Goal: Task Accomplishment & Management: Complete application form

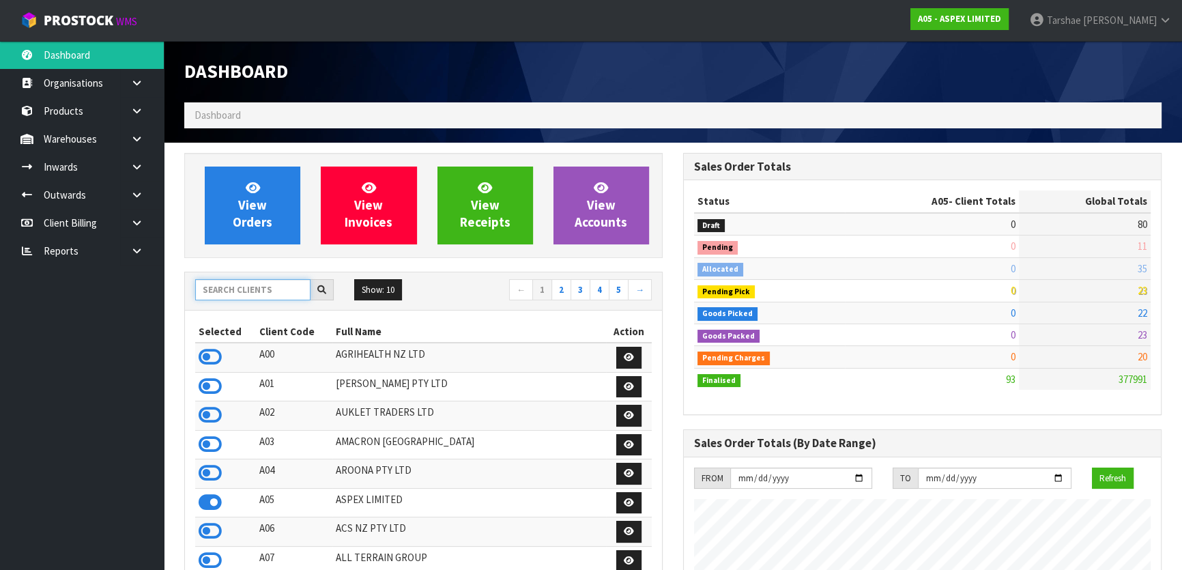
click at [265, 298] on input "text" at bounding box center [252, 289] width 115 height 21
type input "S08"
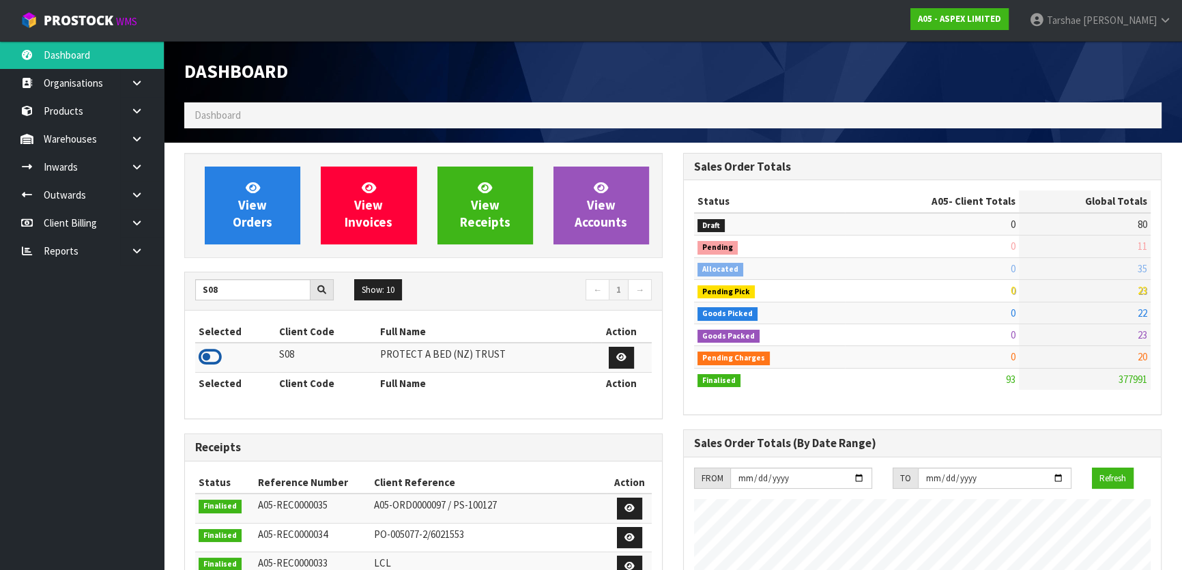
click at [215, 356] on icon at bounding box center [210, 357] width 23 height 20
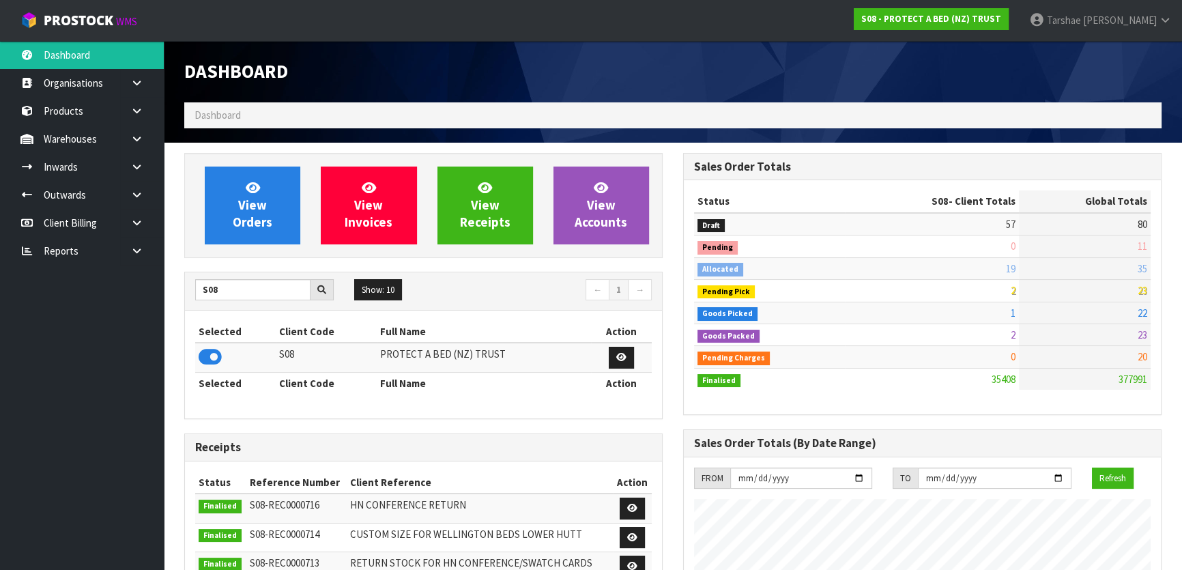
scroll to position [1061, 498]
click at [219, 205] on link "View Orders" at bounding box center [253, 206] width 96 height 78
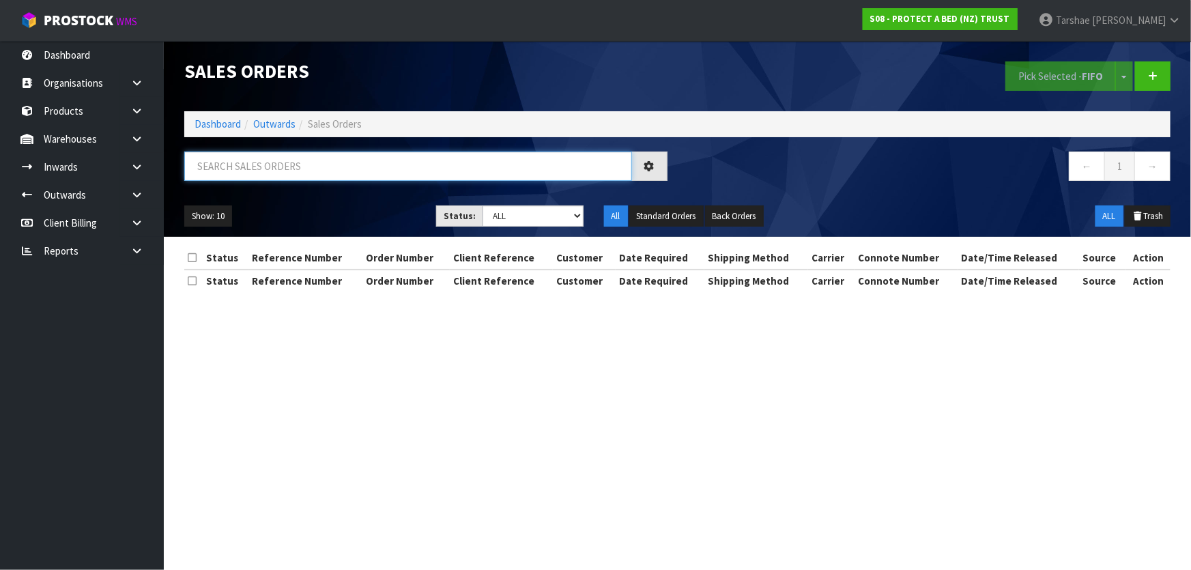
click at [260, 164] on input "text" at bounding box center [408, 166] width 448 height 29
type input "JOB-0408941"
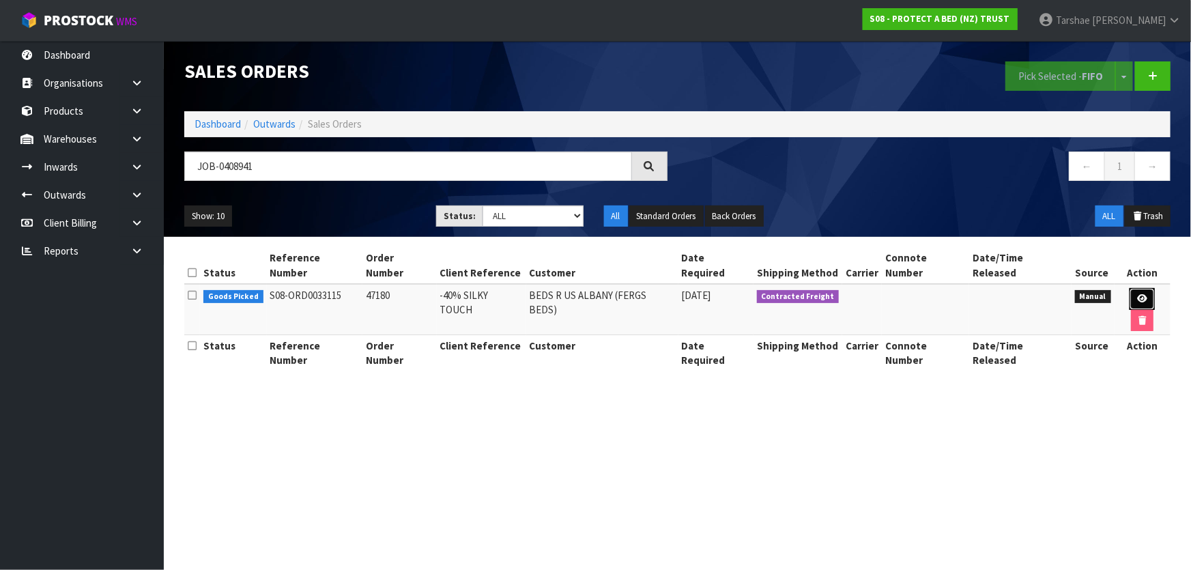
click at [1134, 288] on link at bounding box center [1142, 299] width 25 height 22
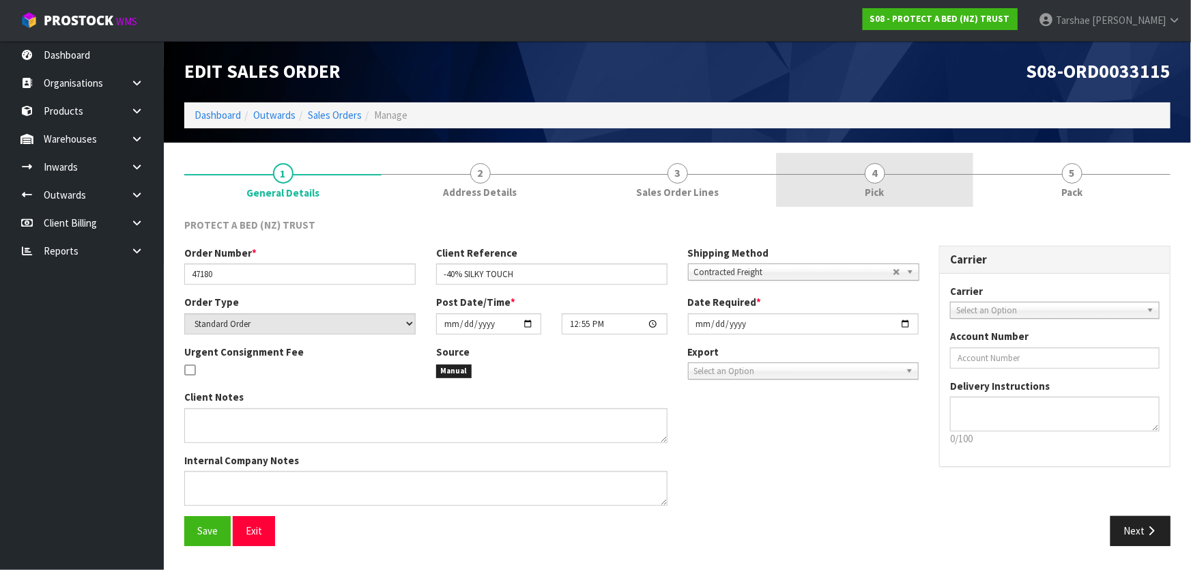
click at [828, 199] on link "4 Pick" at bounding box center [874, 180] width 197 height 54
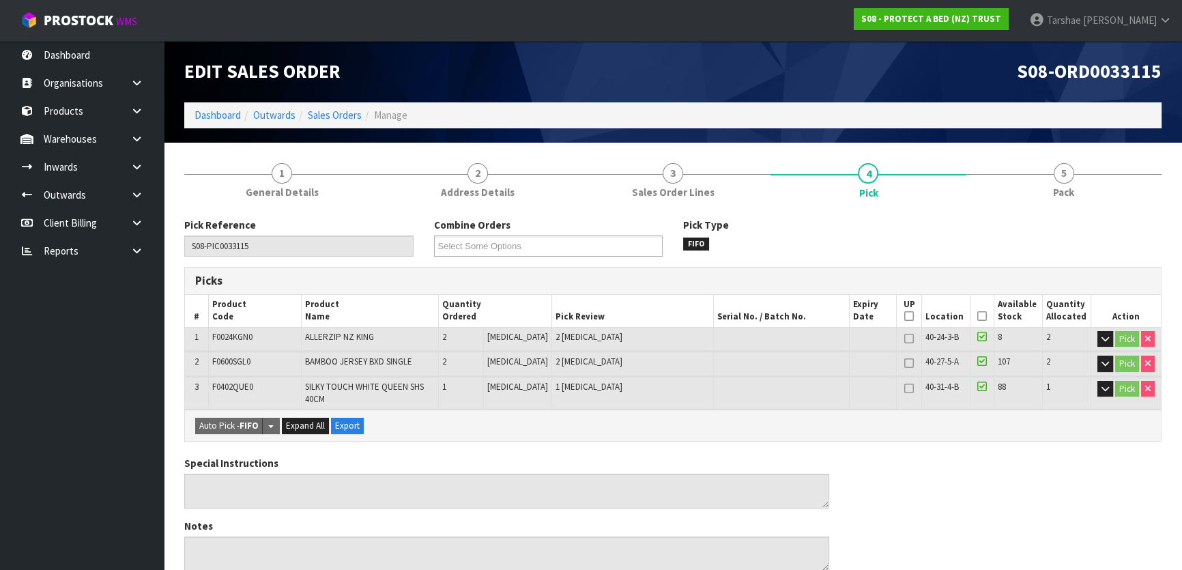
click at [977, 316] on icon at bounding box center [982, 316] width 10 height 1
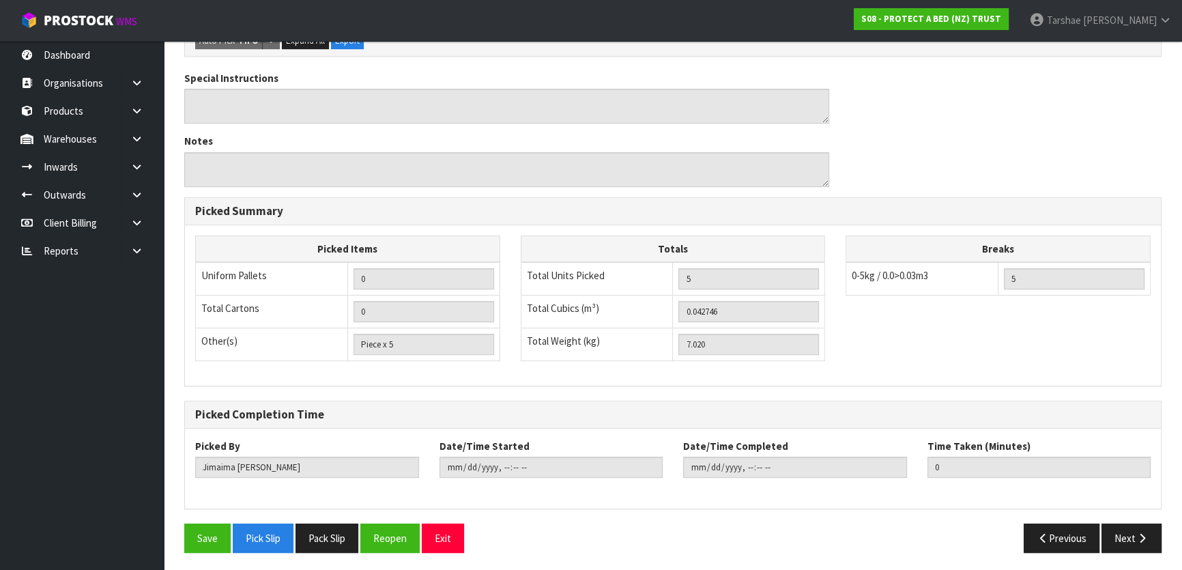
scroll to position [435, 0]
drag, startPoint x: 224, startPoint y: 535, endPoint x: 259, endPoint y: 507, distance: 44.7
click at [225, 534] on button "Save" at bounding box center [207, 537] width 46 height 29
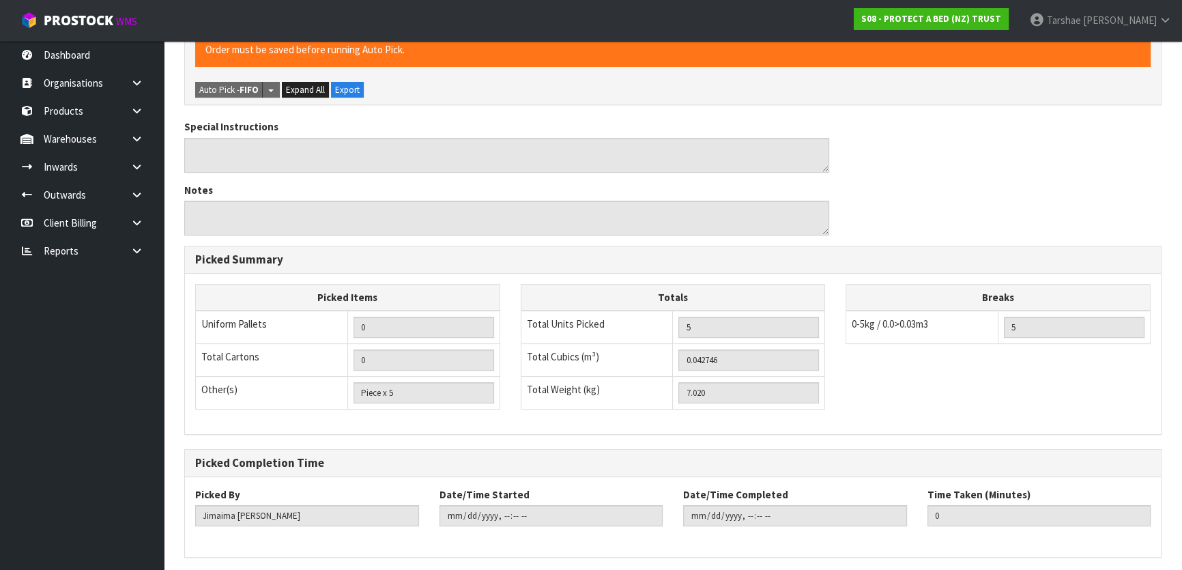
scroll to position [0, 0]
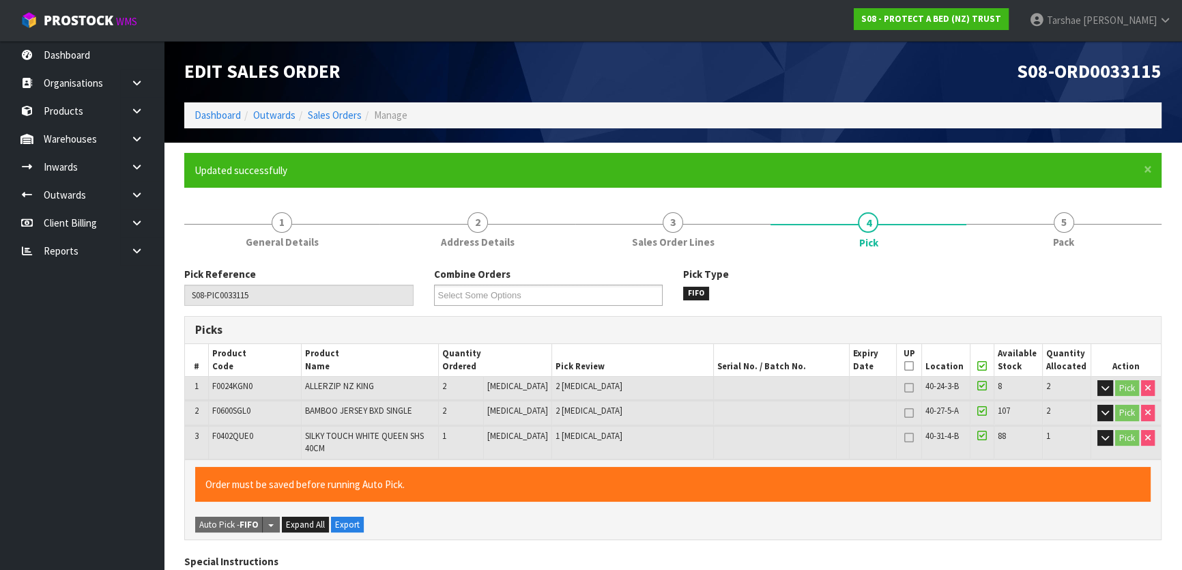
type input "[PERSON_NAME]"
type input "[DATE]T15:34:07"
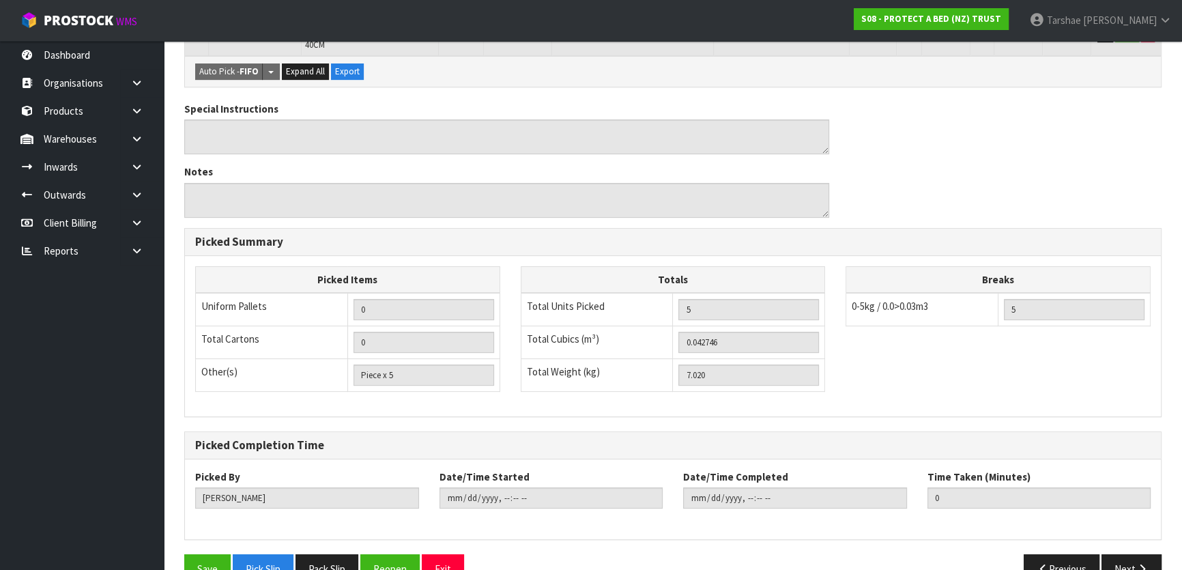
scroll to position [435, 0]
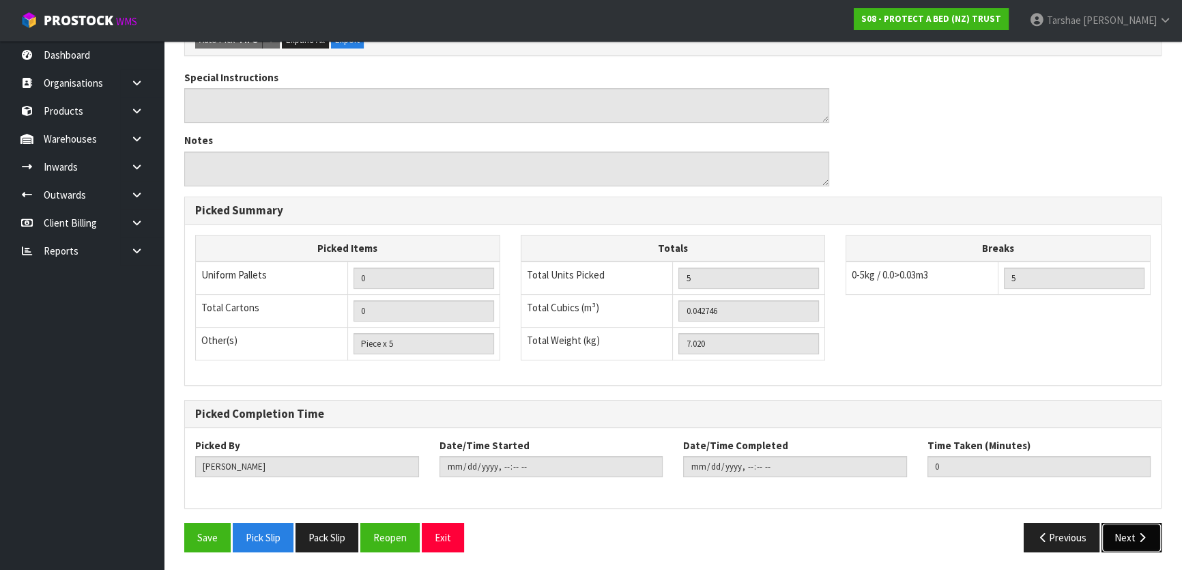
click at [1115, 543] on button "Next" at bounding box center [1132, 537] width 60 height 29
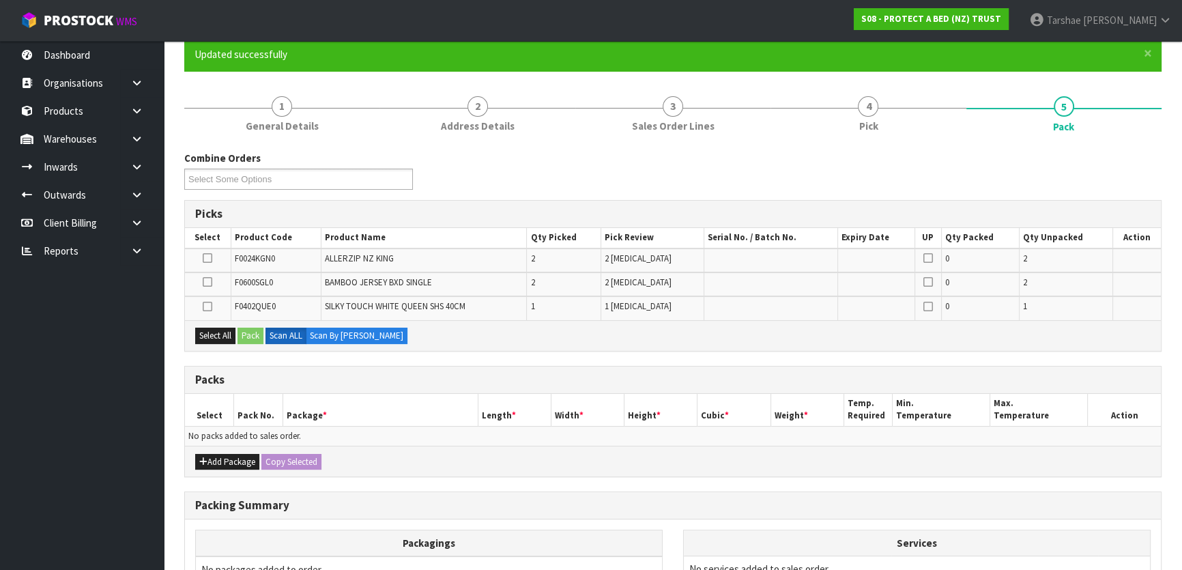
scroll to position [124, 0]
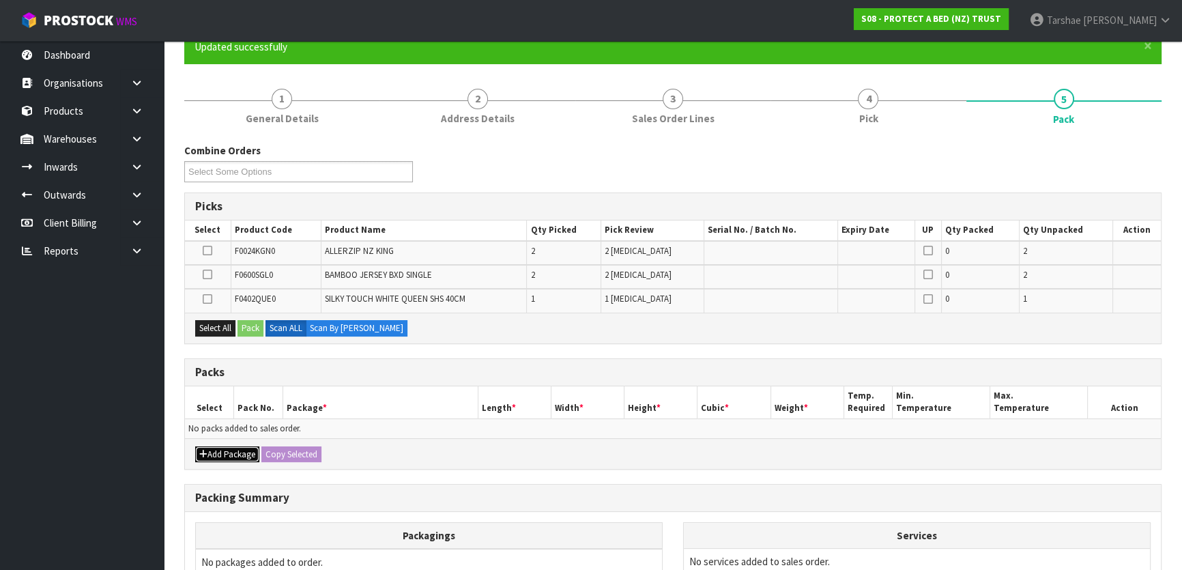
click at [247, 451] on button "Add Package" at bounding box center [227, 454] width 64 height 16
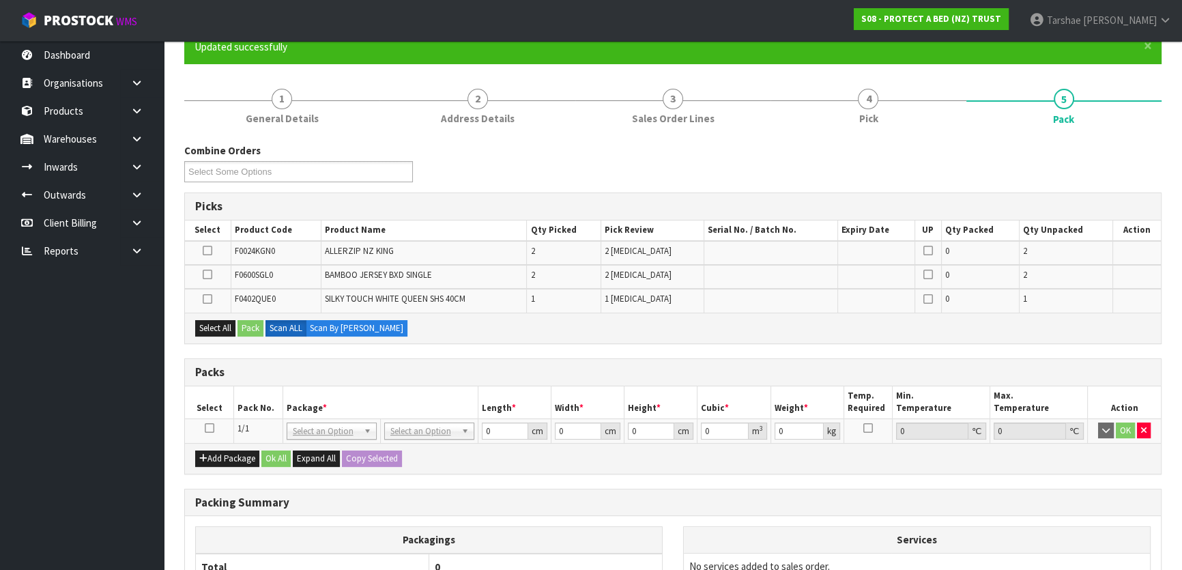
click at [201, 424] on td at bounding box center [209, 430] width 49 height 25
drag, startPoint x: 212, startPoint y: 425, endPoint x: 371, endPoint y: 426, distance: 159.7
click at [212, 428] on icon at bounding box center [210, 428] width 10 height 1
click at [420, 446] on input "text" at bounding box center [428, 448] width 83 height 17
type input "OC"
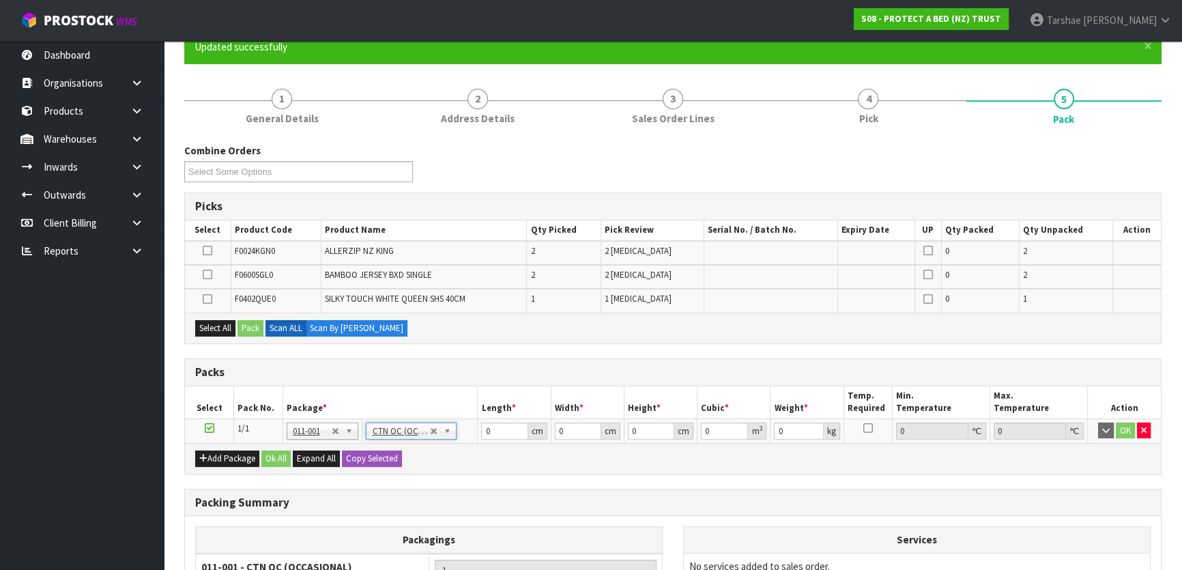
click at [458, 386] on th "Package *" at bounding box center [380, 402] width 195 height 32
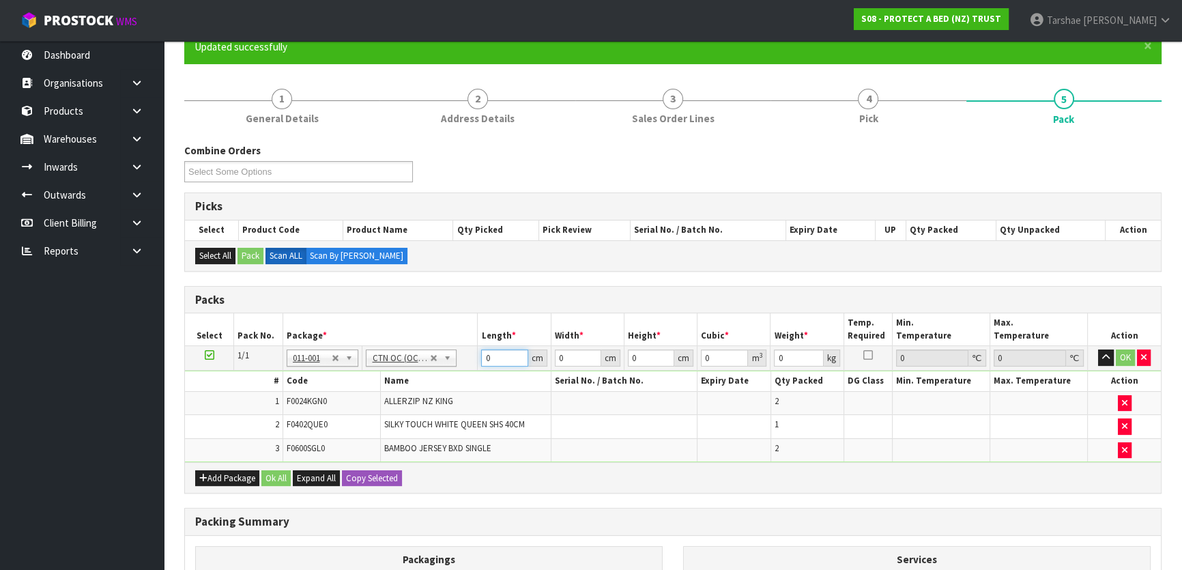
click at [502, 355] on input "0" at bounding box center [504, 357] width 46 height 17
click at [501, 355] on input "0" at bounding box center [504, 357] width 46 height 17
type input "58"
type input "39"
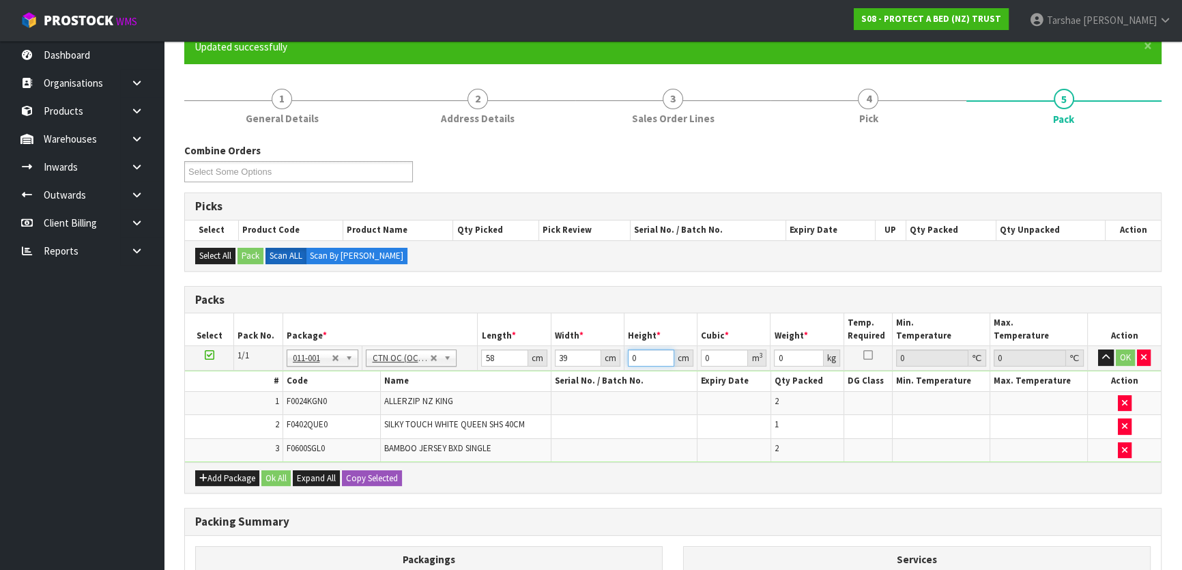
type input "3"
type input "0.006786"
type input "32"
type input "0.072384"
type input "32"
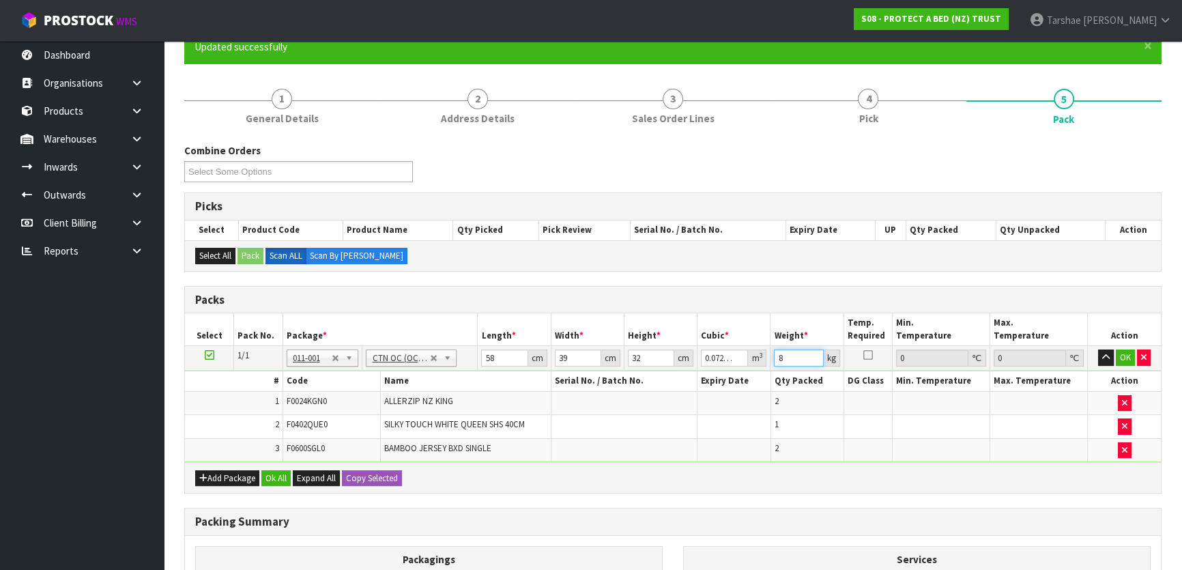
type input "8"
click at [1098, 349] on button "button" at bounding box center [1106, 357] width 16 height 16
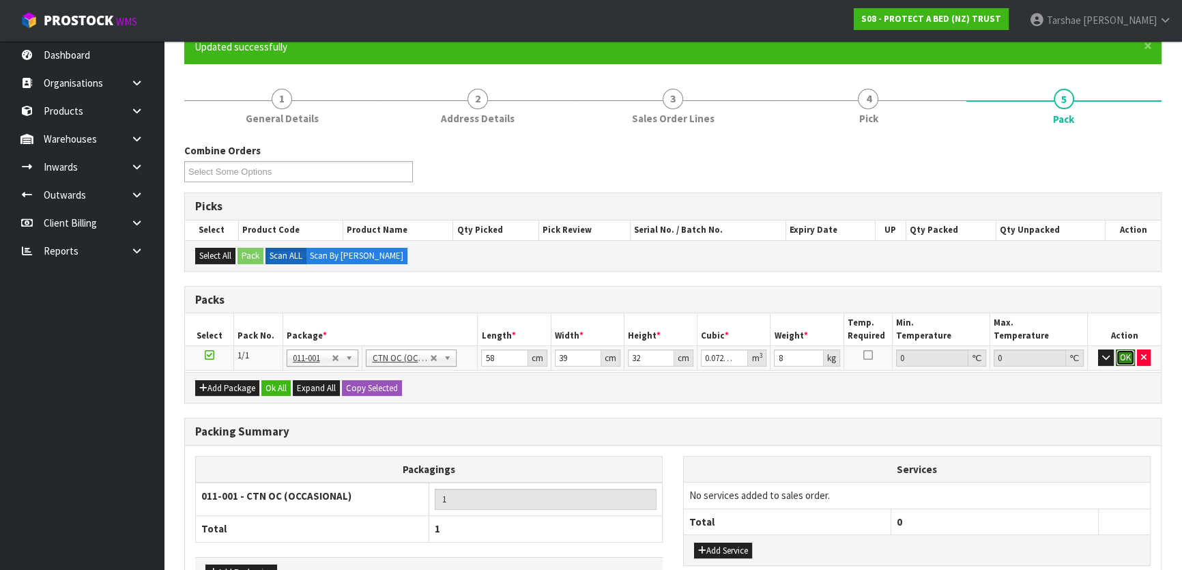
click button "OK" at bounding box center [1125, 357] width 19 height 16
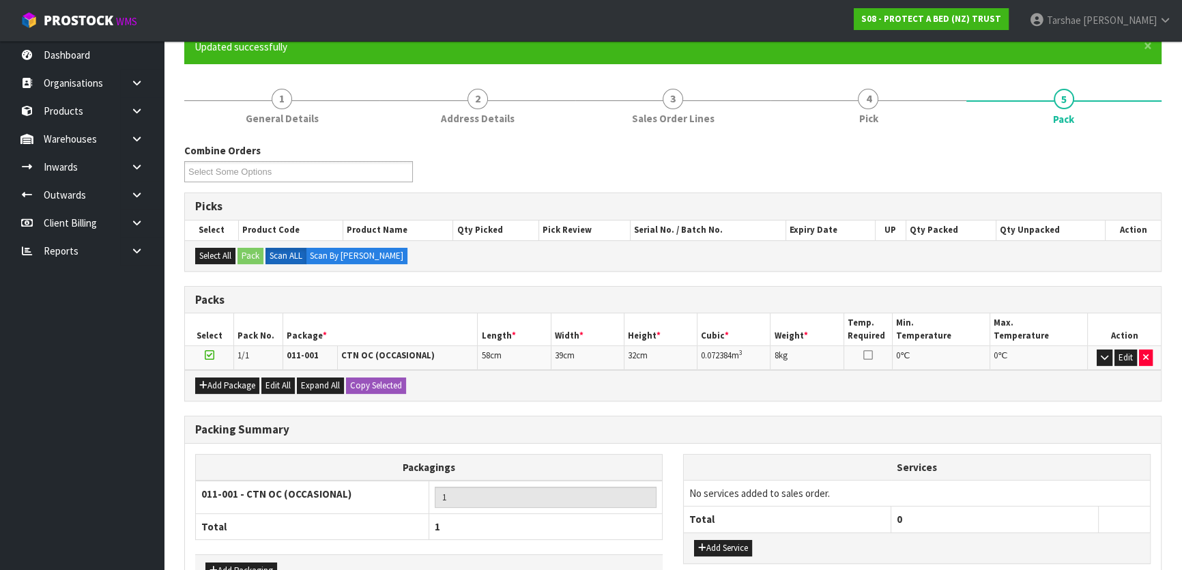
scroll to position [211, 0]
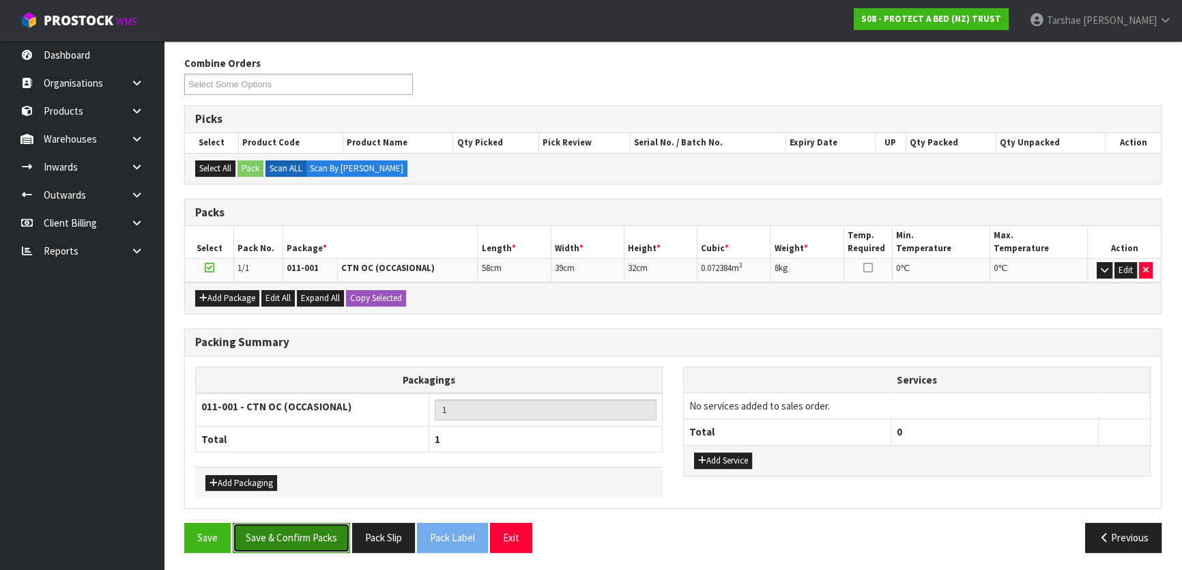
click at [257, 532] on button "Save & Confirm Packs" at bounding box center [291, 537] width 117 height 29
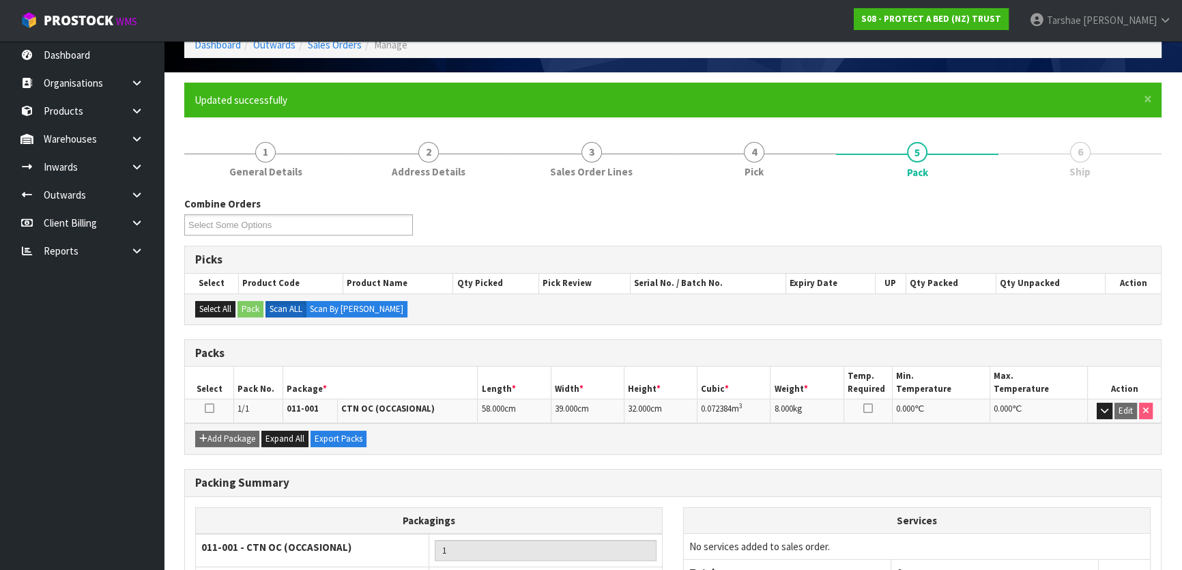
scroll to position [180, 0]
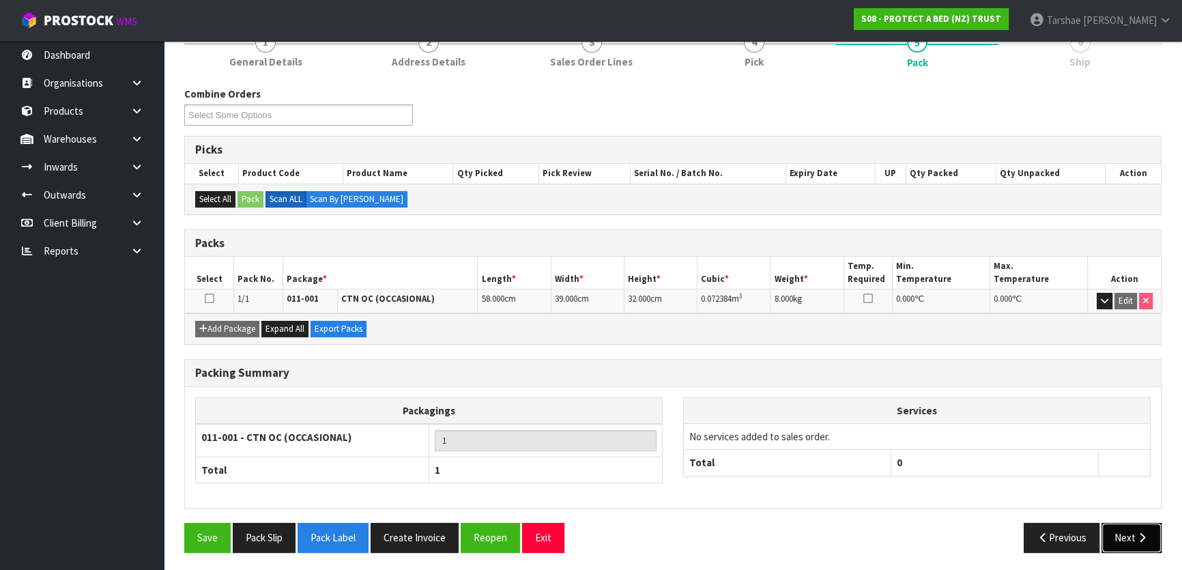
click at [1112, 538] on button "Next" at bounding box center [1132, 537] width 60 height 29
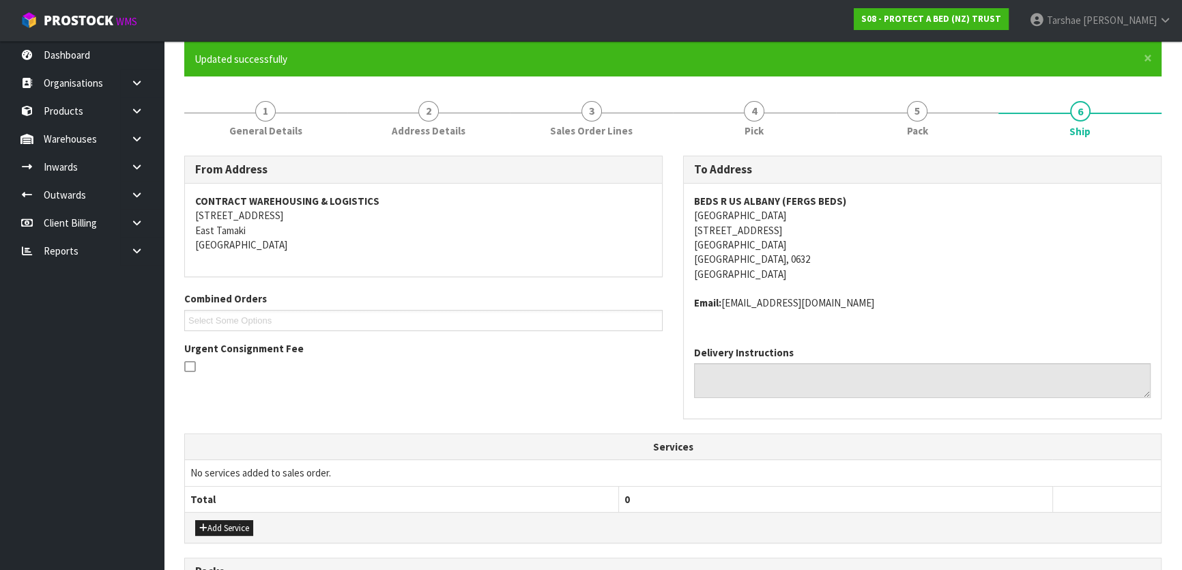
scroll to position [248, 0]
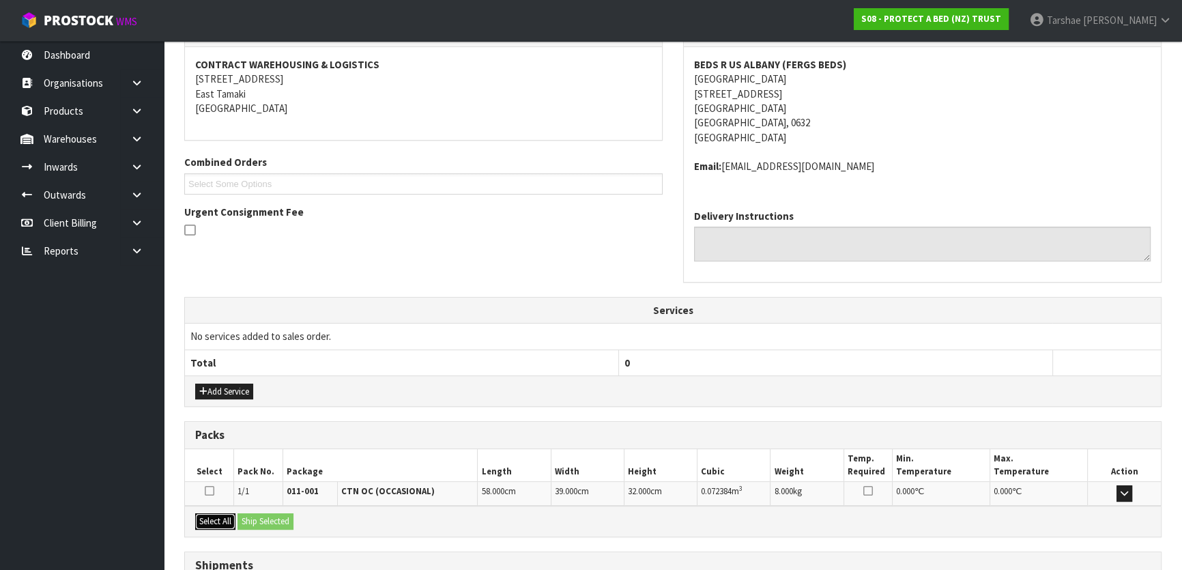
click at [219, 515] on button "Select All" at bounding box center [215, 521] width 40 height 16
click at [242, 514] on button "Ship Selected" at bounding box center [266, 521] width 56 height 16
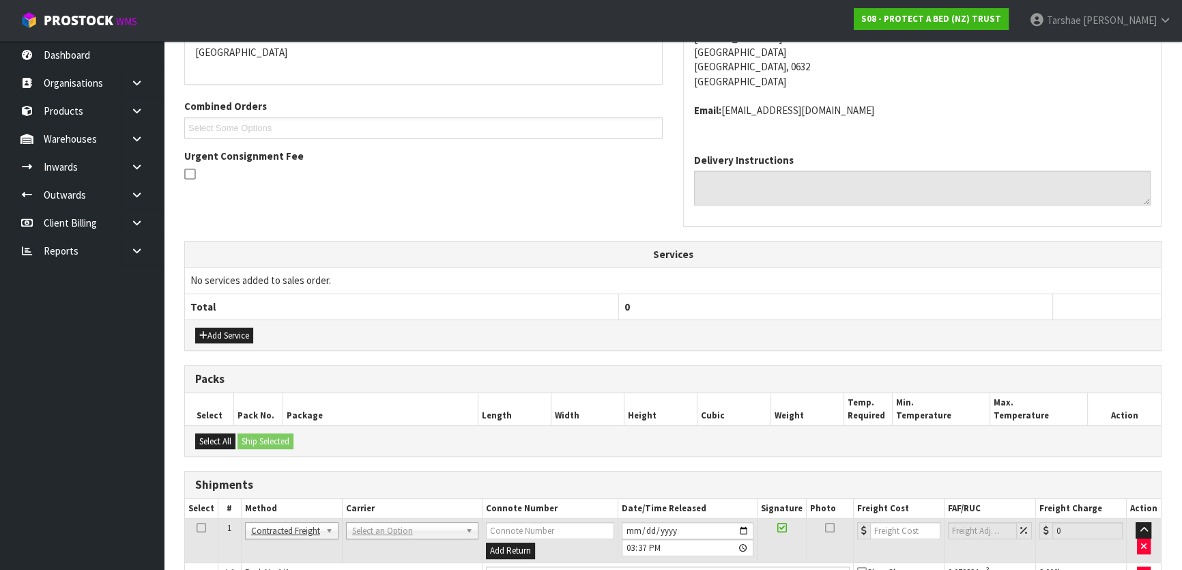
scroll to position [382, 0]
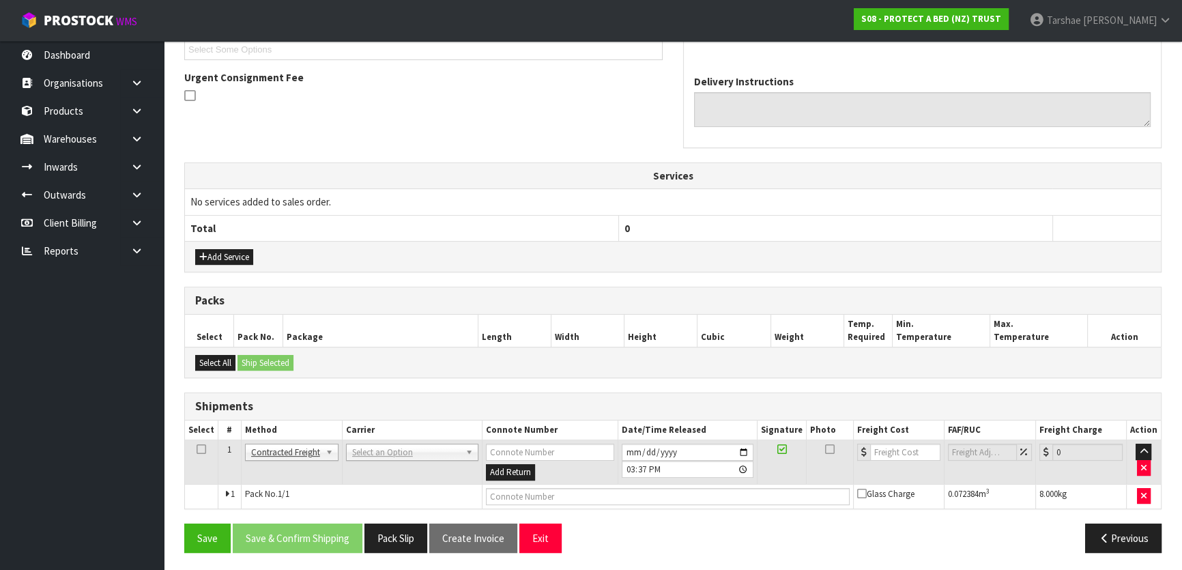
drag, startPoint x: 406, startPoint y: 450, endPoint x: 410, endPoint y: 478, distance: 28.3
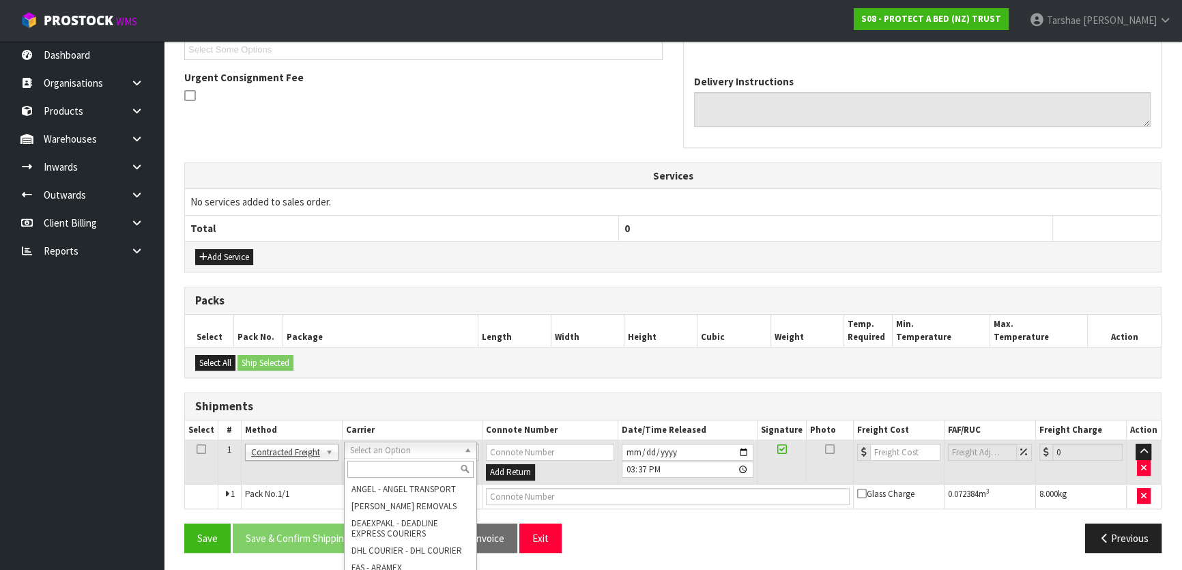
drag, startPoint x: 418, startPoint y: 470, endPoint x: 404, endPoint y: 471, distance: 14.4
click at [408, 471] on input "text" at bounding box center [410, 469] width 126 height 17
type input "NZP"
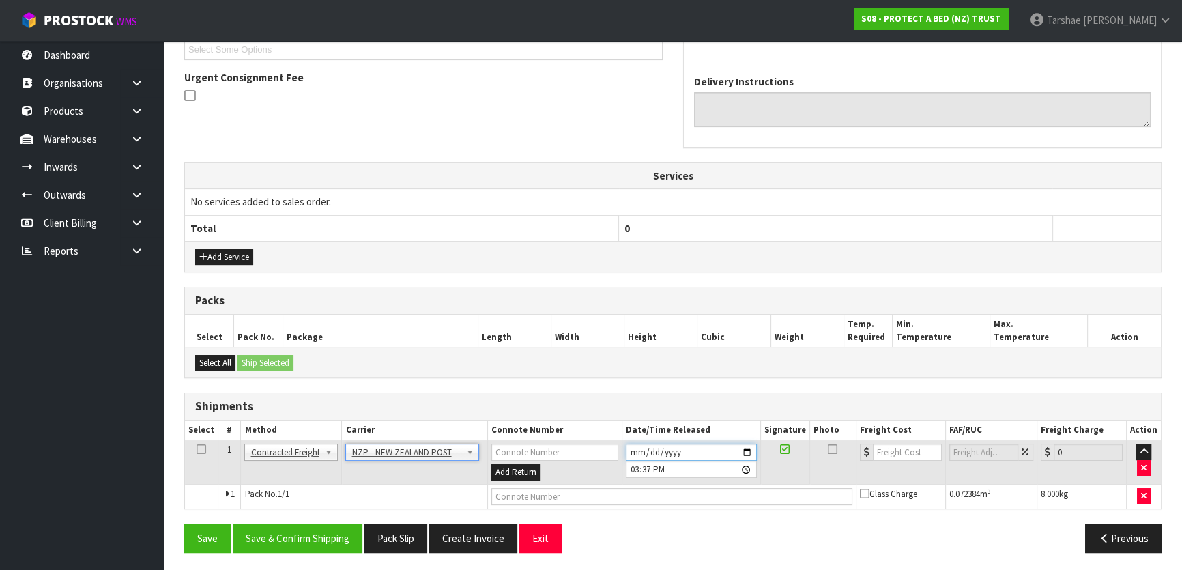
click at [638, 450] on input "[DATE]" at bounding box center [691, 452] width 131 height 17
type input "[DATE]"
click at [622, 382] on div "From Address CONTRACT WAREHOUSING & LOGISTICS [STREET_ADDRESS] Combined Orders …" at bounding box center [672, 224] width 977 height 678
click at [341, 532] on button "Save & Confirm Shipping" at bounding box center [298, 537] width 130 height 29
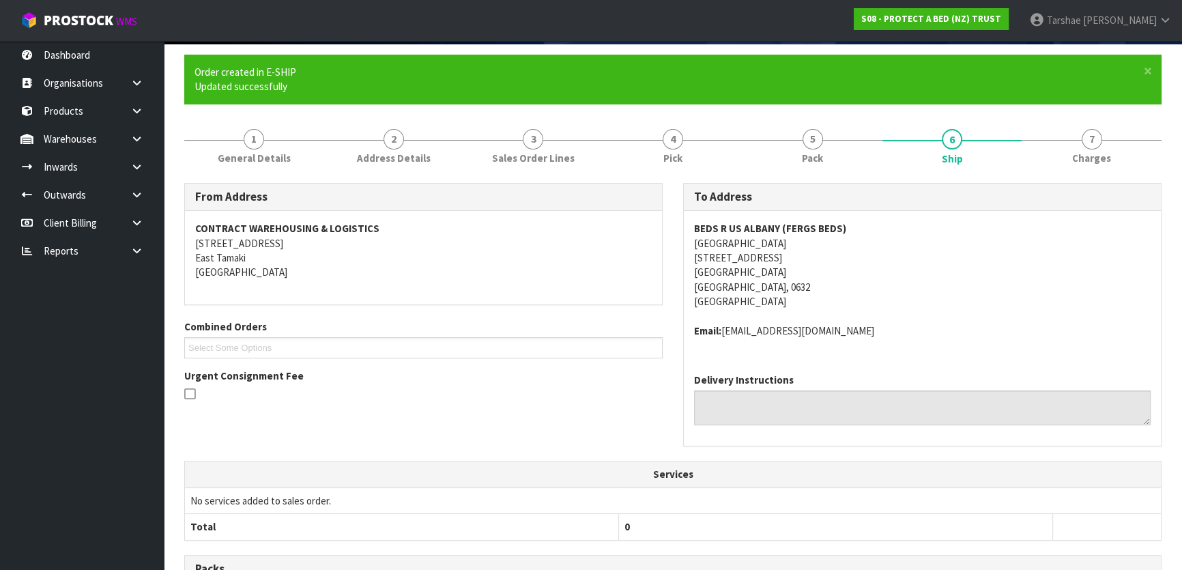
scroll to position [363, 0]
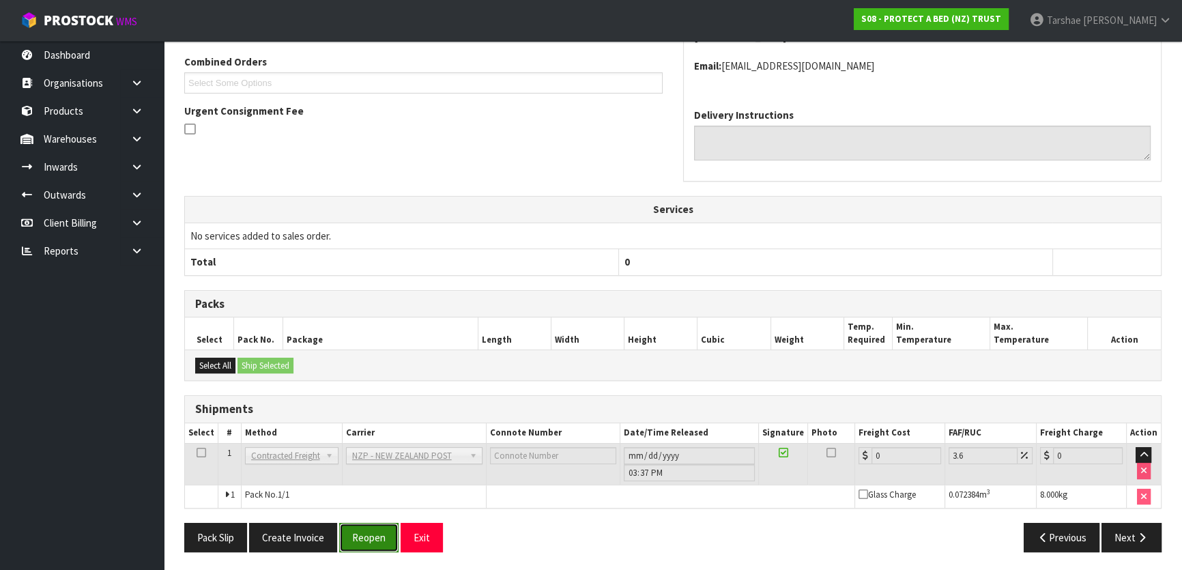
click at [348, 549] on button "Reopen" at bounding box center [368, 537] width 59 height 29
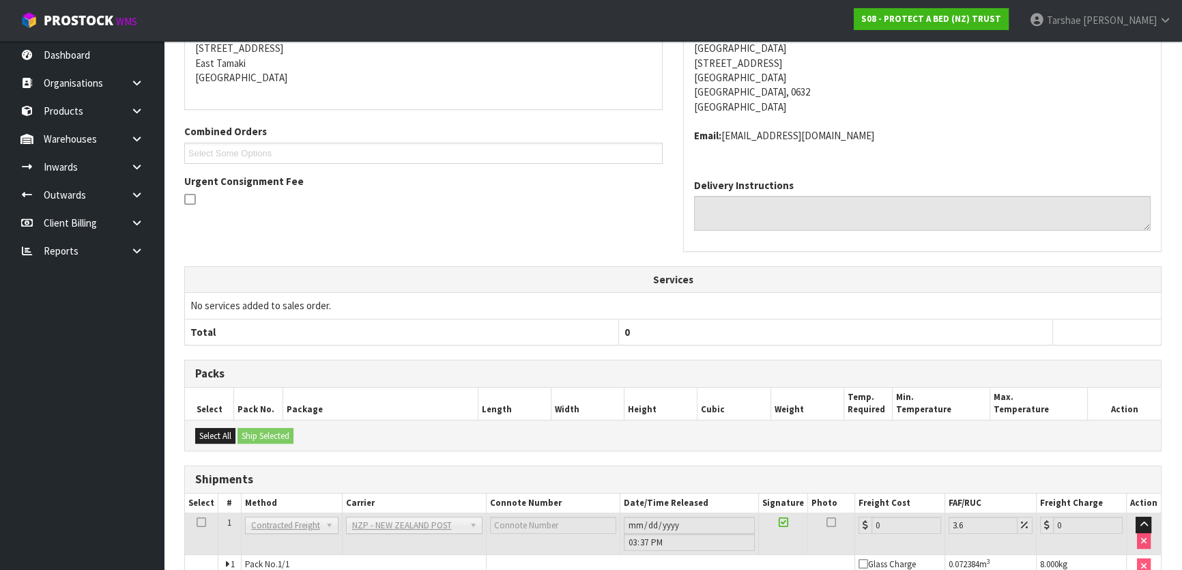
scroll to position [349, 0]
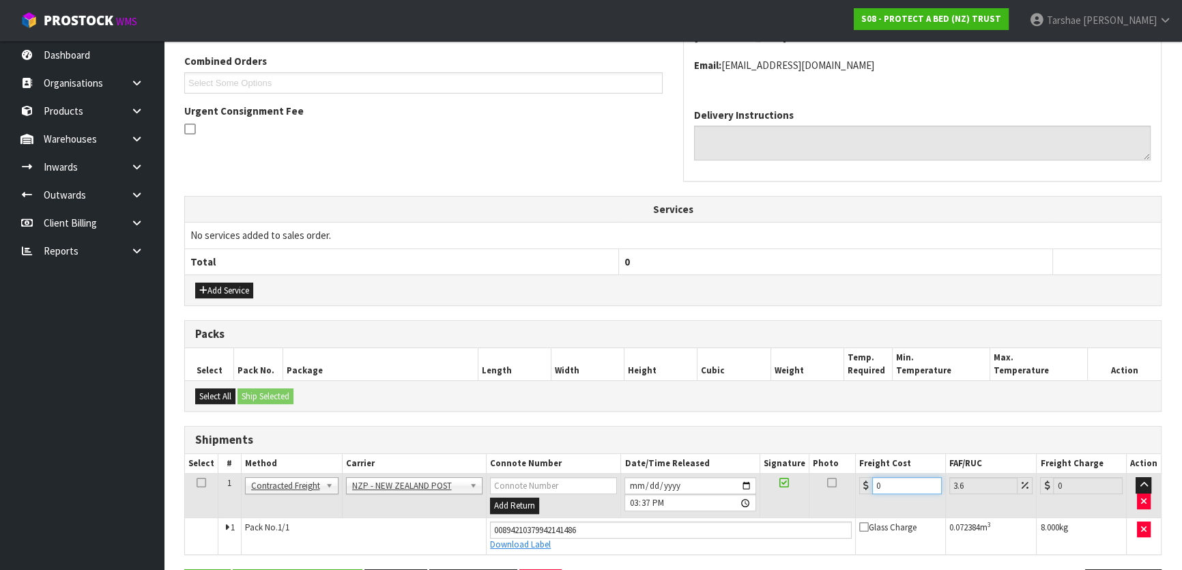
drag, startPoint x: 901, startPoint y: 480, endPoint x: 811, endPoint y: 479, distance: 90.1
click at [811, 479] on tr "1 Client Local Pickup Customer Local Pickup Company Freight Contracted Freight …" at bounding box center [673, 496] width 976 height 44
type input "4"
type input "4.14"
type input "4.3"
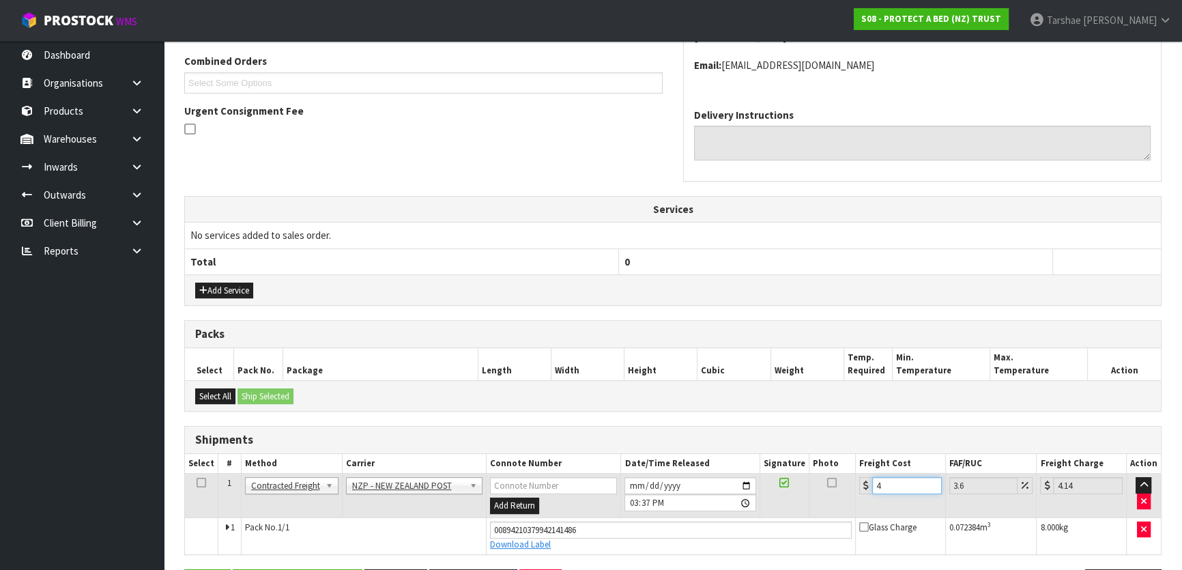
type input "4.45"
type input "4.33"
type input "4.49"
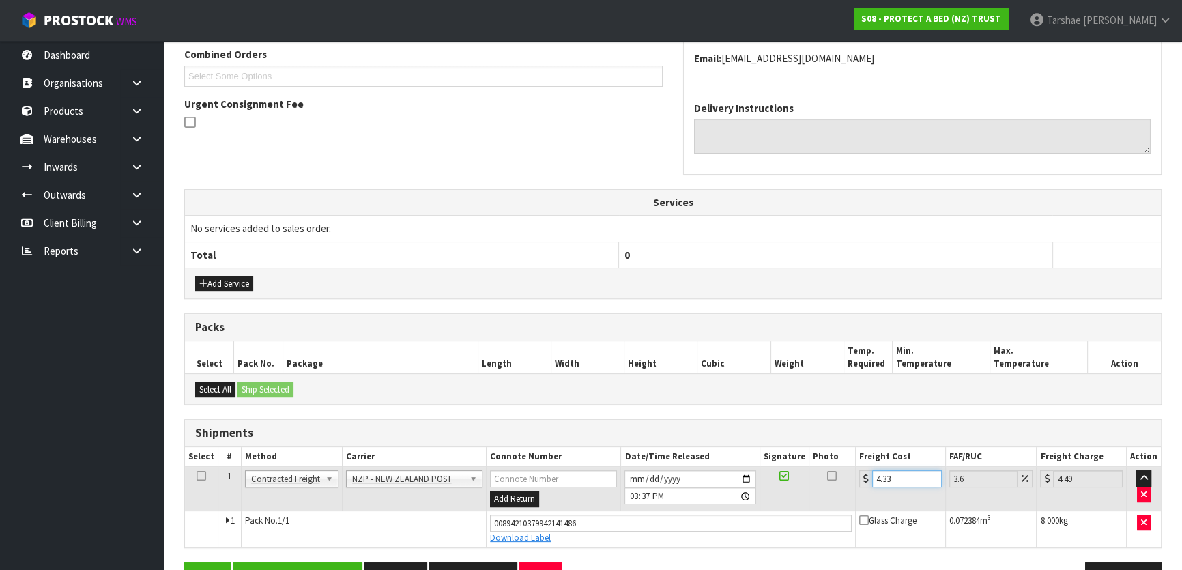
scroll to position [395, 0]
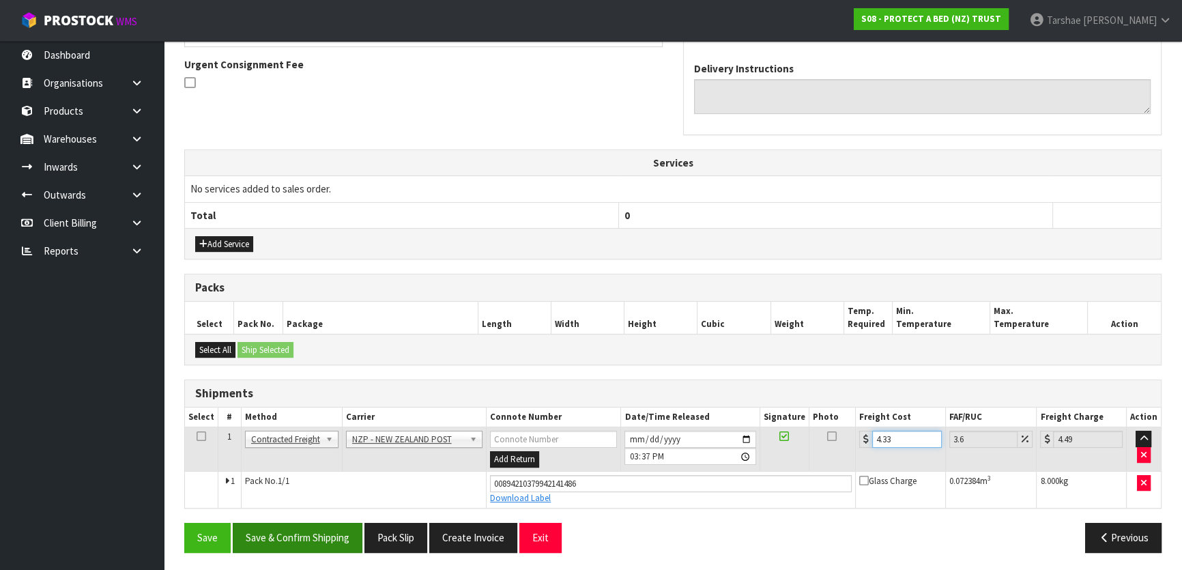
type input "4.33"
click at [322, 526] on button "Save & Confirm Shipping" at bounding box center [298, 537] width 130 height 29
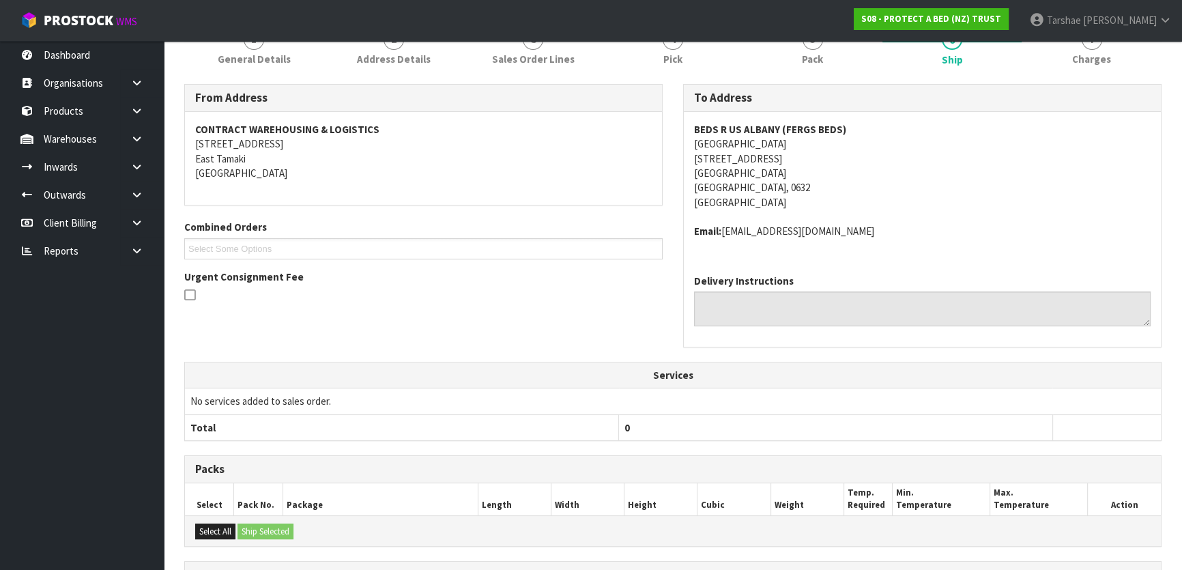
scroll to position [358, 0]
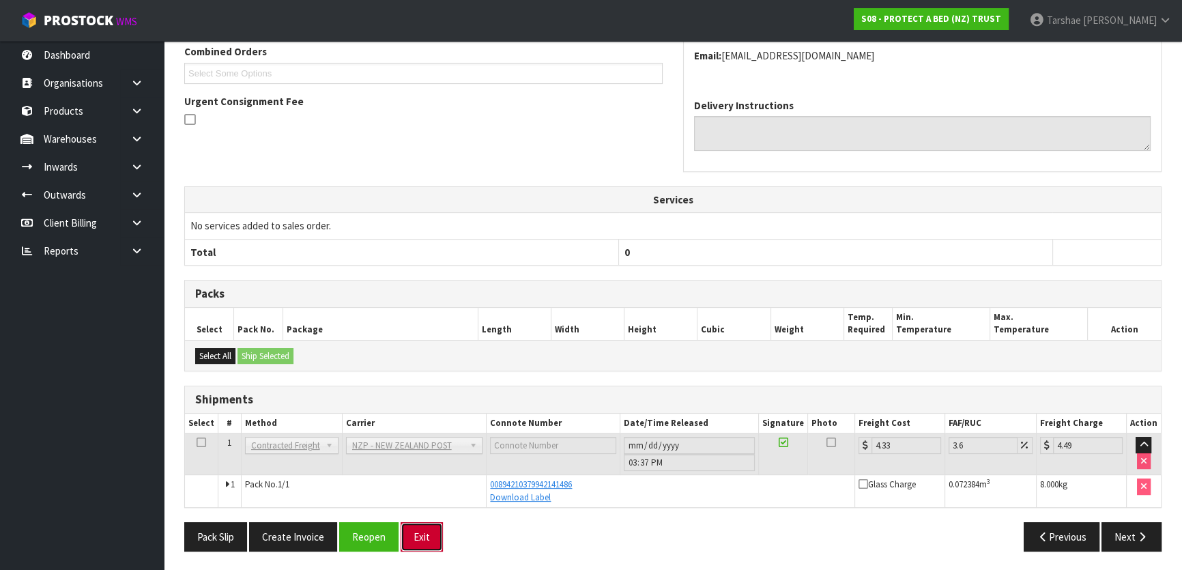
click at [416, 536] on button "Exit" at bounding box center [422, 536] width 42 height 29
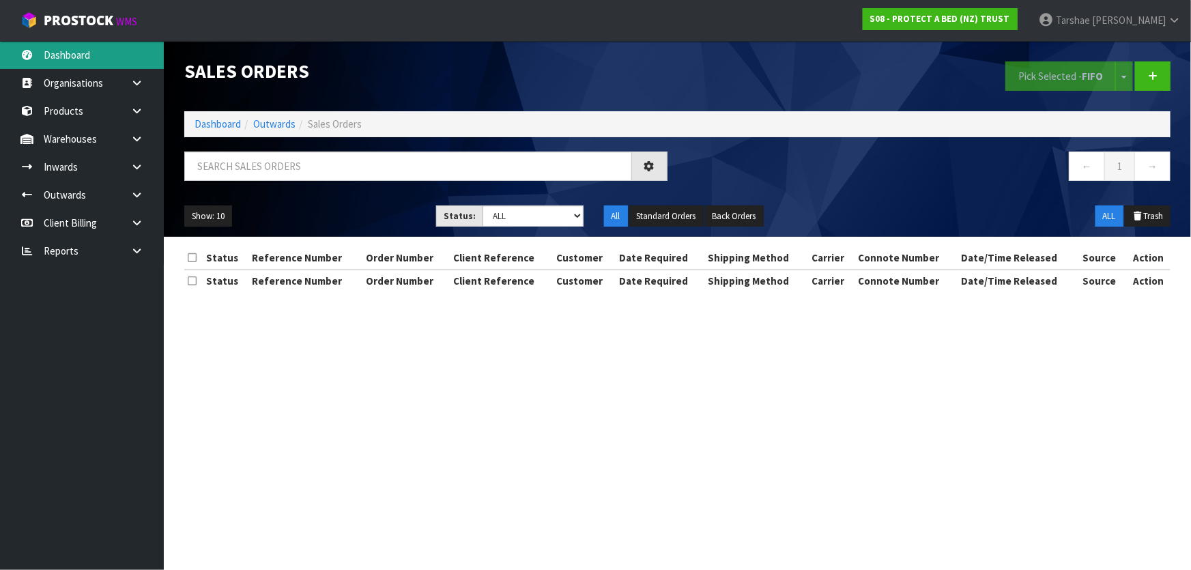
click at [56, 48] on link "Dashboard" at bounding box center [82, 55] width 164 height 28
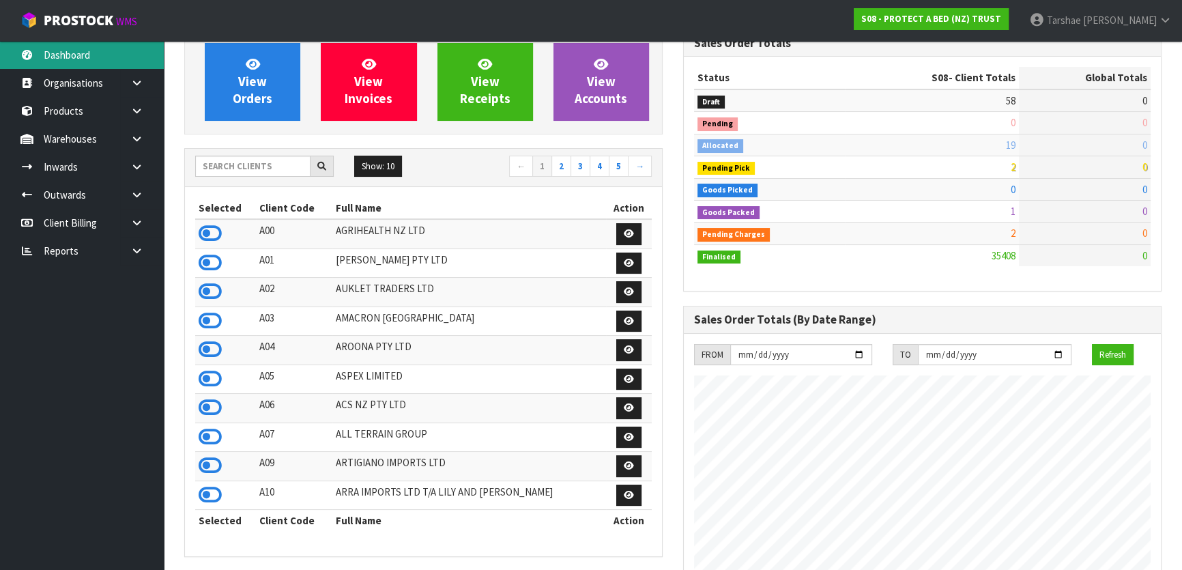
scroll to position [1061, 498]
click at [212, 407] on icon at bounding box center [210, 407] width 23 height 20
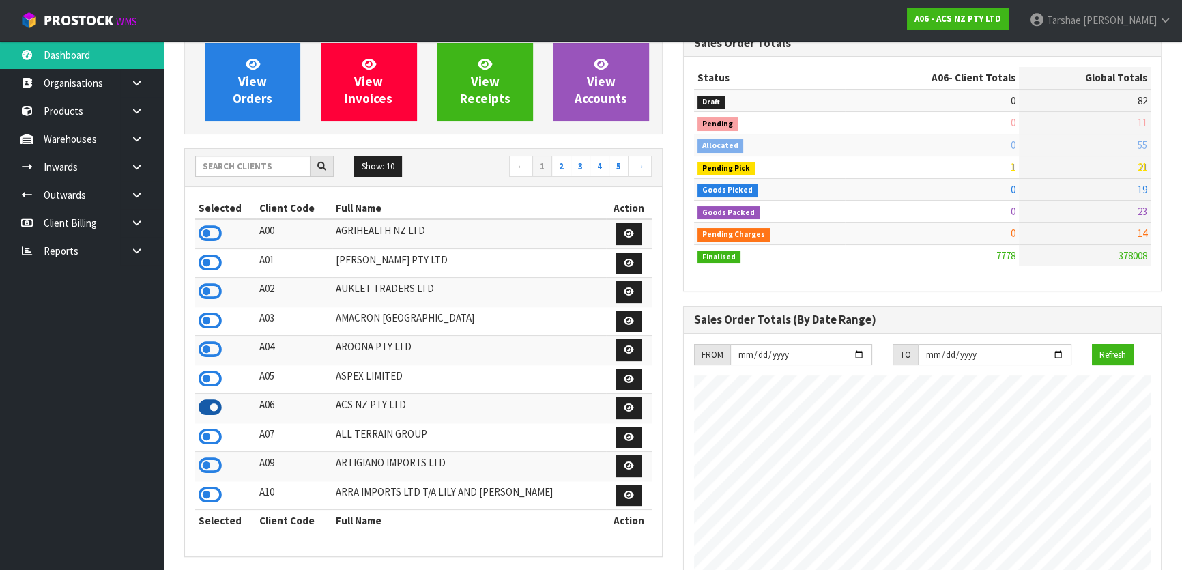
scroll to position [1032, 498]
click at [261, 170] on input "text" at bounding box center [252, 166] width 115 height 21
type input "N04"
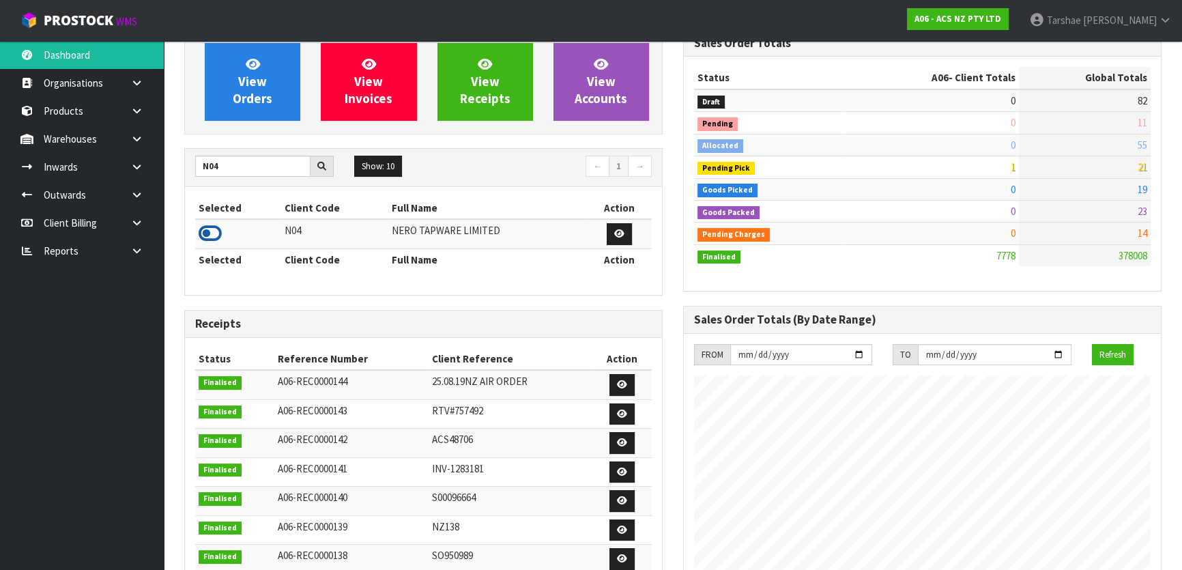
click at [216, 235] on icon at bounding box center [210, 233] width 23 height 20
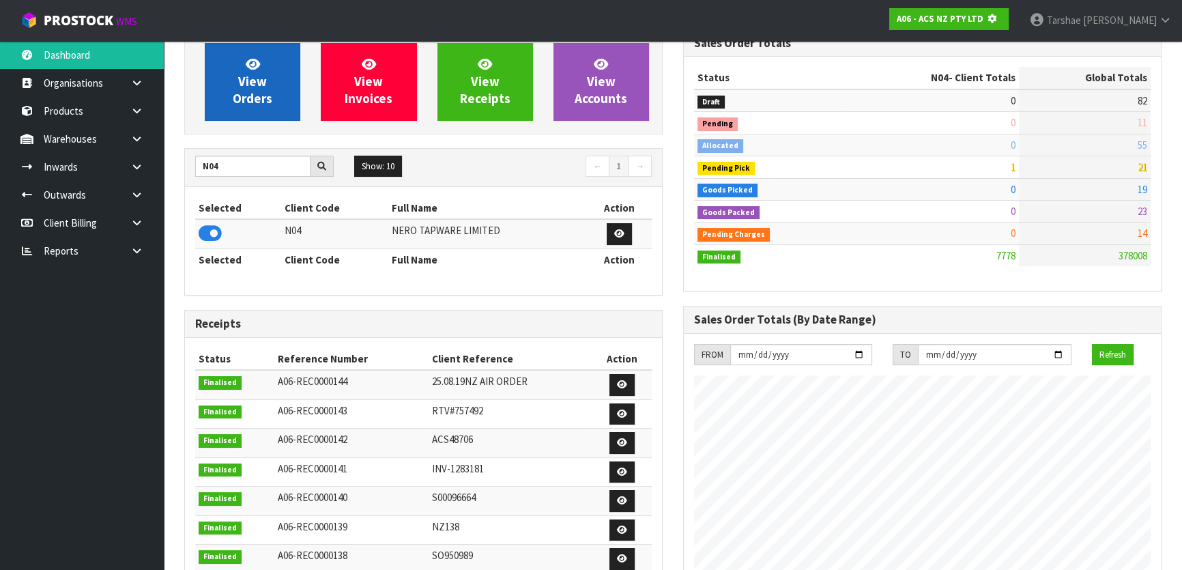
scroll to position [850, 498]
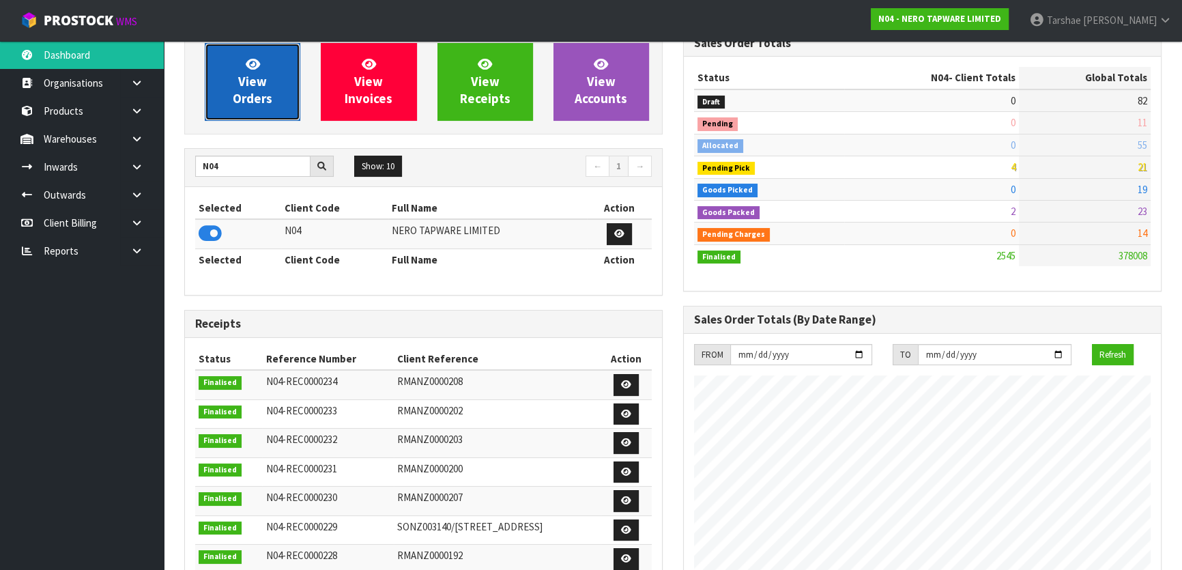
click at [246, 85] on span "View Orders" at bounding box center [253, 81] width 40 height 51
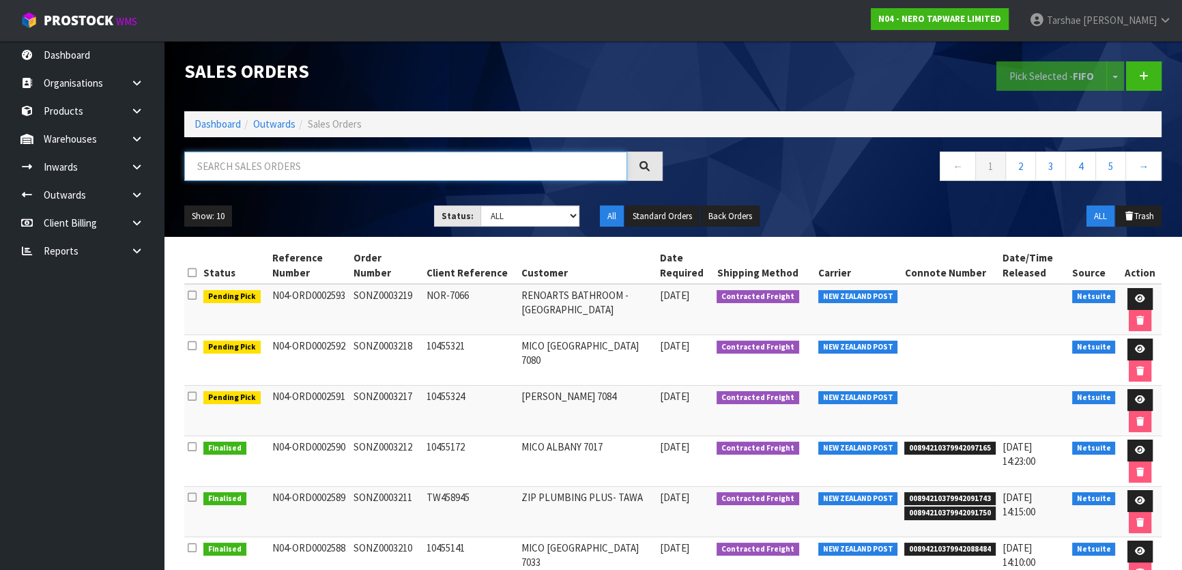
drag, startPoint x: 217, startPoint y: 178, endPoint x: 225, endPoint y: 172, distance: 10.2
click at [216, 178] on input "text" at bounding box center [405, 166] width 443 height 29
type input "JOB-0408985"
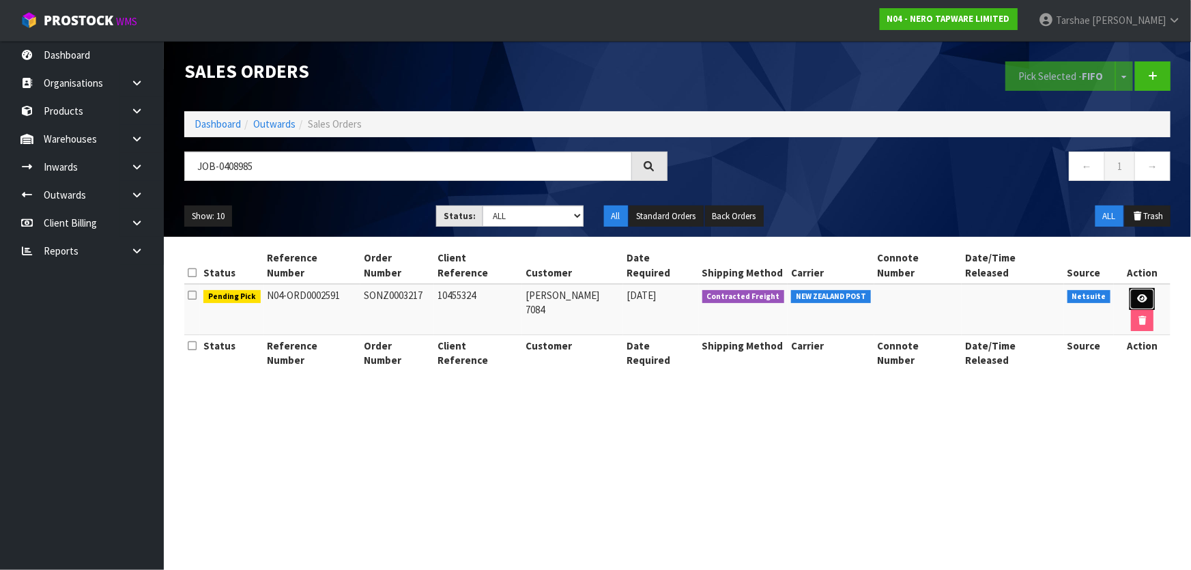
click at [1130, 288] on link at bounding box center [1142, 299] width 25 height 22
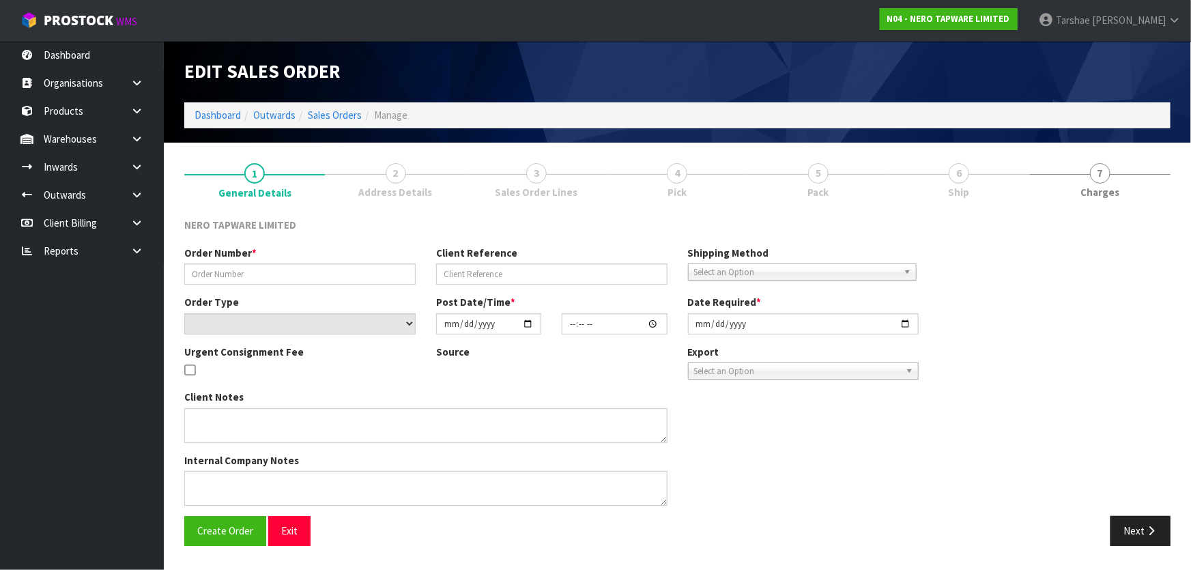
type input "SONZ0003217"
type input "10455324"
select select "number:0"
type input "[DATE]"
type input "15:15:06.000"
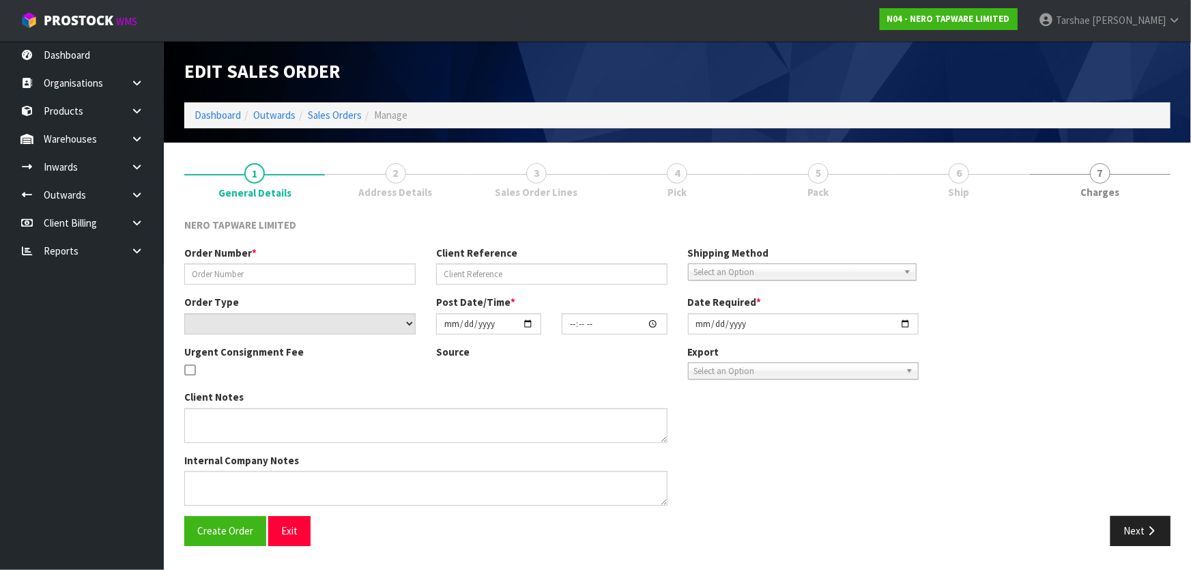
type input "[DATE]"
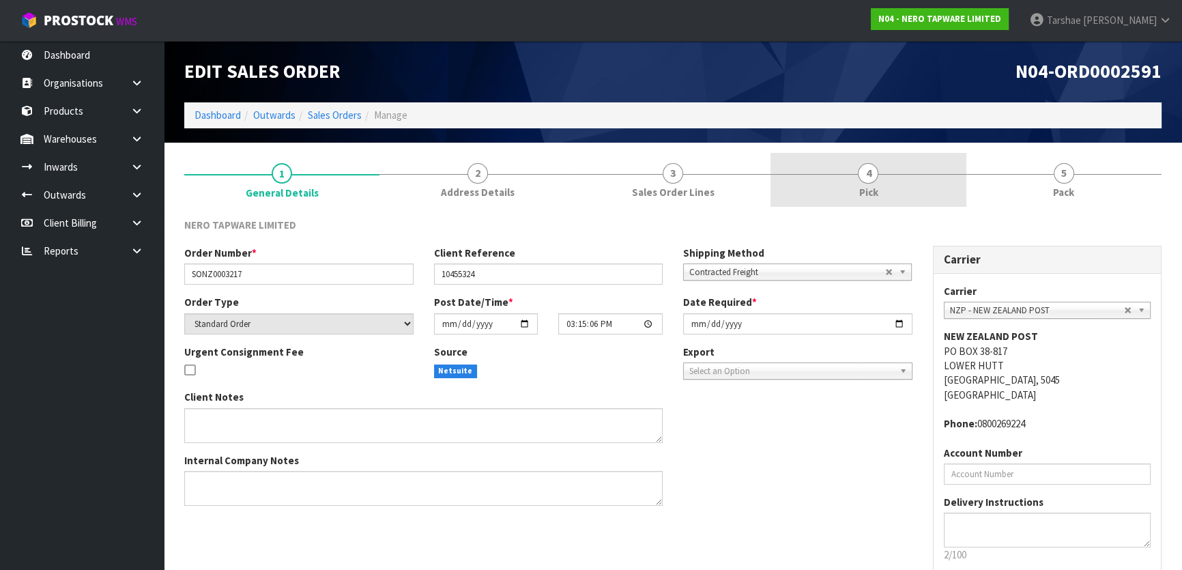
click at [895, 192] on link "4 Pick" at bounding box center [868, 180] width 195 height 54
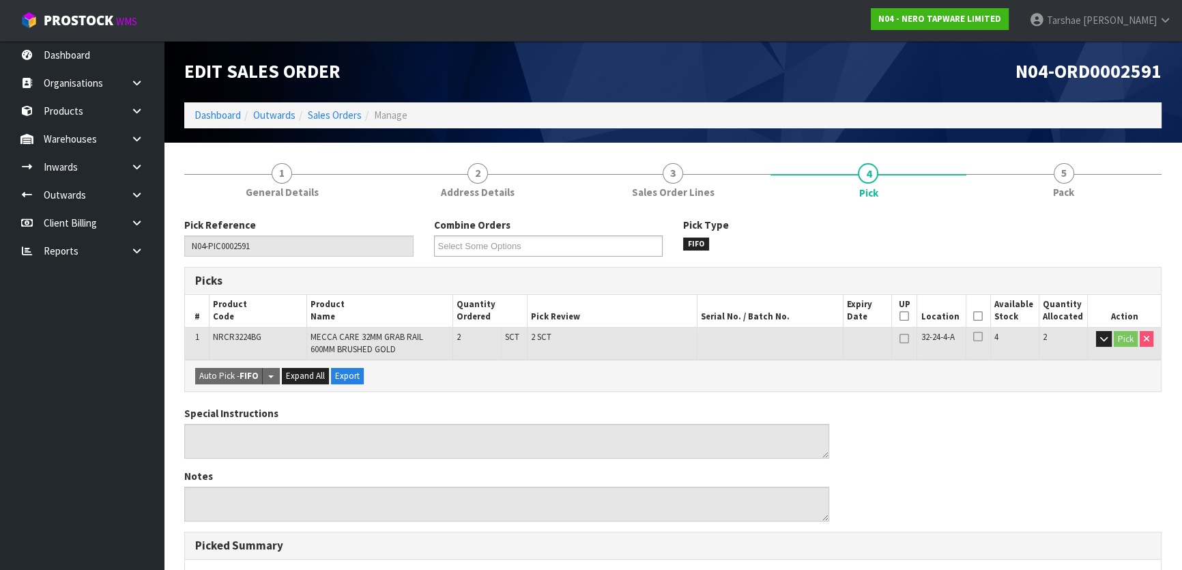
click at [972, 314] on th "Picked" at bounding box center [978, 311] width 25 height 32
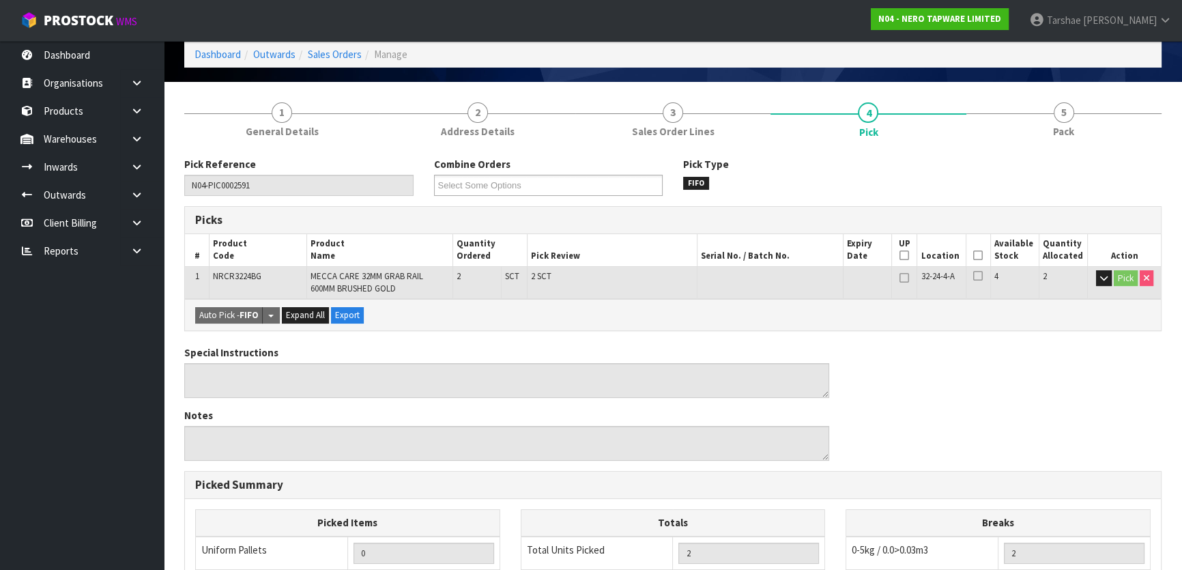
scroll to position [186, 0]
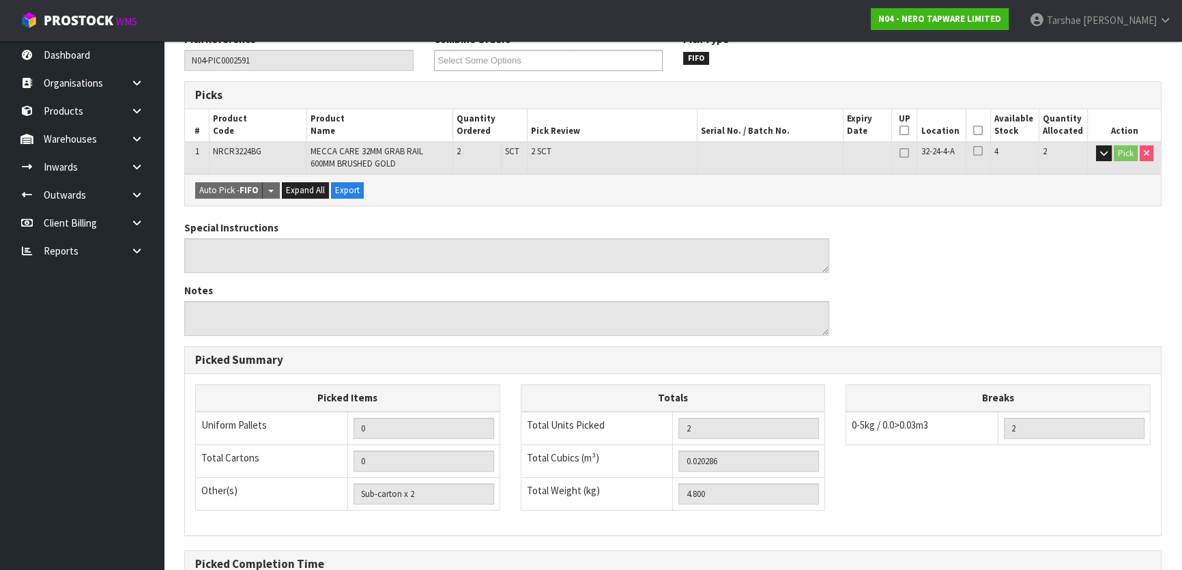
click at [979, 130] on icon at bounding box center [978, 130] width 10 height 1
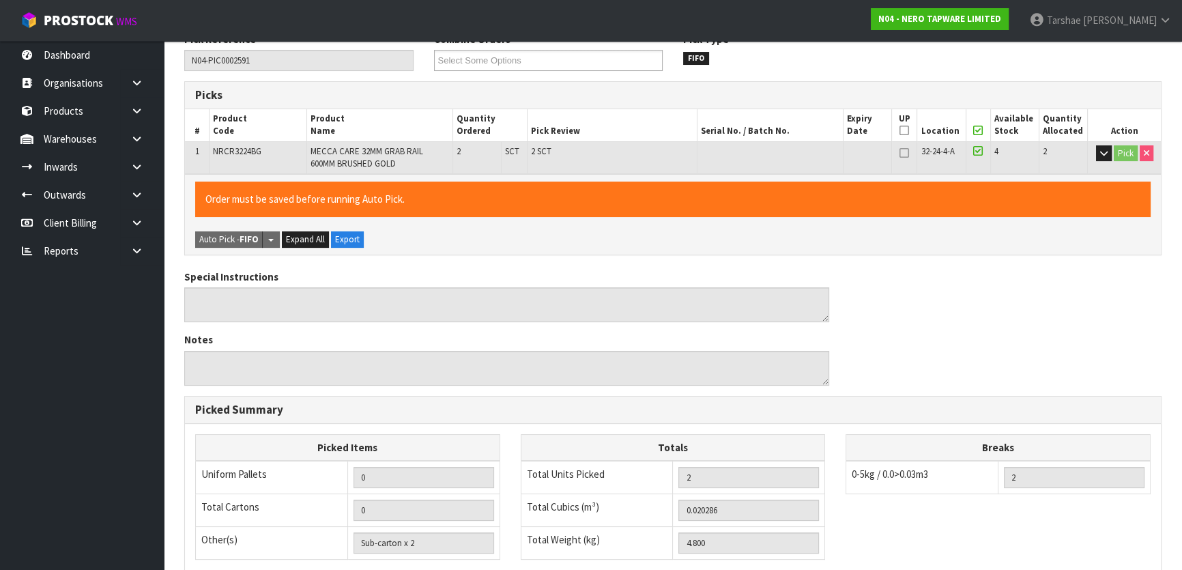
scroll to position [385, 0]
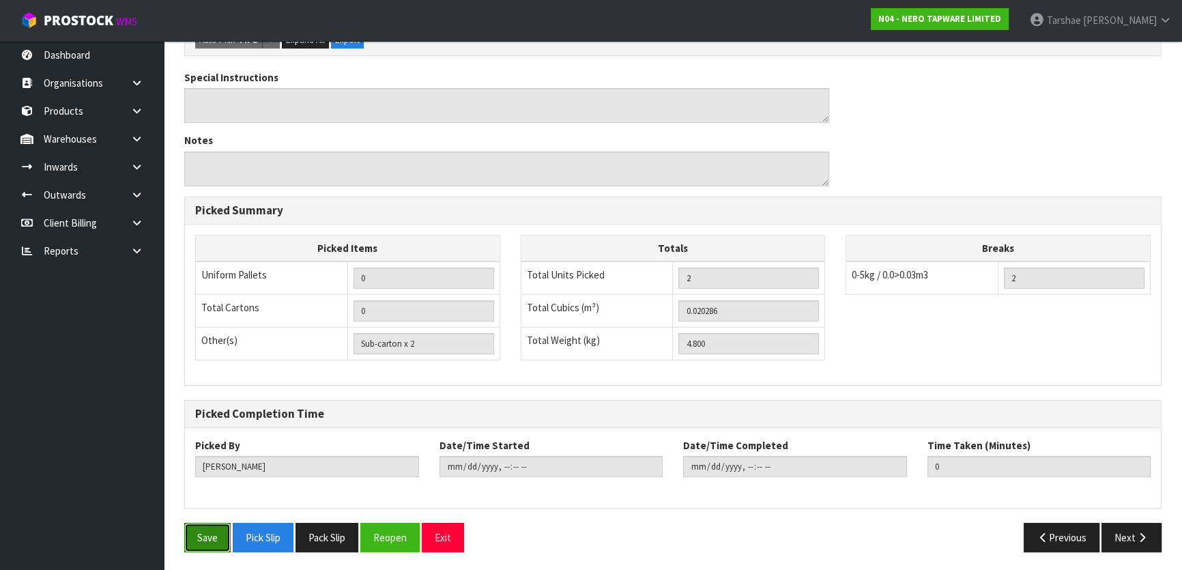
drag, startPoint x: 212, startPoint y: 531, endPoint x: 222, endPoint y: 521, distance: 14.5
click at [213, 530] on button "Save" at bounding box center [207, 537] width 46 height 29
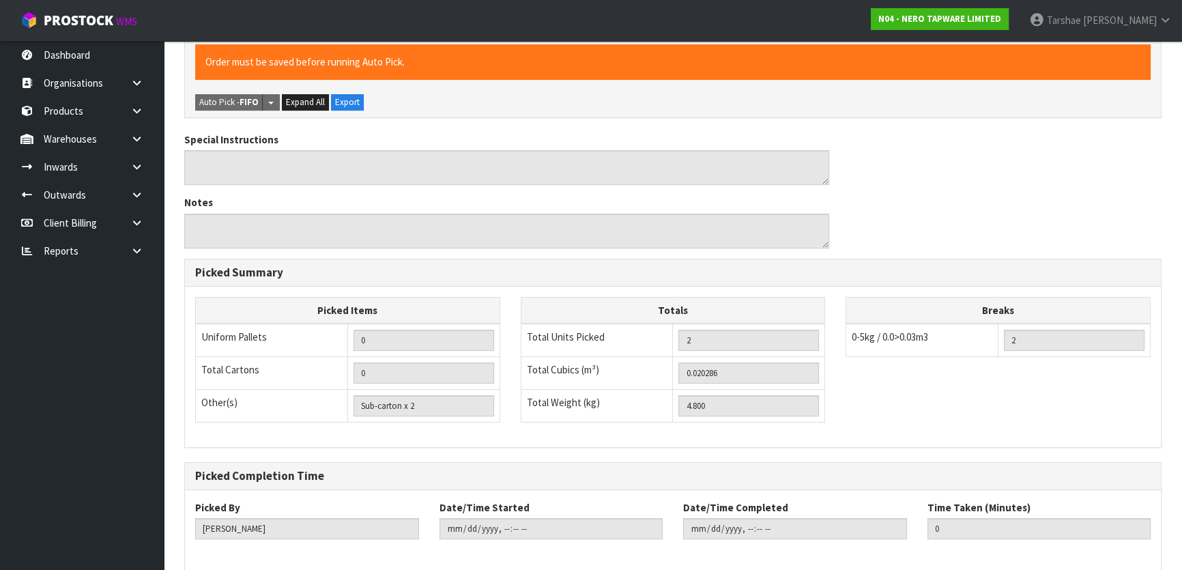
scroll to position [0, 0]
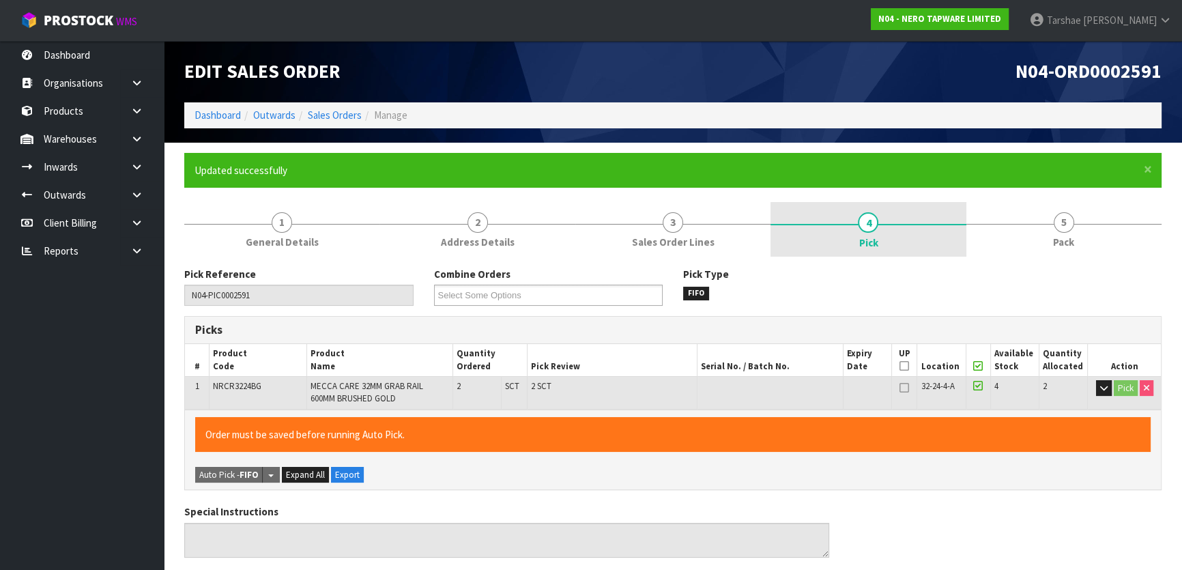
type input "[PERSON_NAME]"
type input "[DATE]T15:41:55"
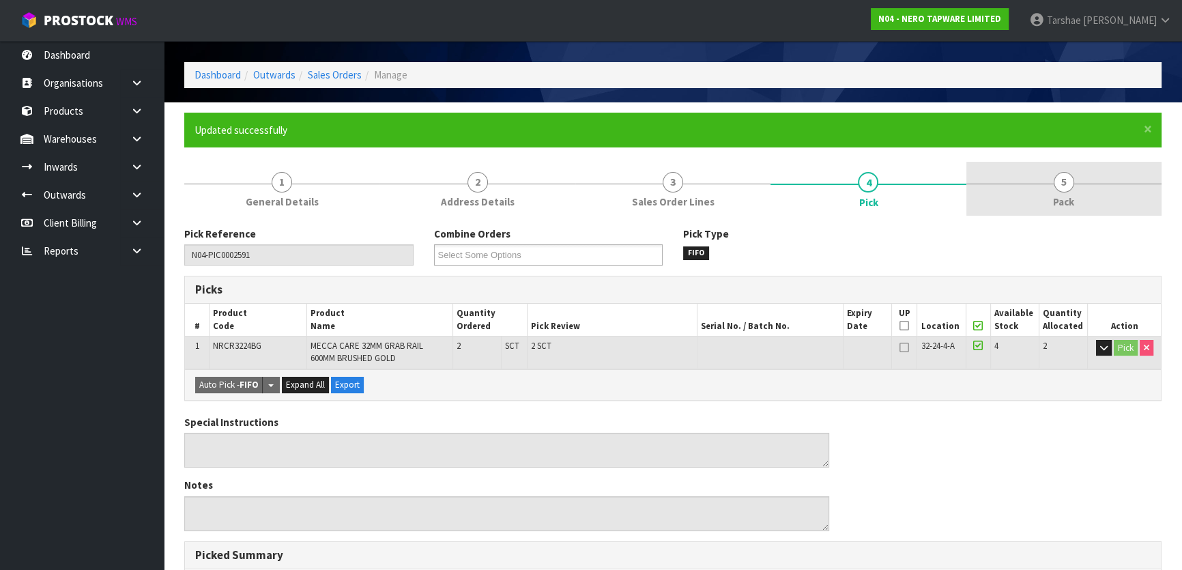
scroll to position [61, 0]
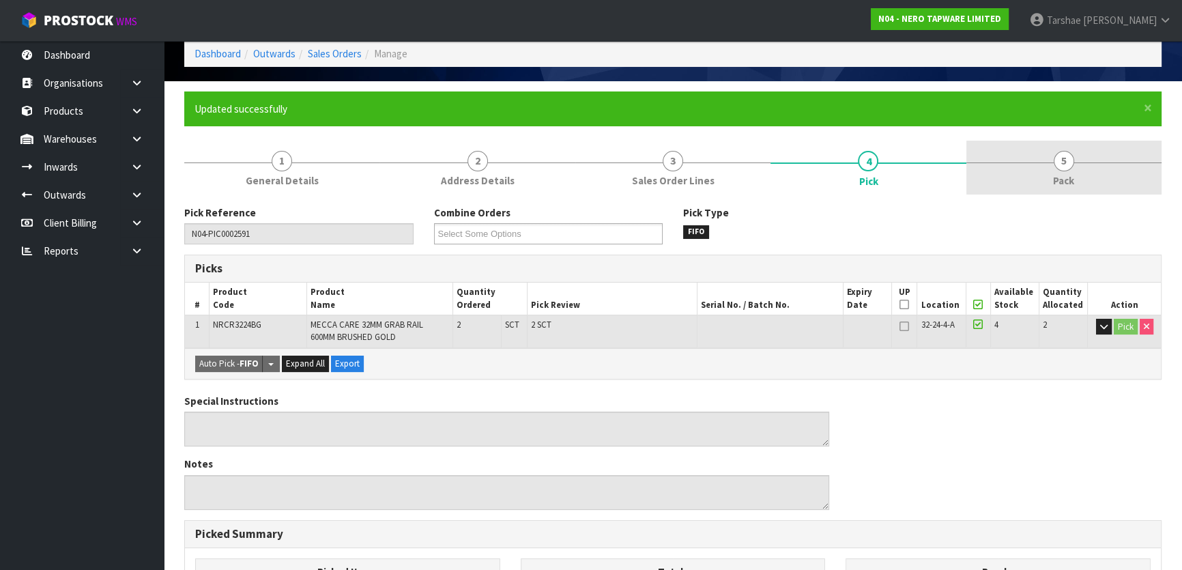
click at [1044, 155] on link "5 Pack" at bounding box center [1063, 168] width 195 height 54
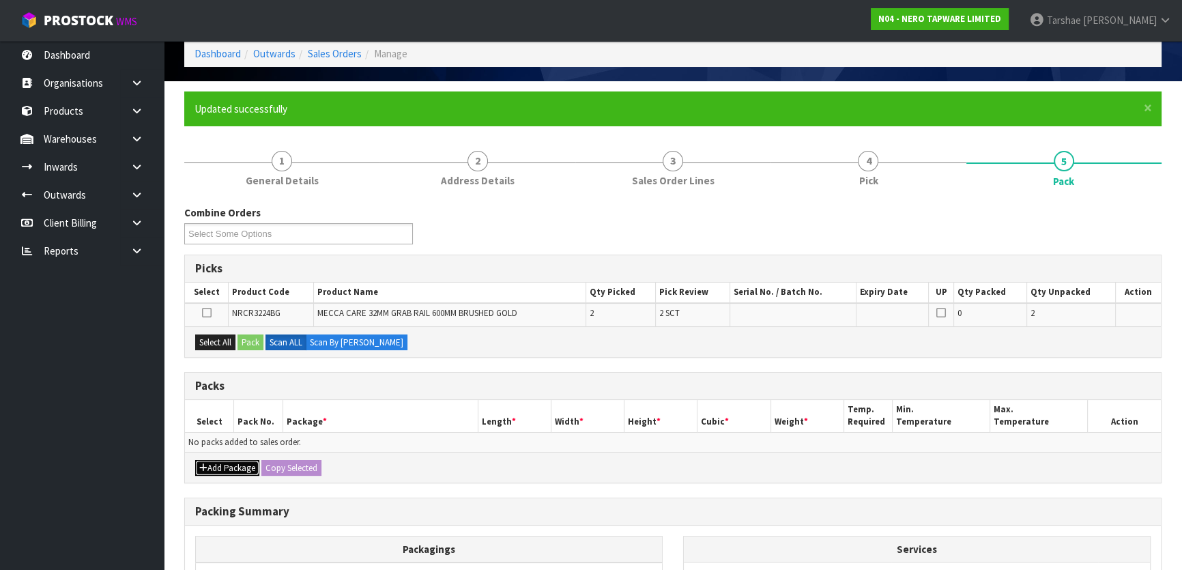
click at [237, 468] on button "Add Package" at bounding box center [227, 468] width 64 height 16
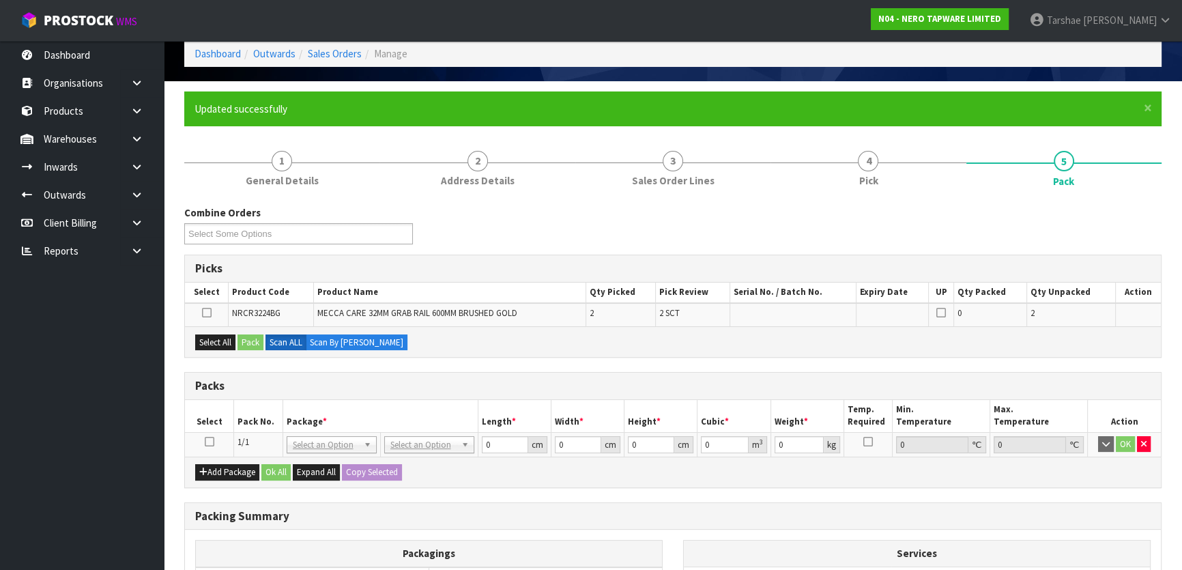
drag, startPoint x: 211, startPoint y: 443, endPoint x: 224, endPoint y: 412, distance: 34.0
click at [211, 442] on icon at bounding box center [210, 442] width 10 height 1
drag, startPoint x: 227, startPoint y: 410, endPoint x: 326, endPoint y: 428, distance: 100.0
click at [234, 410] on tr "Select Pack No. Package * Length * Width * Height * Cubic * Weight * Temp. Requ…" at bounding box center [673, 416] width 976 height 32
click at [532, 480] on div "Add Package Ok All Expand All Copy Selected" at bounding box center [673, 472] width 976 height 31
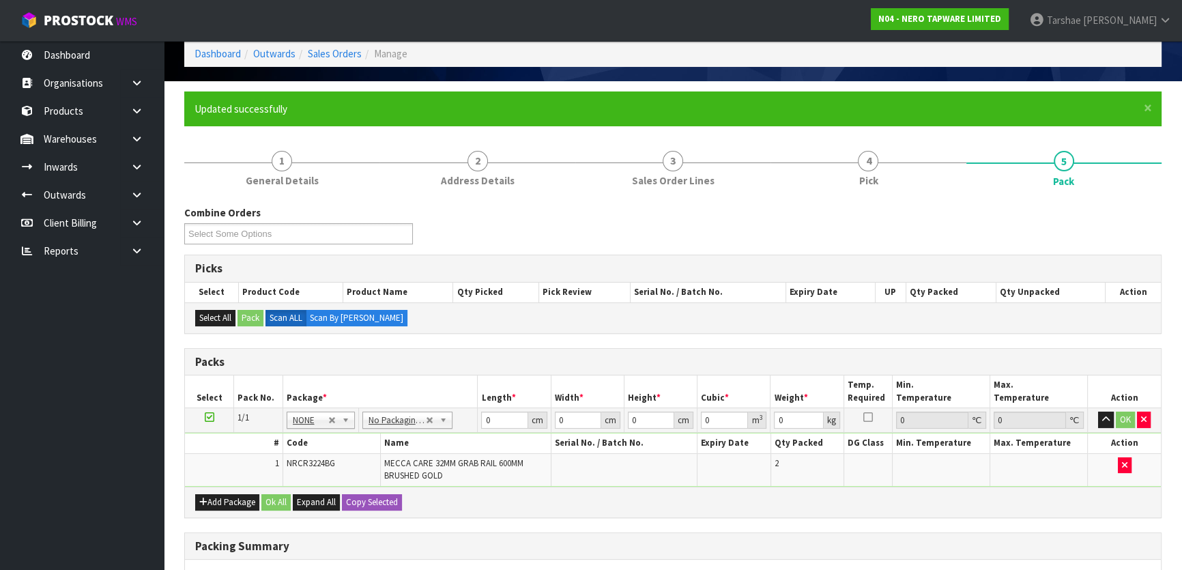
drag, startPoint x: 887, startPoint y: 341, endPoint x: 886, endPoint y: 324, distance: 17.8
click at [886, 331] on div "Combine Orders N04-ORD0002471 N04-ORD0002584 N04-ORD0002587 N04-ORD0002591 N04-…" at bounding box center [672, 486] width 977 height 562
click at [485, 423] on input "0" at bounding box center [504, 420] width 46 height 17
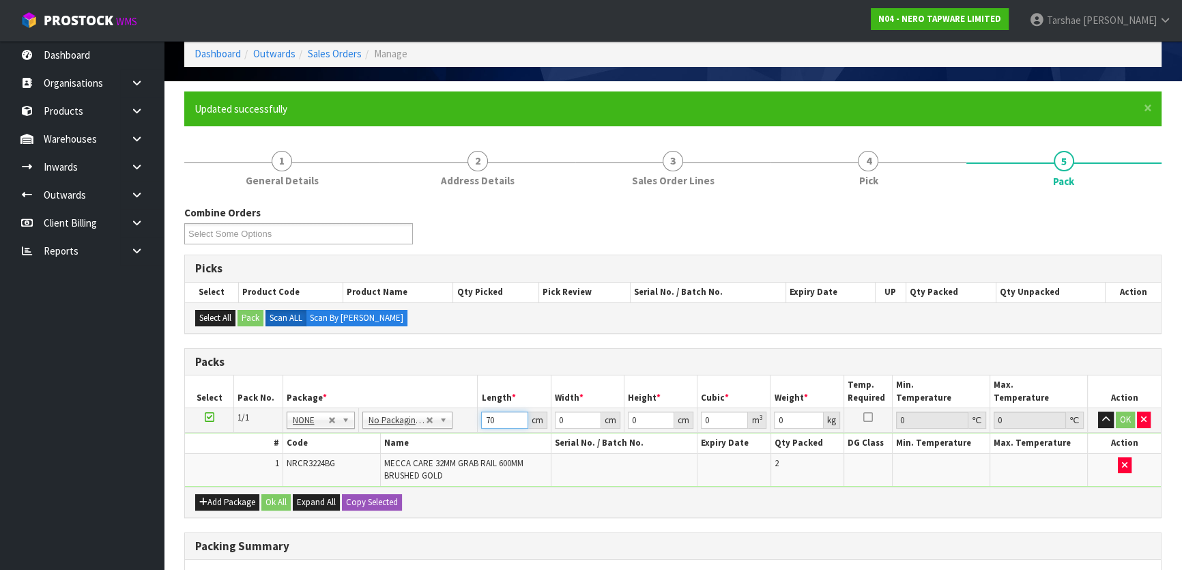
type input "70"
type input "13"
type input "1"
type input "0.00091"
type input "15"
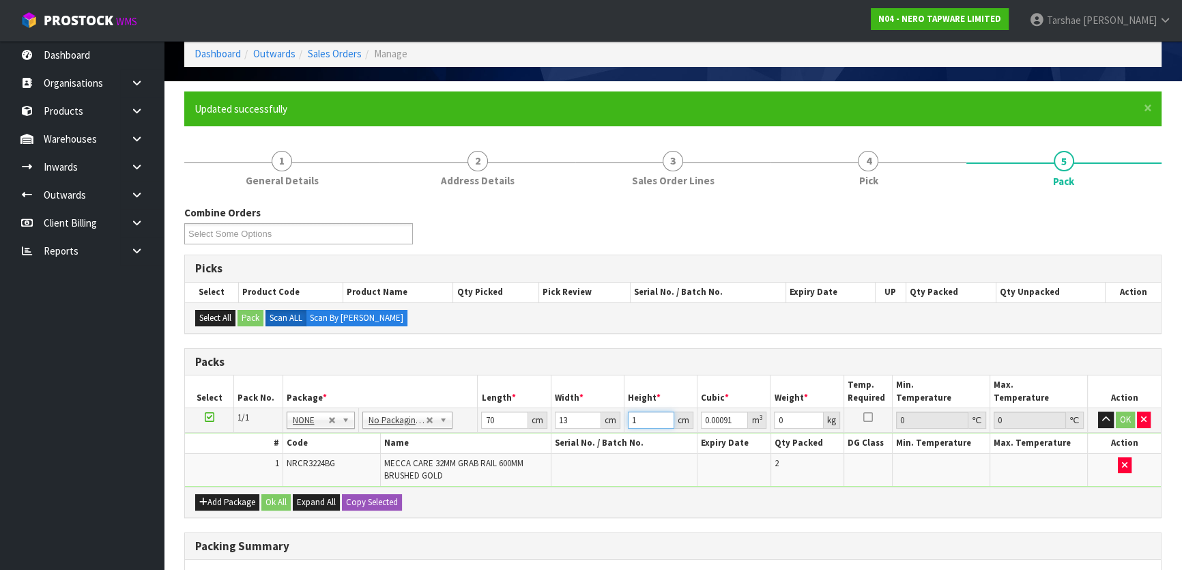
type input "0.01365"
type input "15"
type input "6"
click at [1098, 412] on button "button" at bounding box center [1106, 420] width 16 height 16
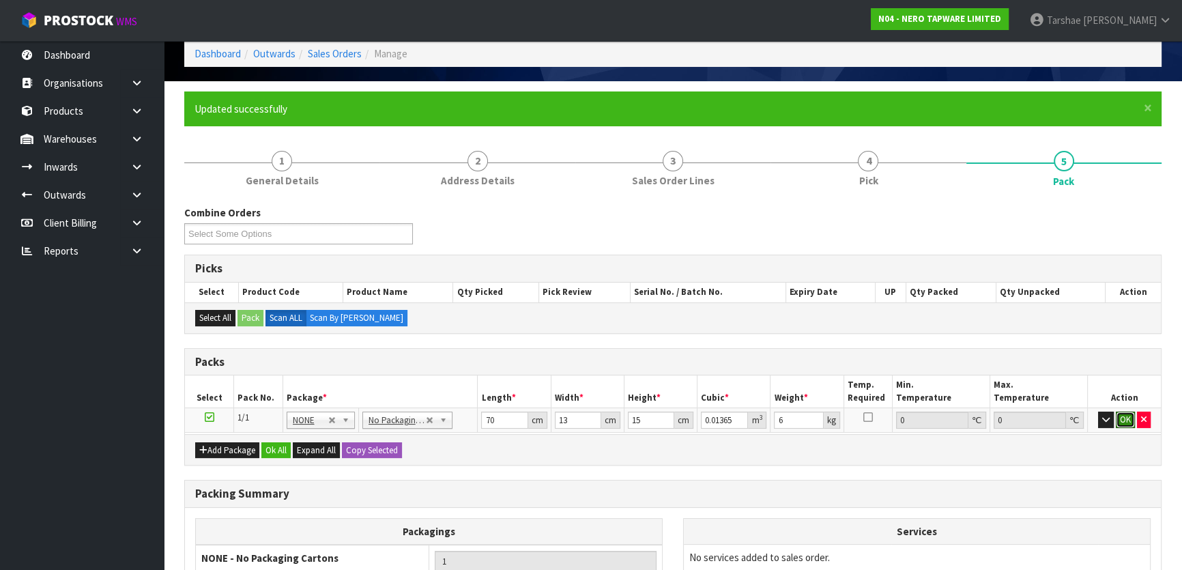
click button "OK" at bounding box center [1125, 420] width 19 height 16
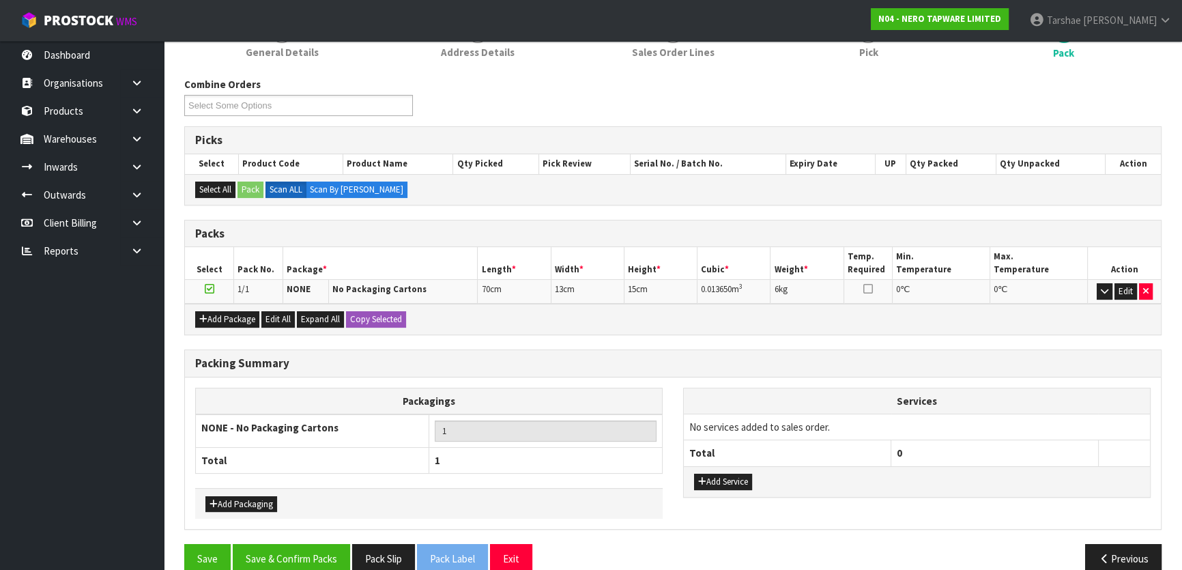
scroll to position [211, 0]
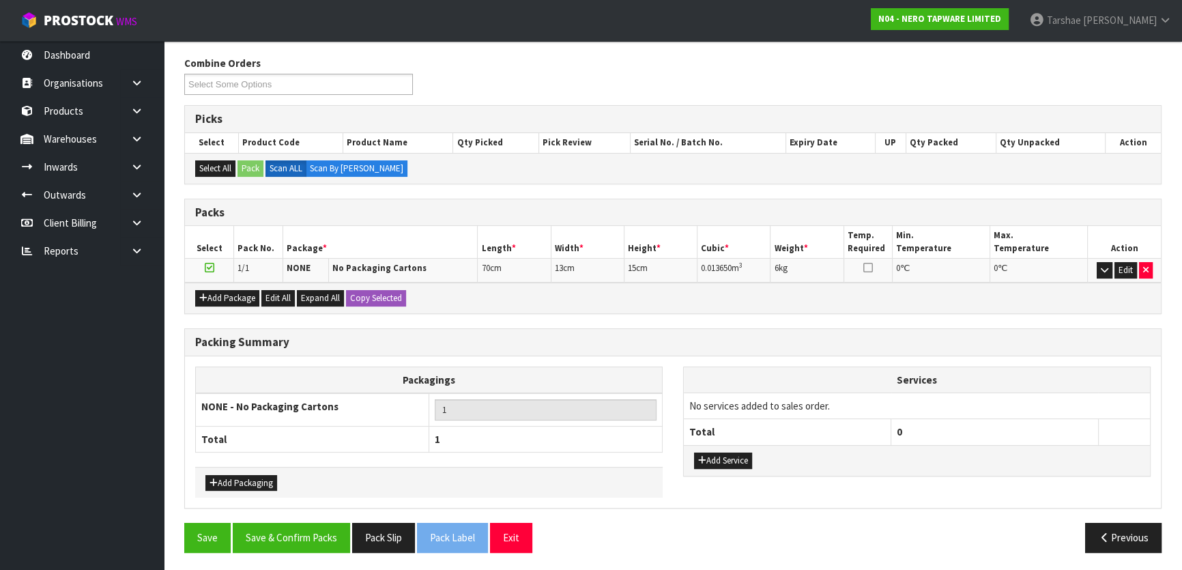
drag, startPoint x: 719, startPoint y: 466, endPoint x: 730, endPoint y: 448, distance: 21.8
click at [722, 463] on div "Add Service" at bounding box center [917, 460] width 466 height 31
drag, startPoint x: 730, startPoint y: 448, endPoint x: 723, endPoint y: 456, distance: 10.7
click at [729, 450] on div "Add Service" at bounding box center [917, 460] width 466 height 31
drag, startPoint x: 723, startPoint y: 456, endPoint x: 732, endPoint y: 431, distance: 26.1
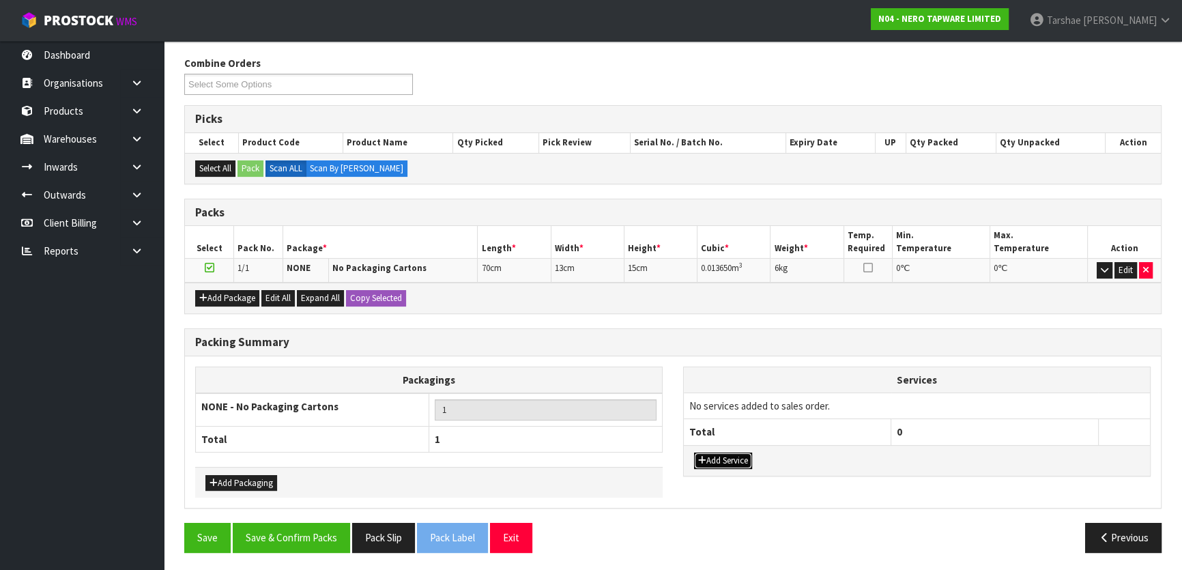
click at [726, 453] on button "Add Service" at bounding box center [723, 461] width 58 height 16
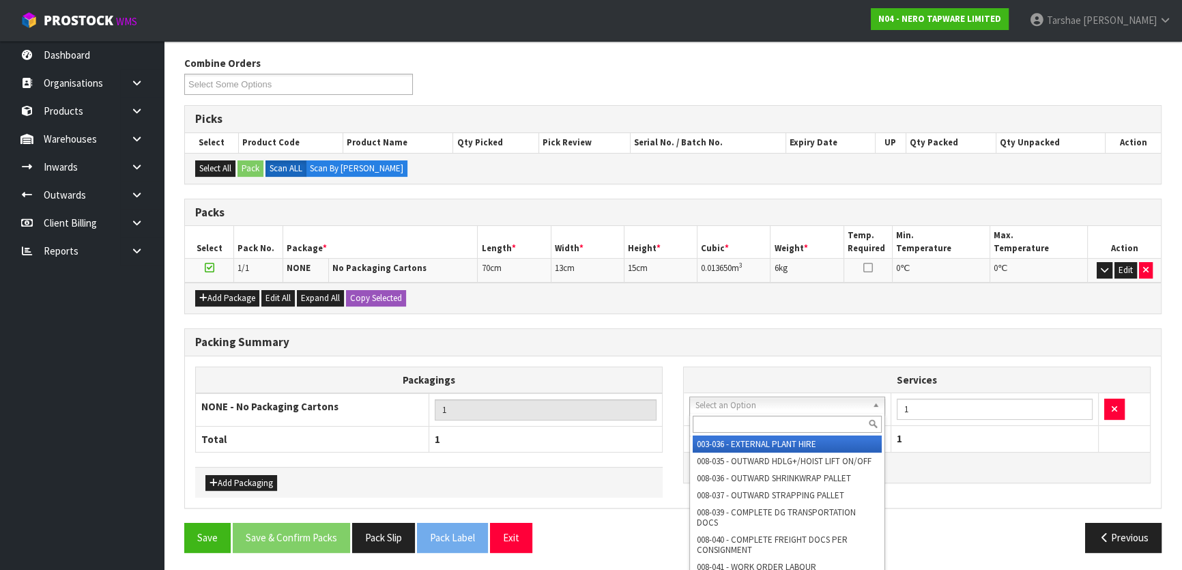
click at [728, 416] on input "text" at bounding box center [787, 424] width 189 height 17
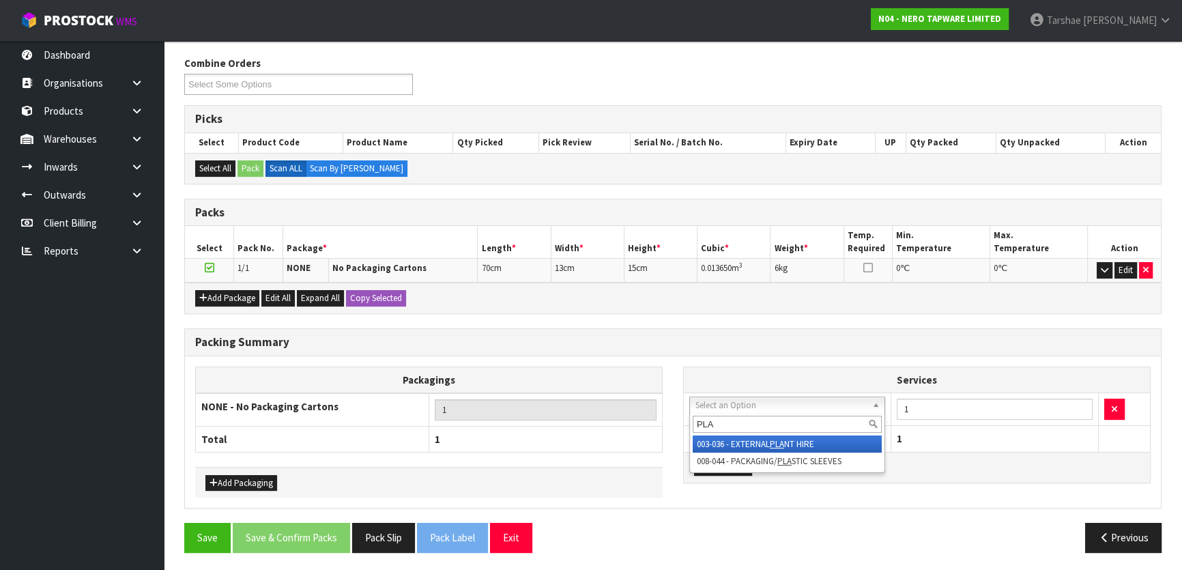
type input "PLAS"
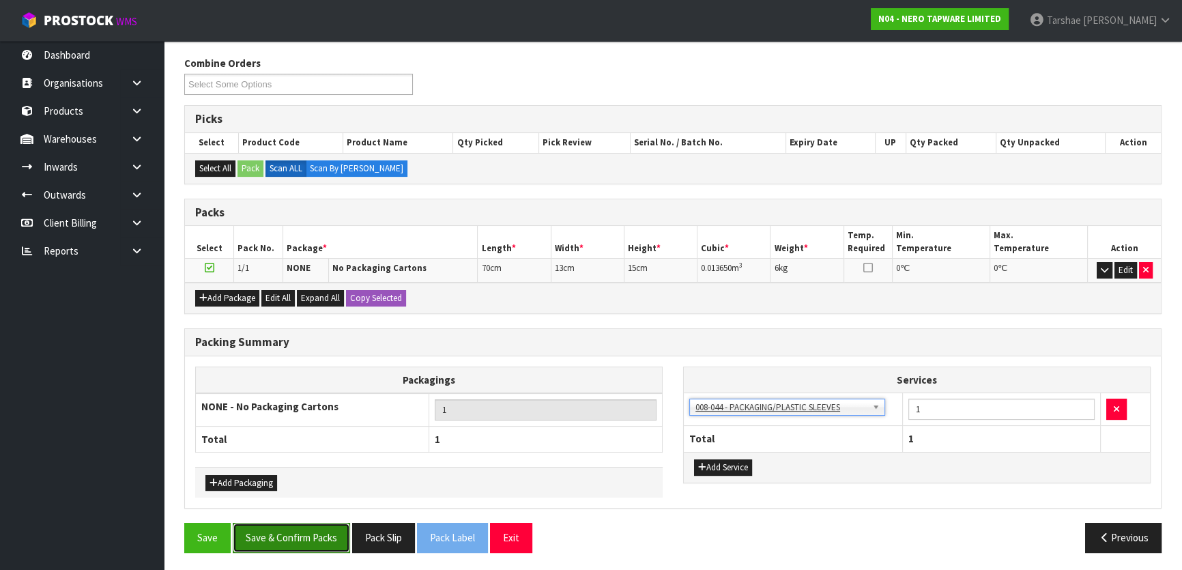
click at [296, 539] on button "Save & Confirm Packs" at bounding box center [291, 537] width 117 height 29
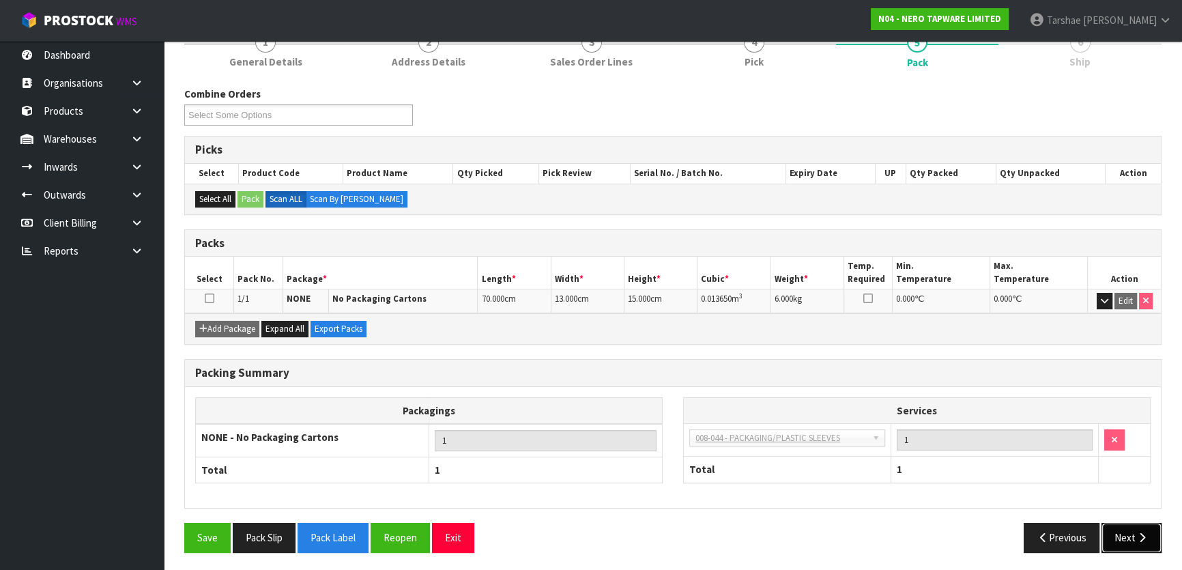
click at [1146, 532] on icon "button" at bounding box center [1142, 537] width 13 height 10
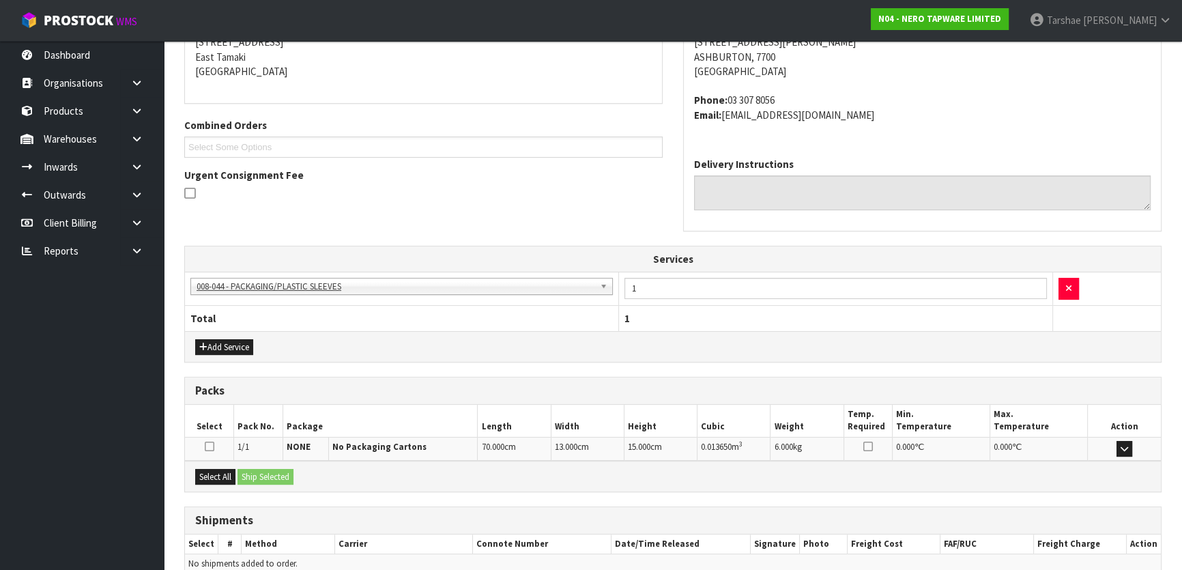
scroll to position [350, 0]
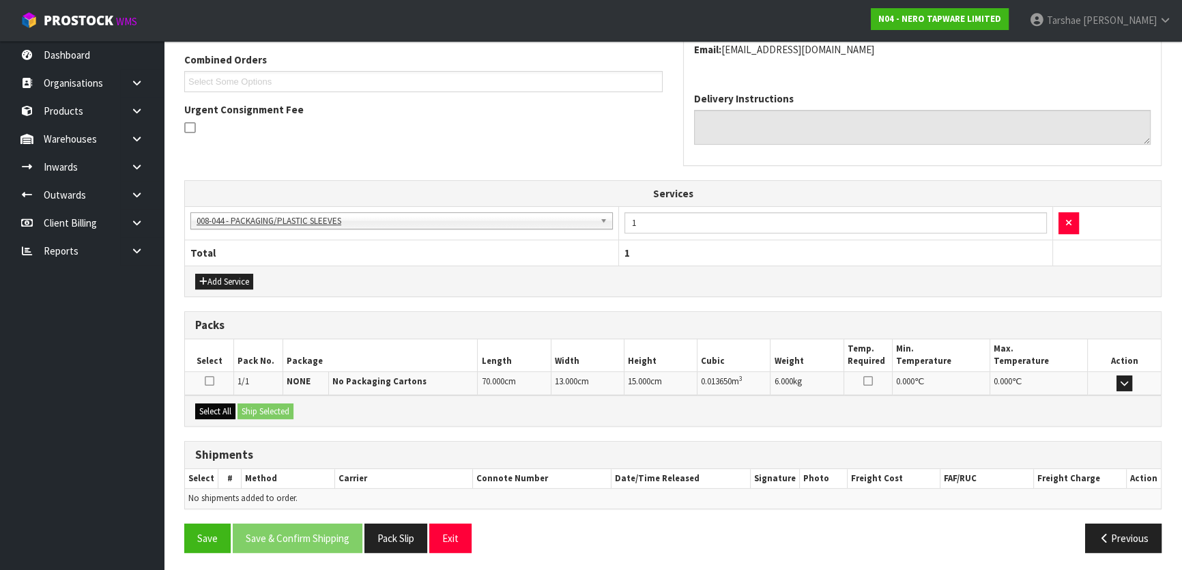
drag, startPoint x: 225, startPoint y: 399, endPoint x: 225, endPoint y: 410, distance: 10.9
click at [227, 403] on div "Select All Ship Selected" at bounding box center [673, 410] width 976 height 31
drag, startPoint x: 225, startPoint y: 410, endPoint x: 246, endPoint y: 403, distance: 22.2
click at [226, 410] on button "Select All" at bounding box center [215, 411] width 40 height 16
click at [250, 403] on button "Ship Selected" at bounding box center [266, 411] width 56 height 16
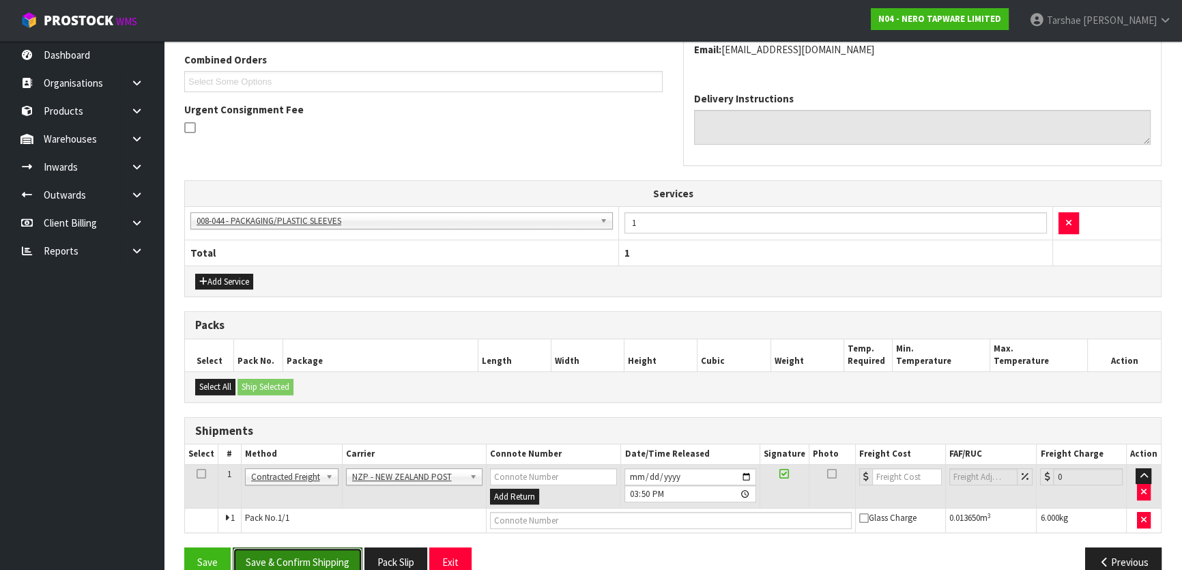
drag, startPoint x: 331, startPoint y: 560, endPoint x: 691, endPoint y: 478, distance: 369.7
click at [663, 507] on div "From Address CONTRACT WAREHOUSING & LOGISTICS [STREET_ADDRESS] Combined Orders …" at bounding box center [672, 252] width 977 height 671
click at [630, 468] on input "[DATE]" at bounding box center [689, 476] width 131 height 17
type input "[DATE]"
click at [318, 566] on button "Save & Confirm Shipping" at bounding box center [298, 561] width 130 height 29
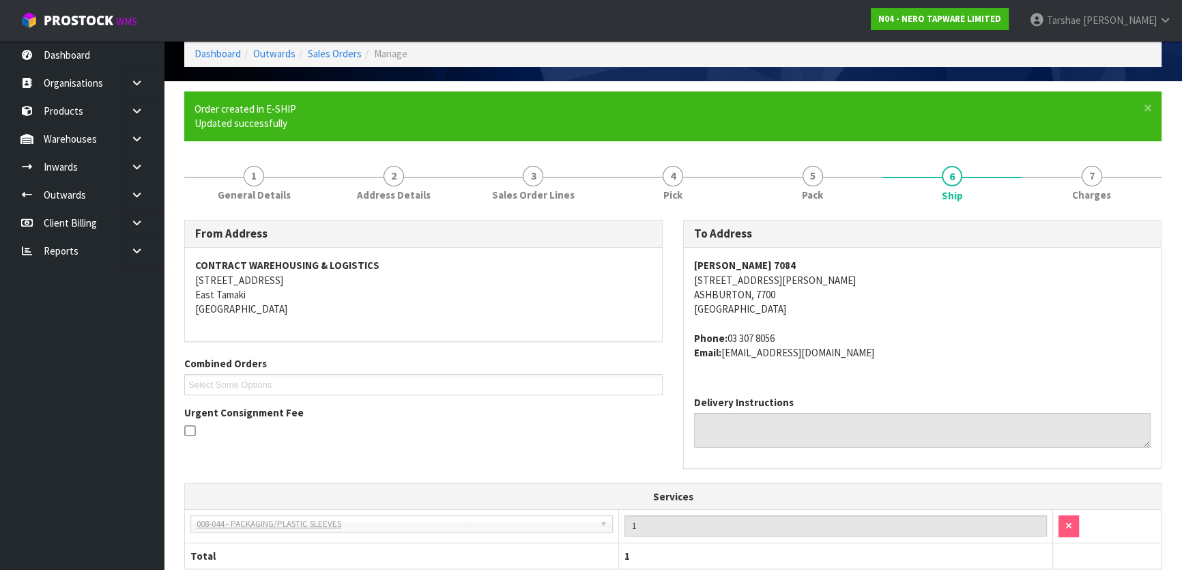
scroll to position [356, 0]
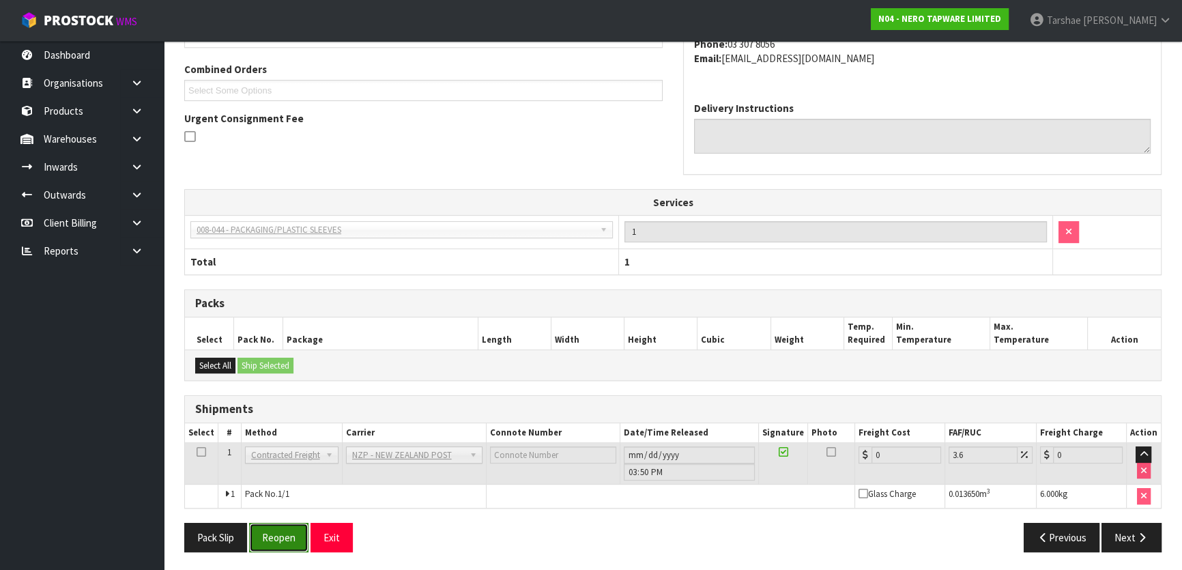
click at [295, 532] on button "Reopen" at bounding box center [278, 537] width 59 height 29
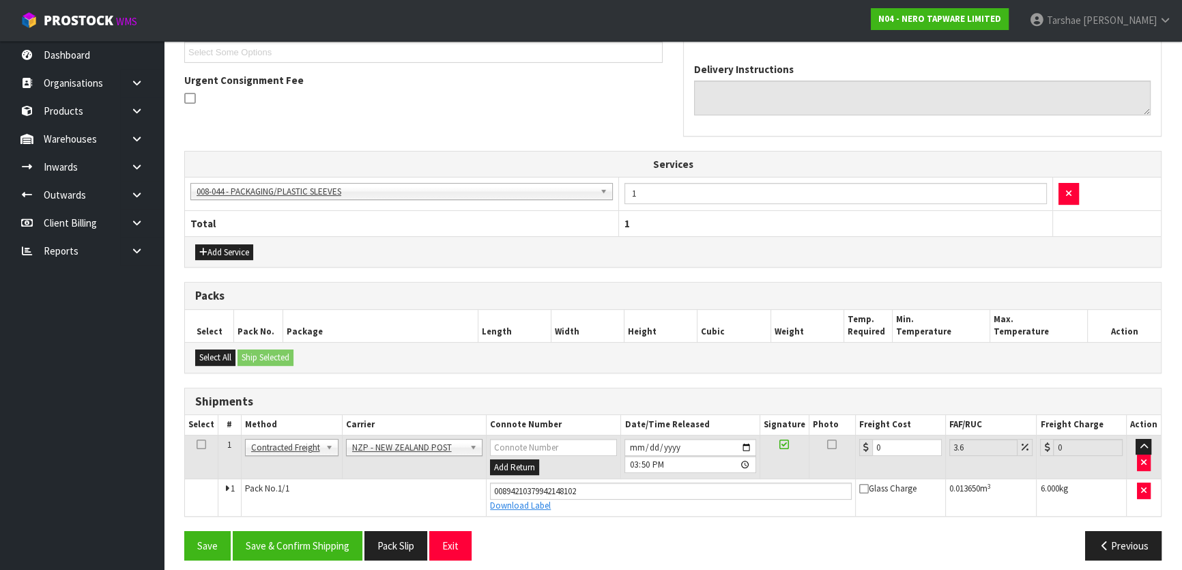
scroll to position [388, 0]
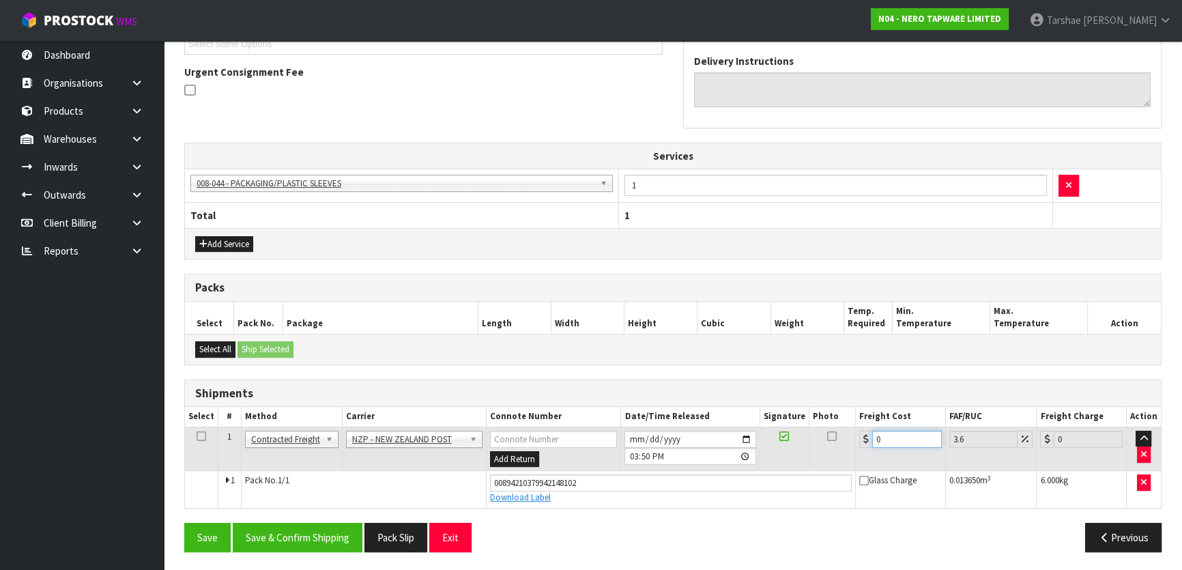
drag, startPoint x: 882, startPoint y: 431, endPoint x: 823, endPoint y: 430, distance: 58.7
click at [823, 430] on tr "1 Client Local Pickup Customer Local Pickup Company Freight Contracted Freight …" at bounding box center [673, 449] width 976 height 44
type input "1"
type input "1.04"
type input "11"
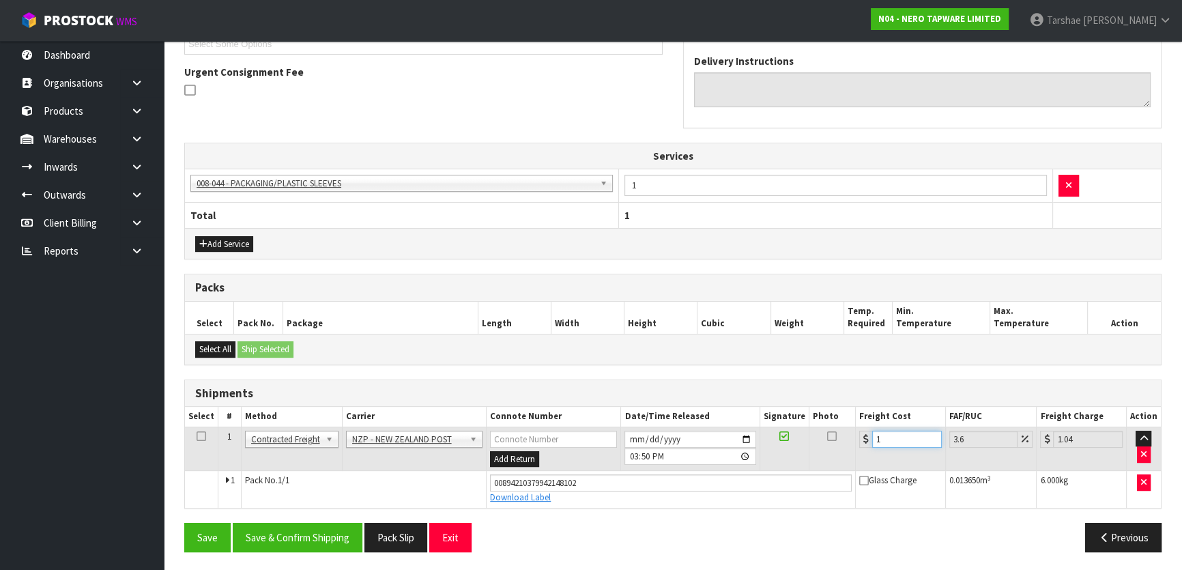
type input "11.4"
type input "11.6"
type input "12.02"
type input "11.61"
type input "12.03"
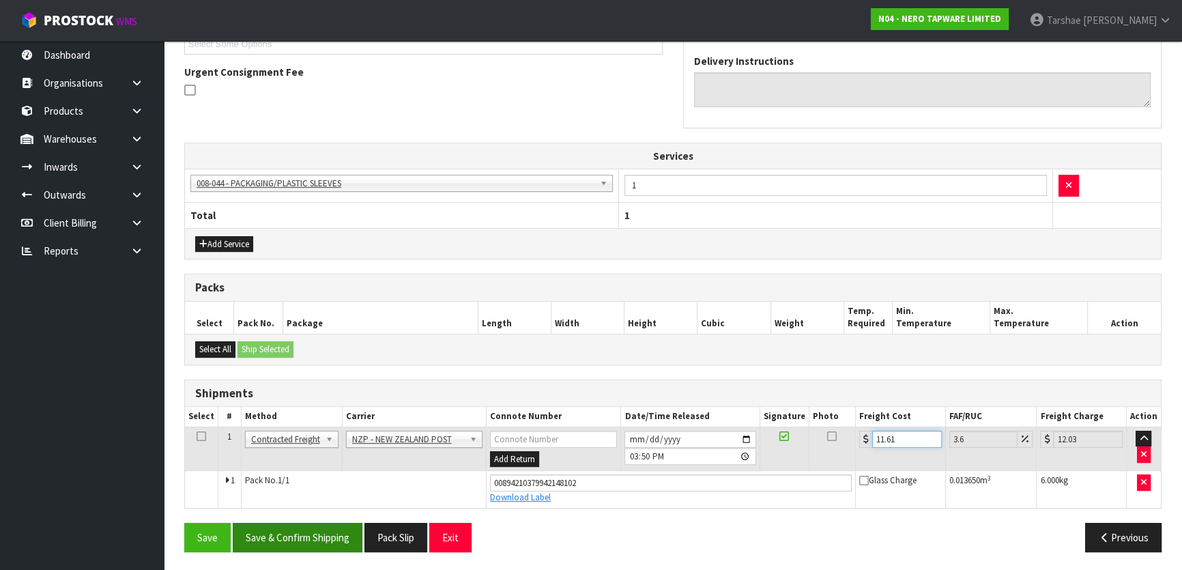
type input "11.61"
click at [317, 542] on button "Save & Confirm Shipping" at bounding box center [298, 537] width 130 height 29
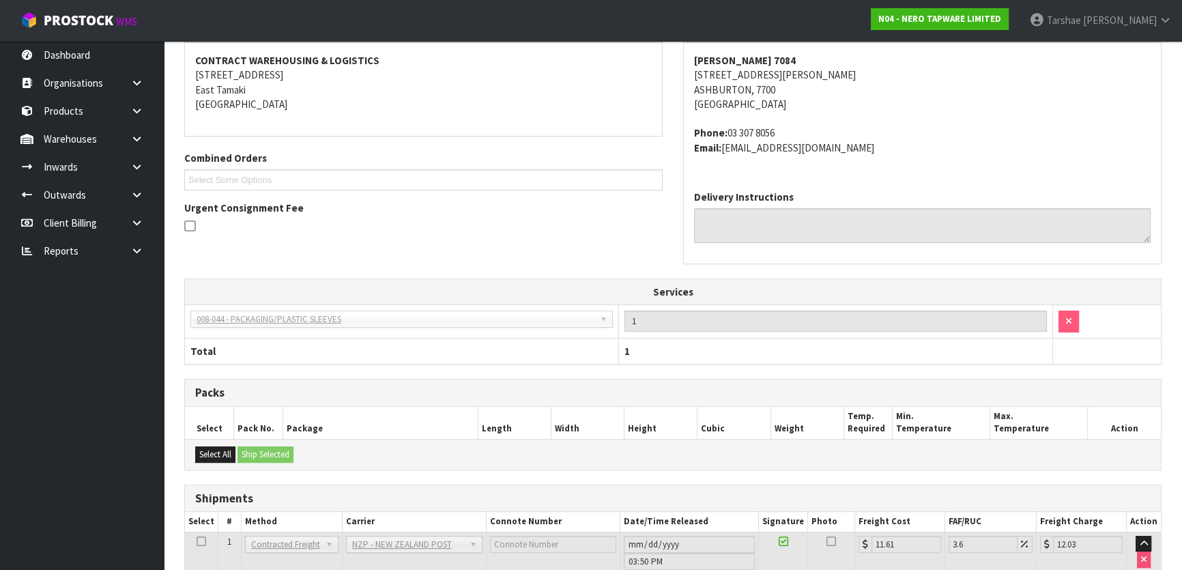
scroll to position [350, 0]
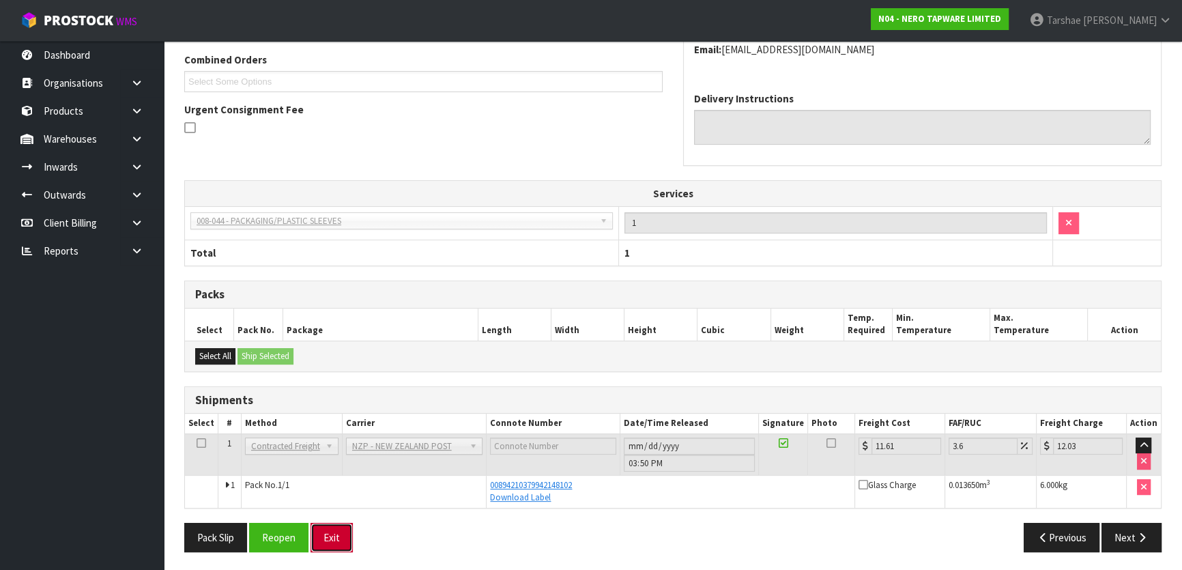
click at [346, 532] on button "Exit" at bounding box center [332, 537] width 42 height 29
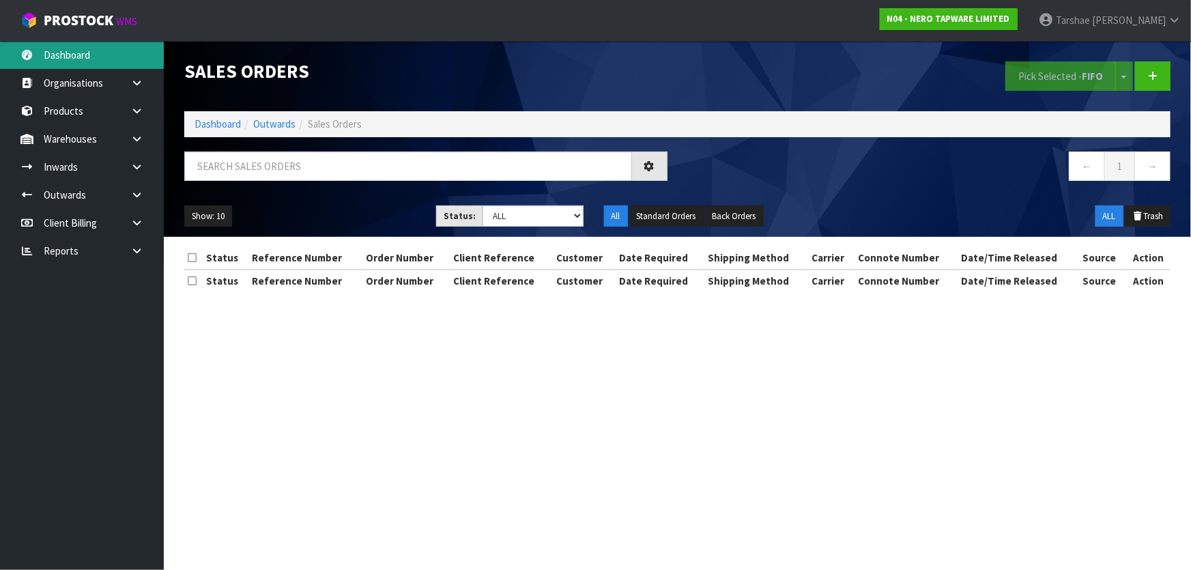
click at [108, 62] on body "Toggle navigation ProStock WMS N04 - NERO TAPWARE LIMITED [PERSON_NAME] Logout …" at bounding box center [595, 285] width 1191 height 570
click at [108, 62] on link "Dashboard" at bounding box center [82, 55] width 164 height 28
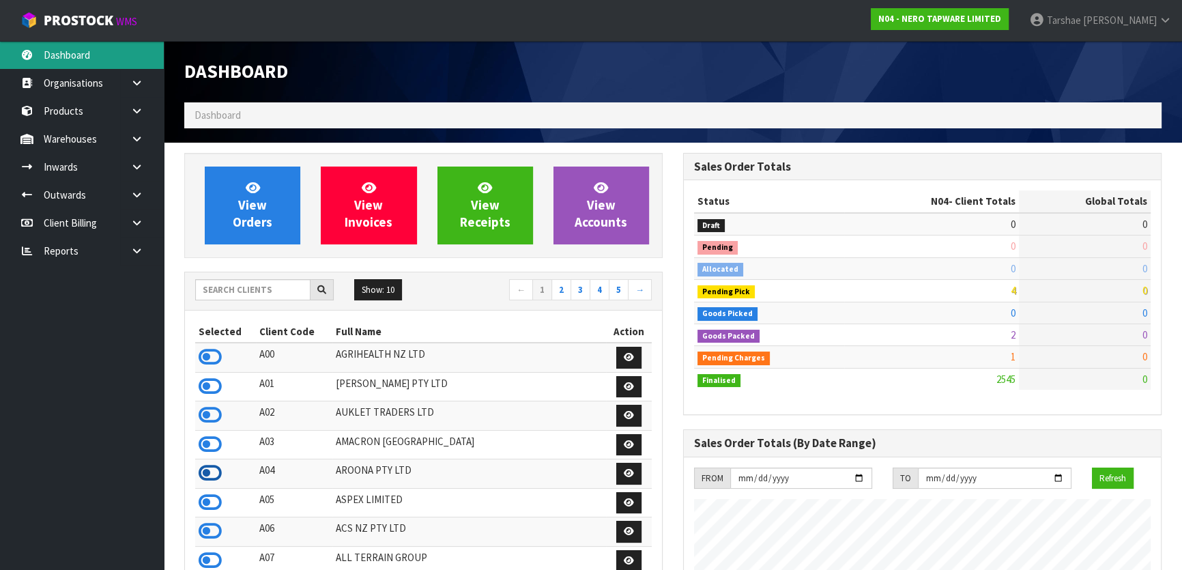
scroll to position [1090, 498]
click at [212, 526] on icon at bounding box center [210, 531] width 23 height 20
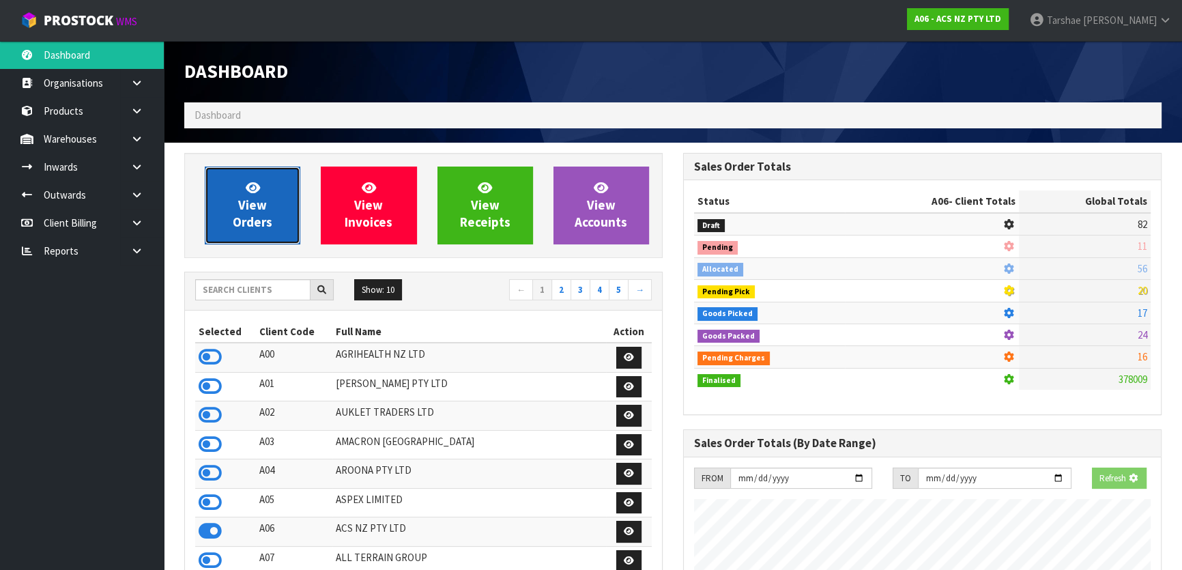
click at [274, 181] on link "View Orders" at bounding box center [253, 206] width 96 height 78
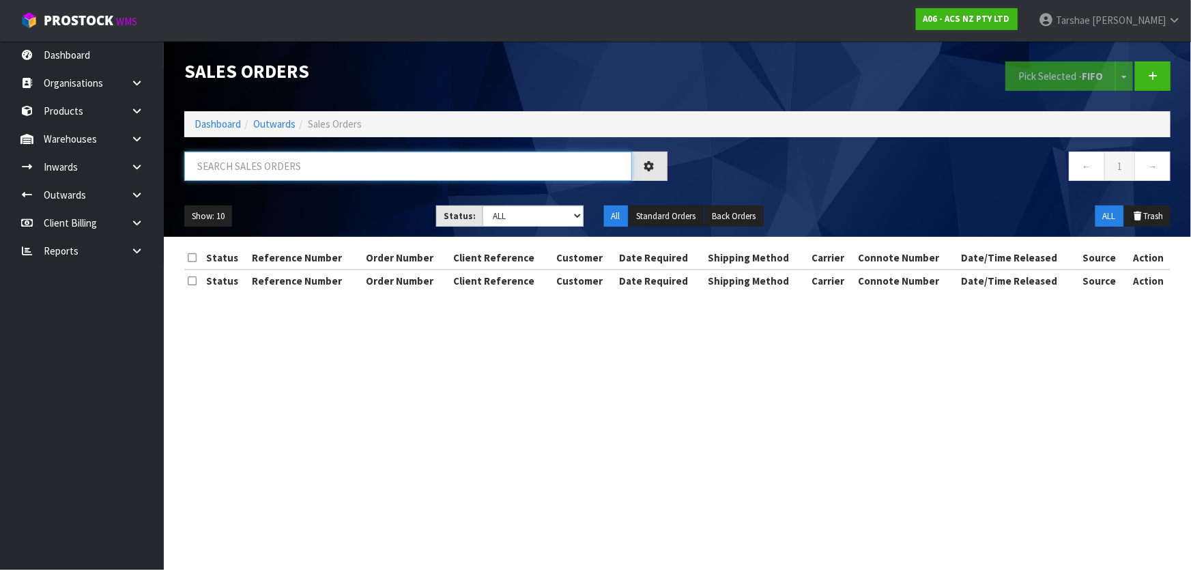
click at [287, 163] on input "text" at bounding box center [408, 166] width 448 height 29
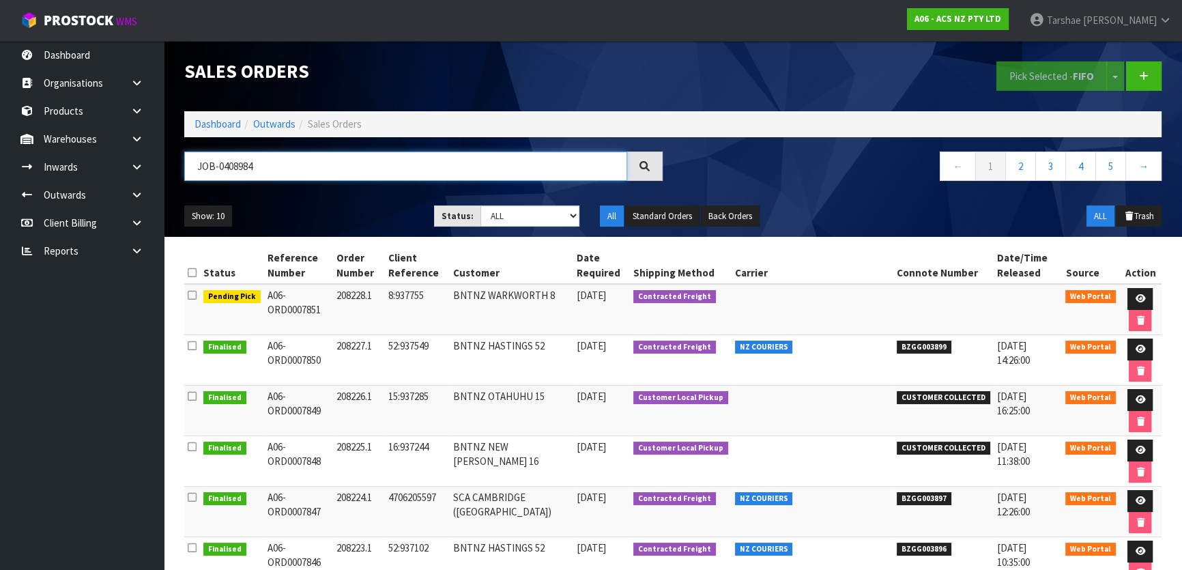
type input "JOB-0408984"
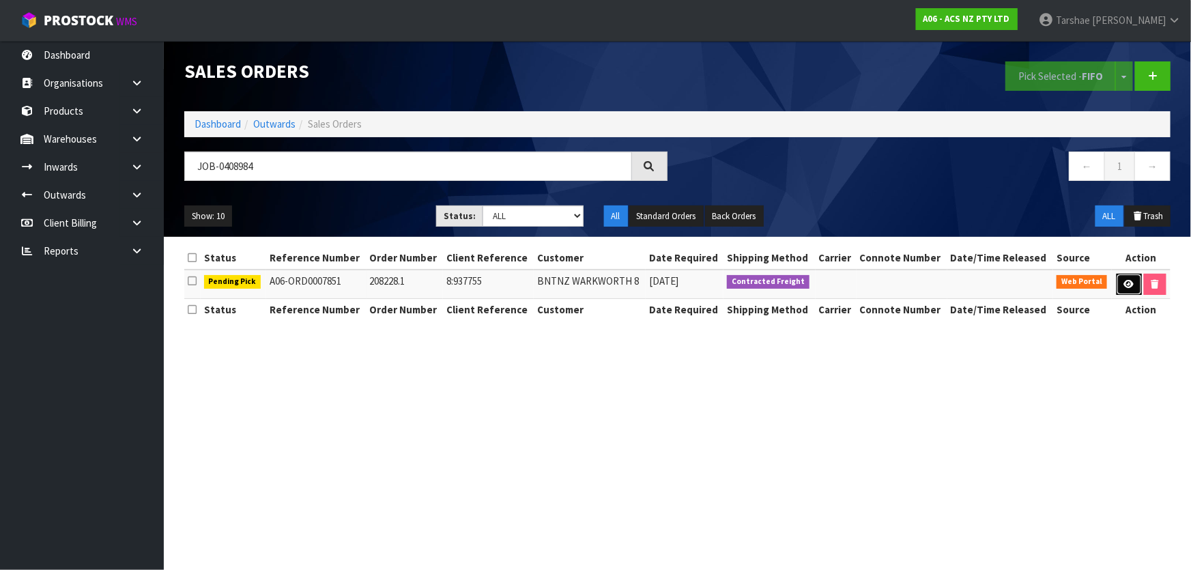
click at [1124, 284] on icon at bounding box center [1129, 284] width 10 height 9
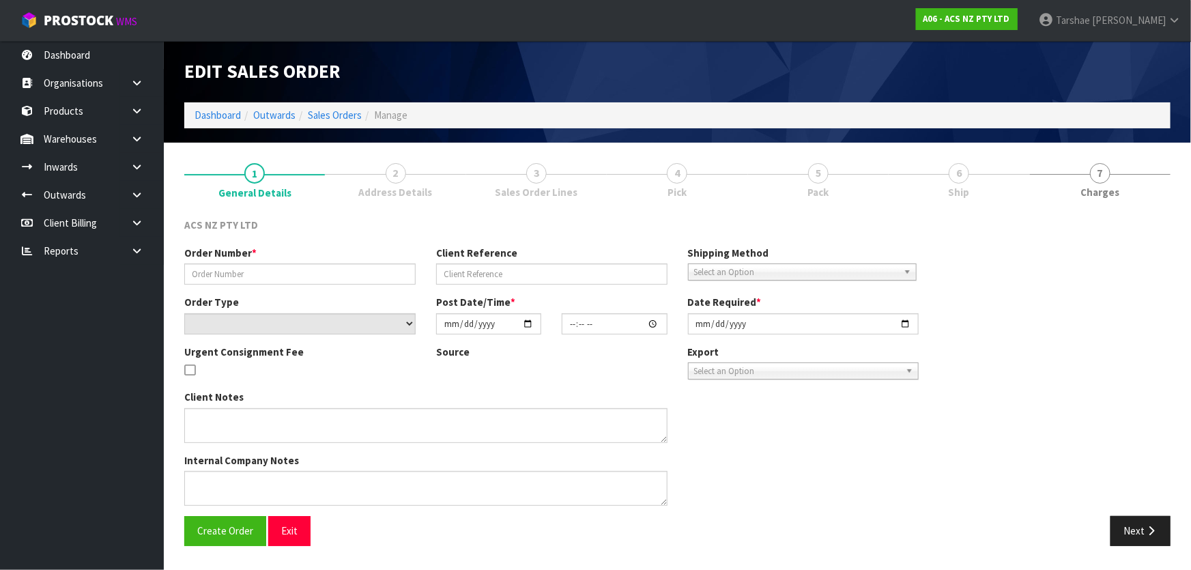
type input "208228.1"
type input "8:937755"
select select "number:0"
type input "[DATE]"
type input "15:09:00.000"
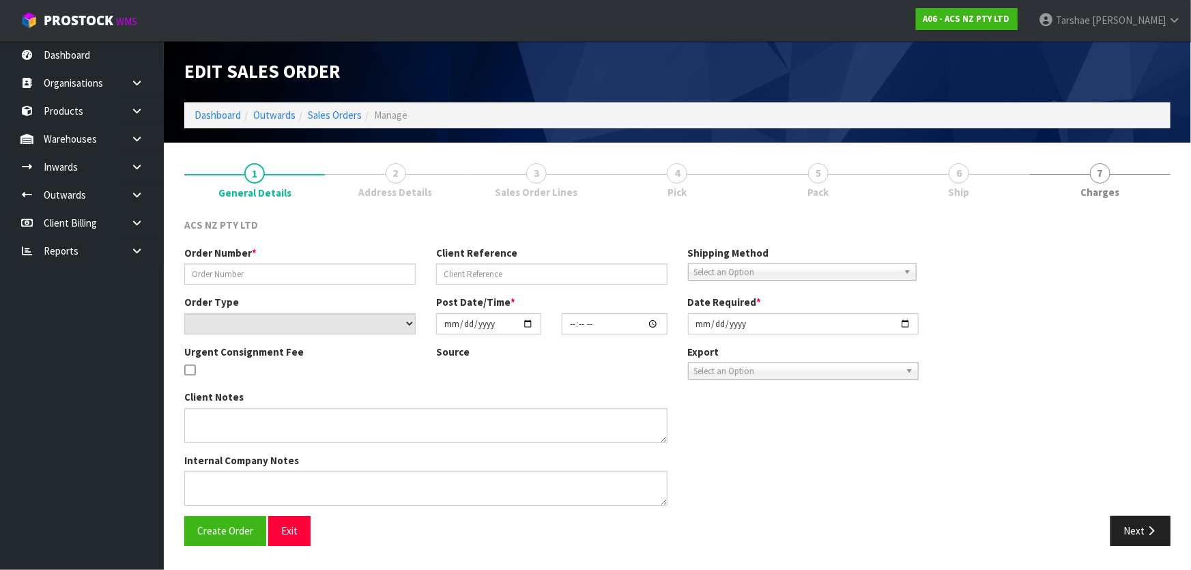
type input "[DATE]"
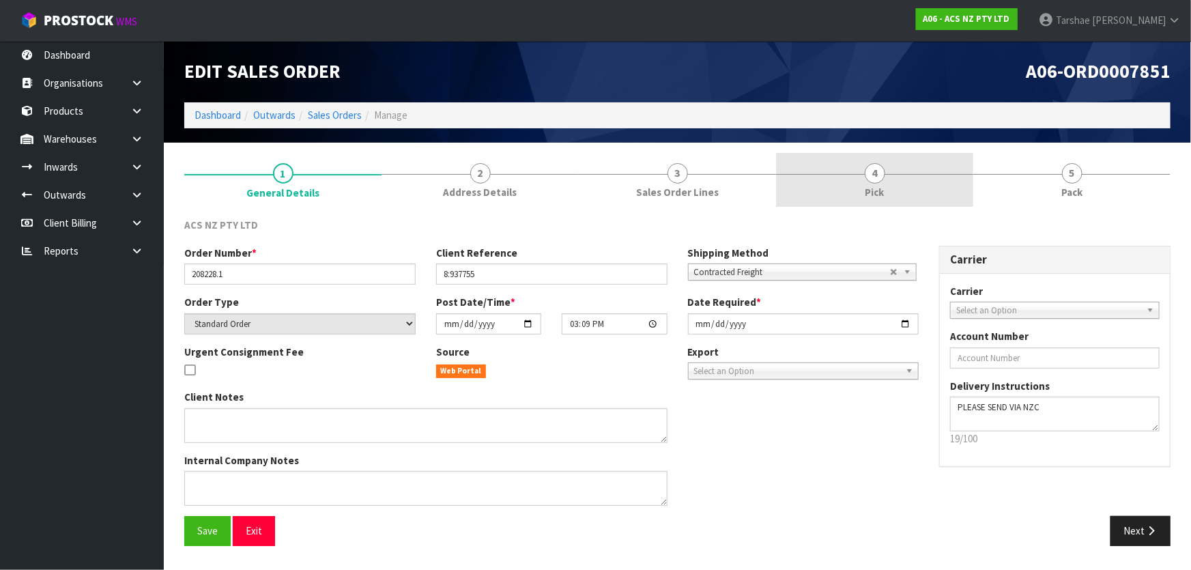
click at [919, 159] on link "4 Pick" at bounding box center [874, 180] width 197 height 54
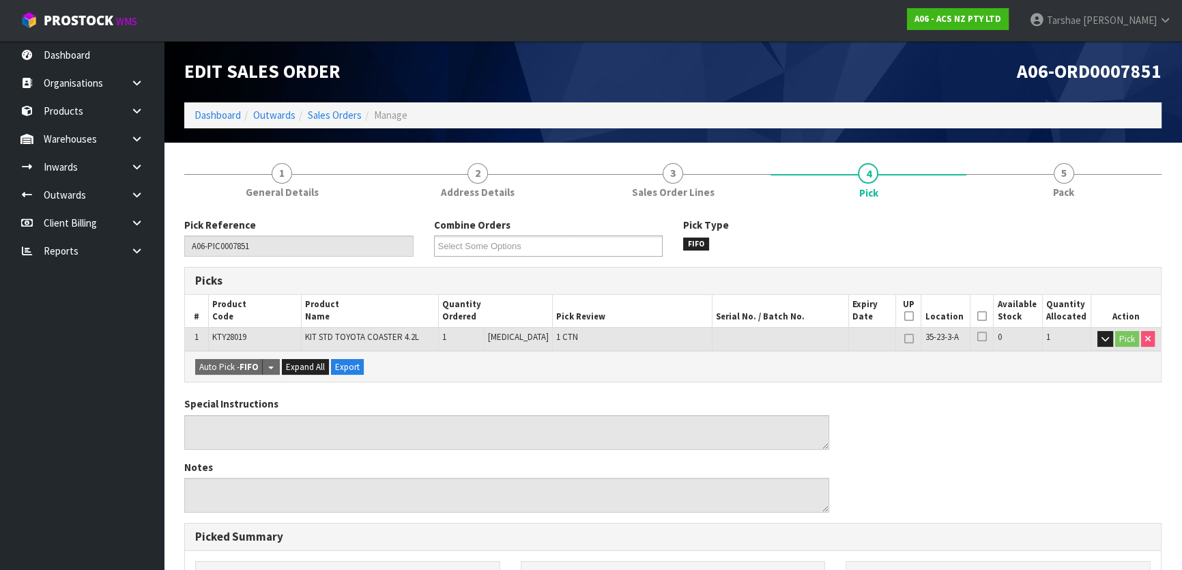
click at [981, 317] on icon at bounding box center [982, 316] width 10 height 1
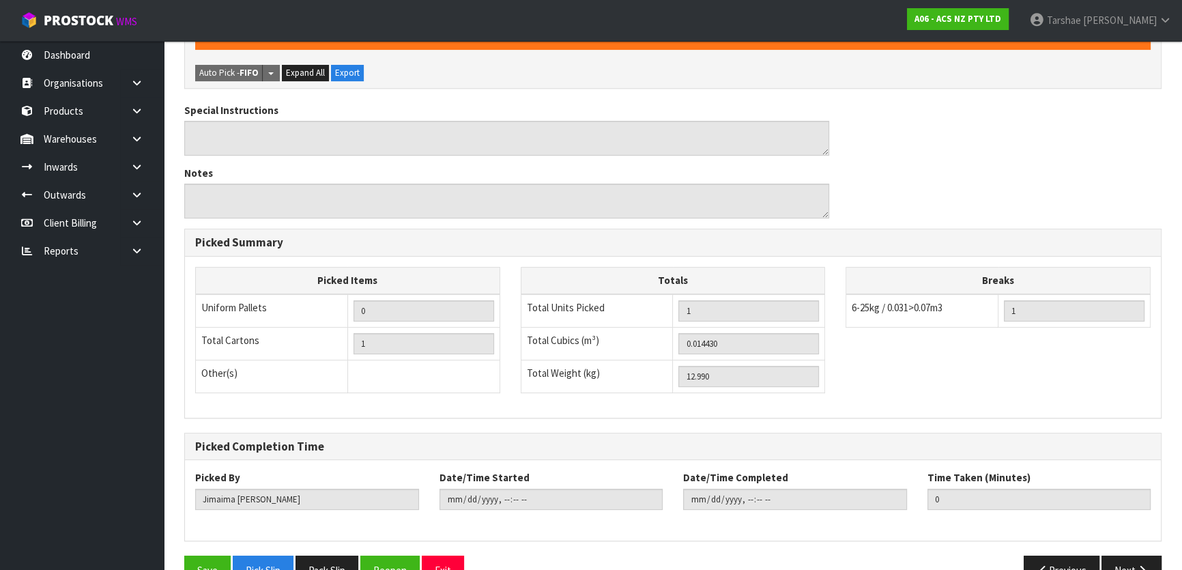
scroll to position [375, 0]
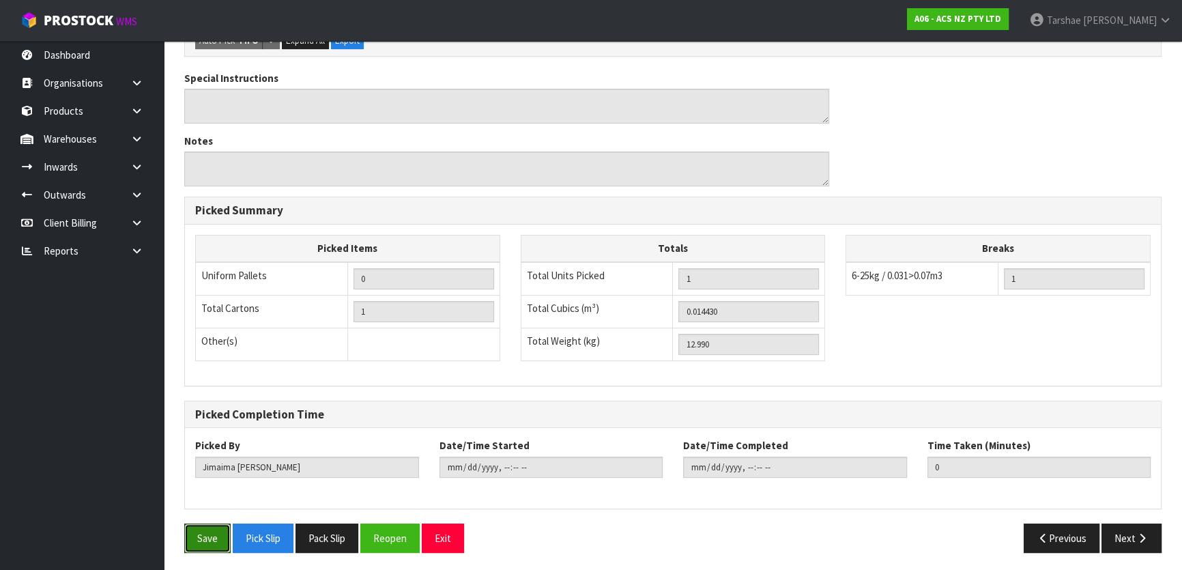
drag, startPoint x: 200, startPoint y: 526, endPoint x: 351, endPoint y: 468, distance: 162.0
click at [201, 526] on button "Save" at bounding box center [207, 537] width 46 height 29
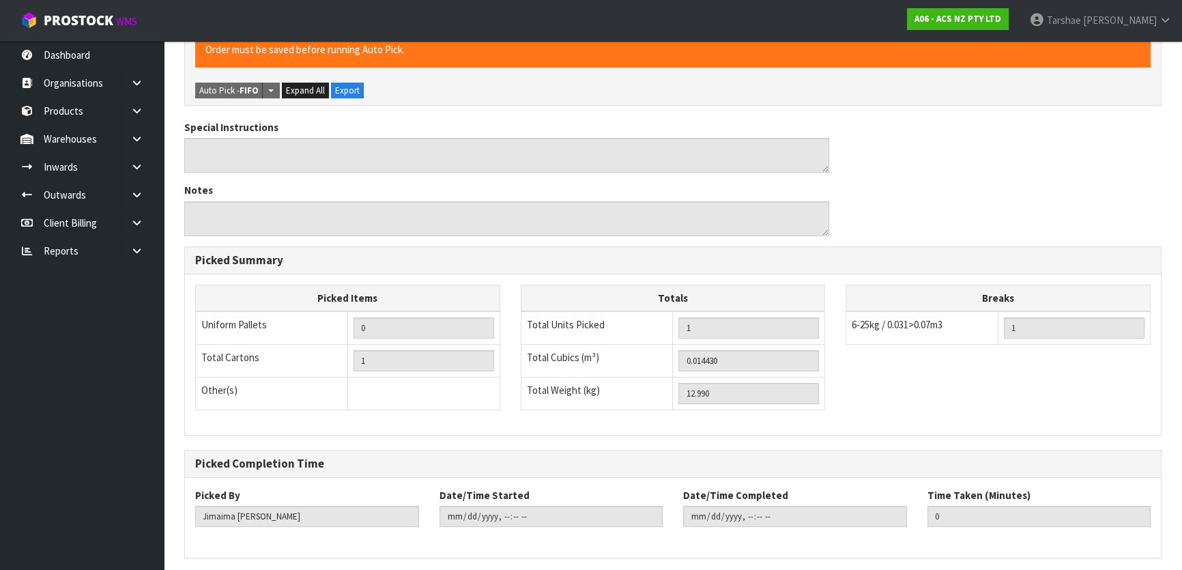
scroll to position [0, 0]
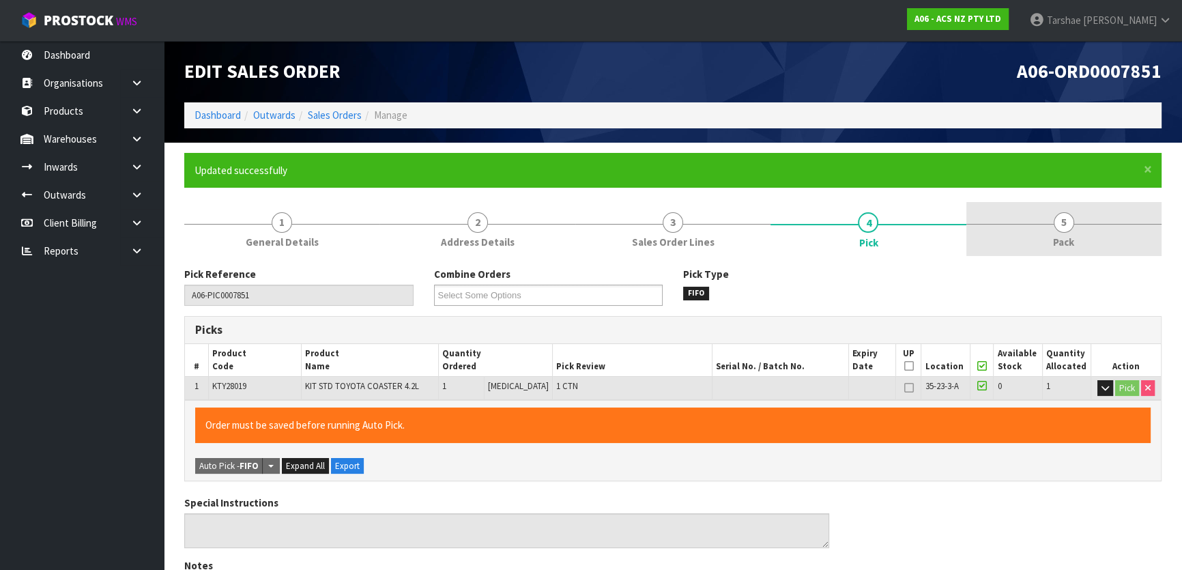
click at [1069, 218] on span "5" at bounding box center [1064, 222] width 20 height 20
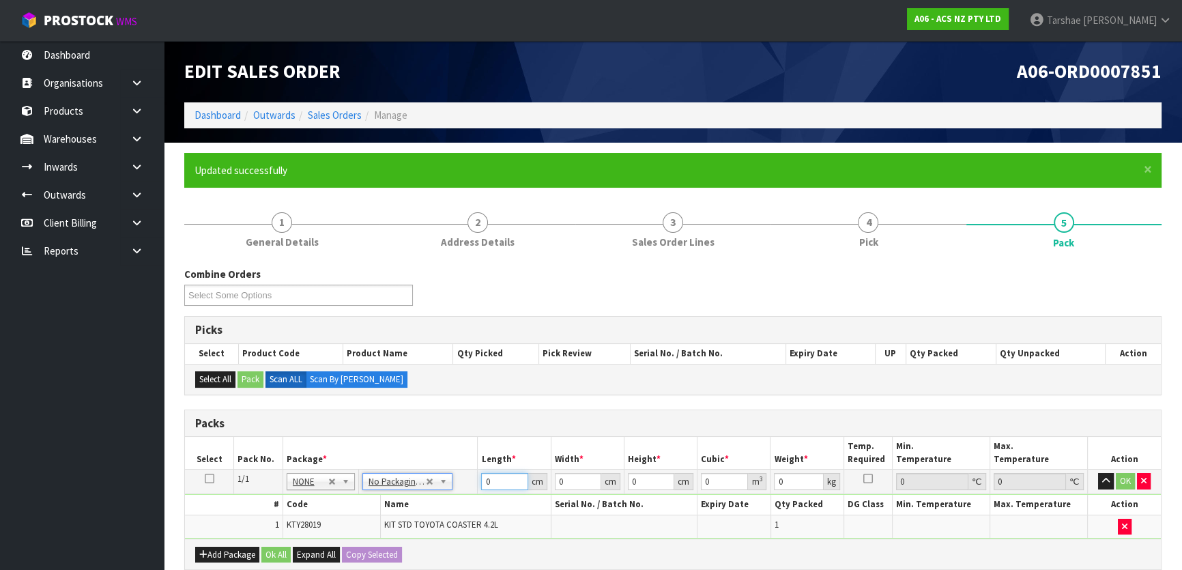
click at [501, 482] on input "0" at bounding box center [504, 481] width 46 height 17
type input "40"
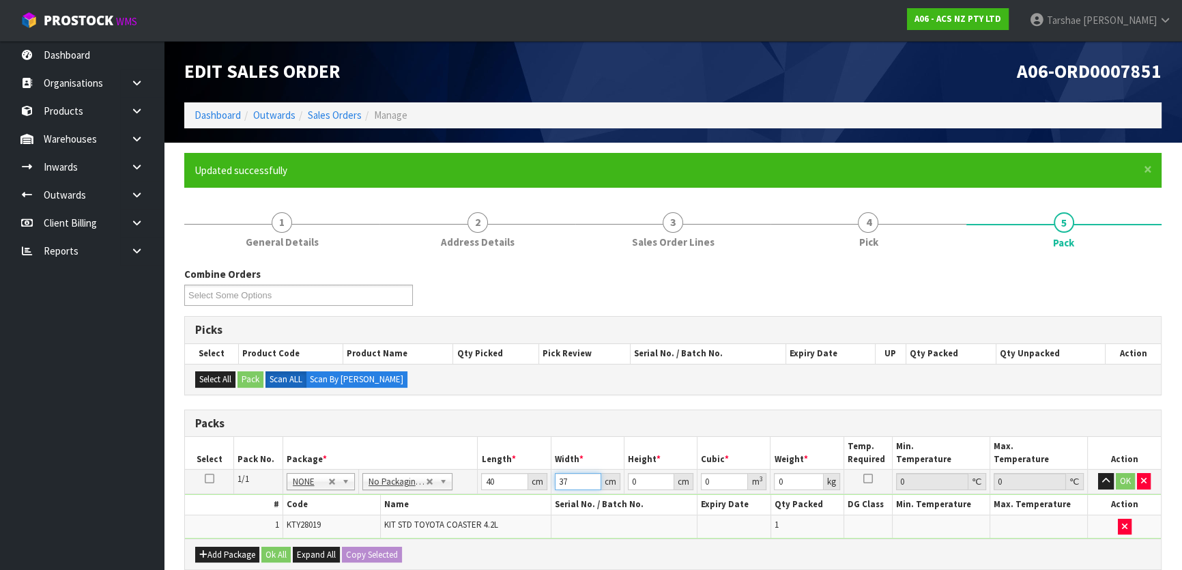
type input "37"
type input "1"
type input "0.00148"
type input "13"
type input "0.01924"
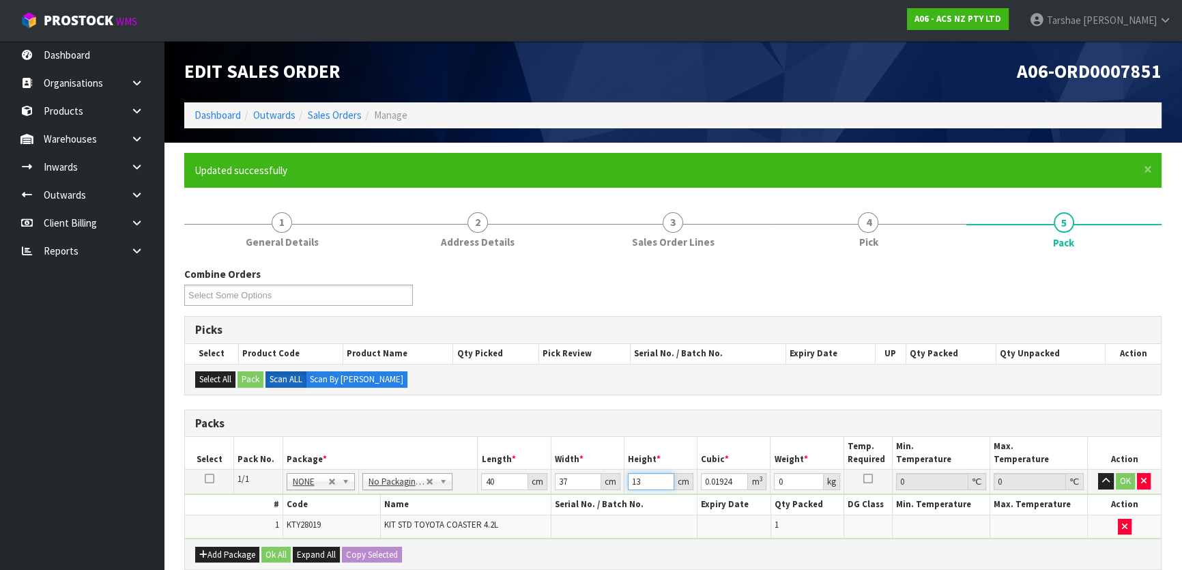
type input "13"
type input "12"
click at [1098, 473] on button "button" at bounding box center [1106, 481] width 16 height 16
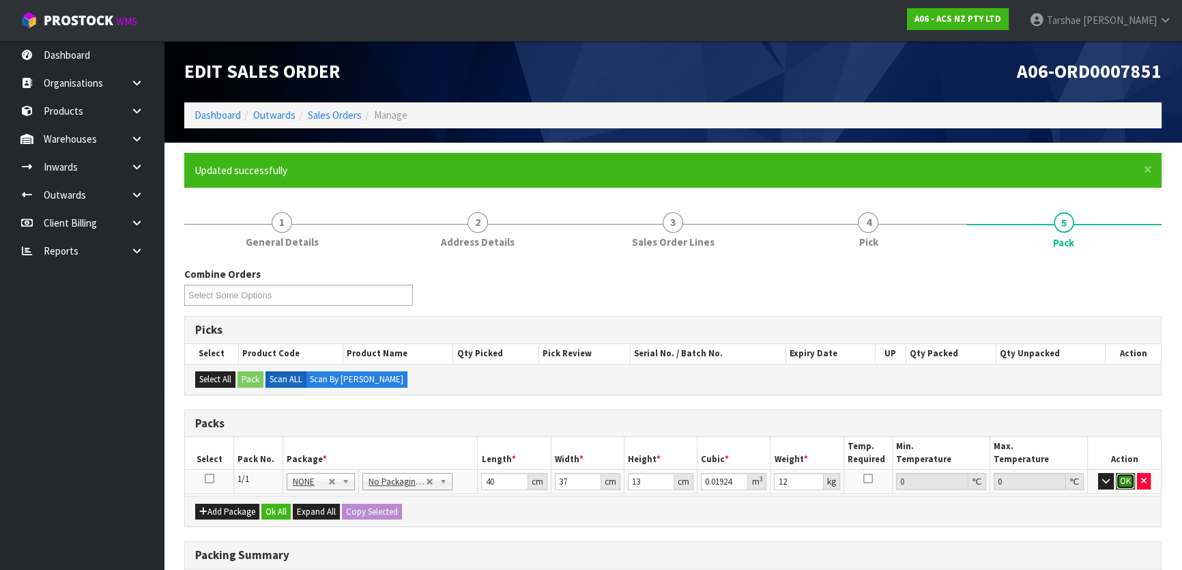
click button "OK" at bounding box center [1125, 481] width 19 height 16
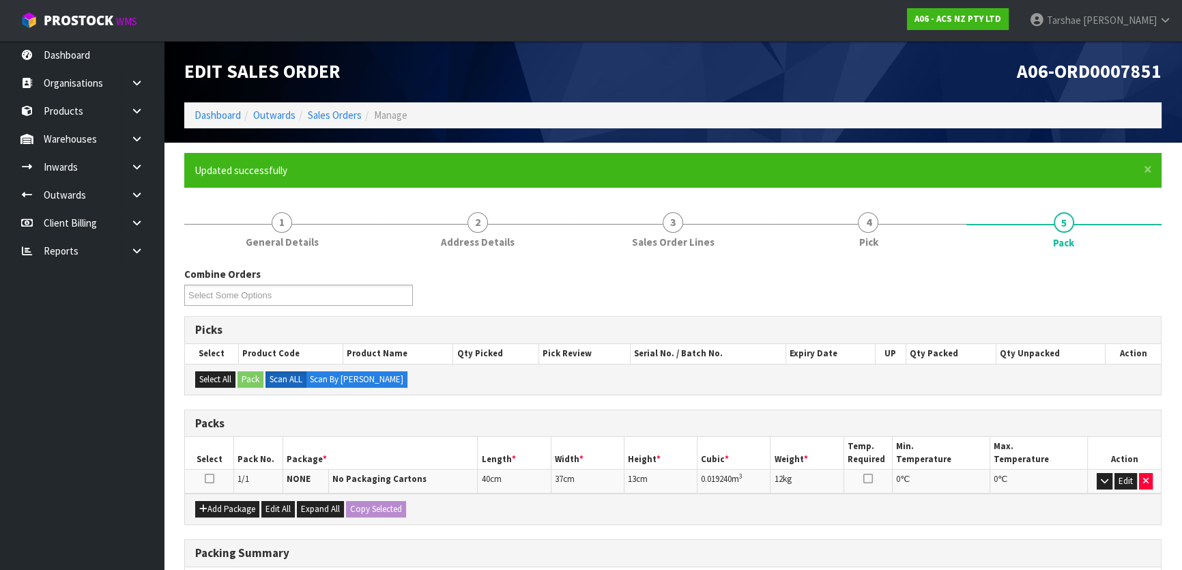
scroll to position [211, 0]
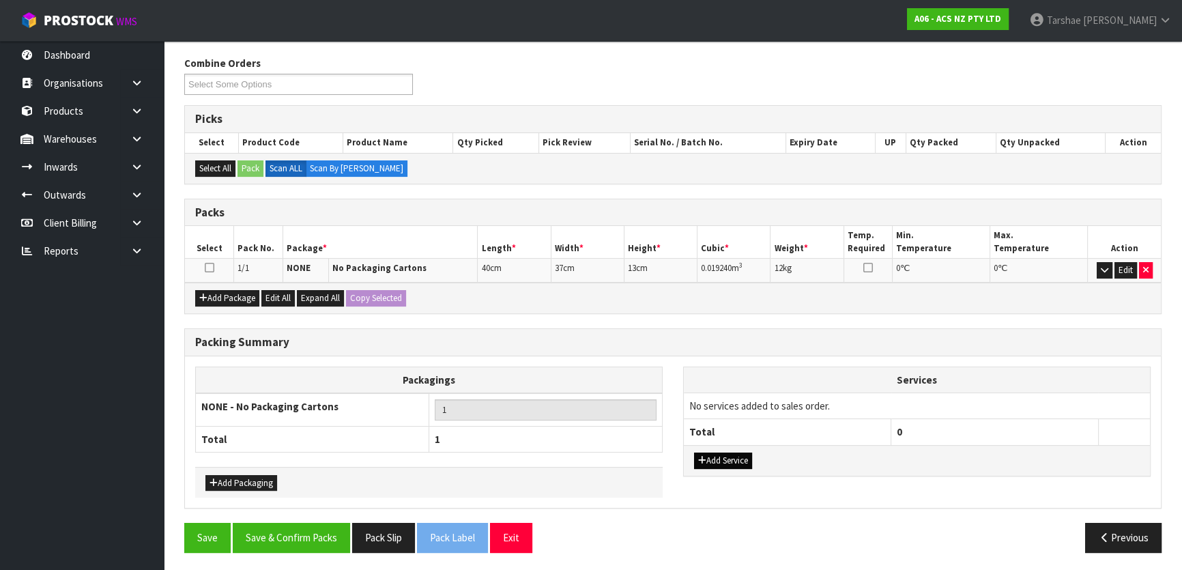
click at [751, 464] on div "Add Service" at bounding box center [917, 460] width 466 height 31
click at [751, 463] on button "Add Service" at bounding box center [723, 461] width 58 height 16
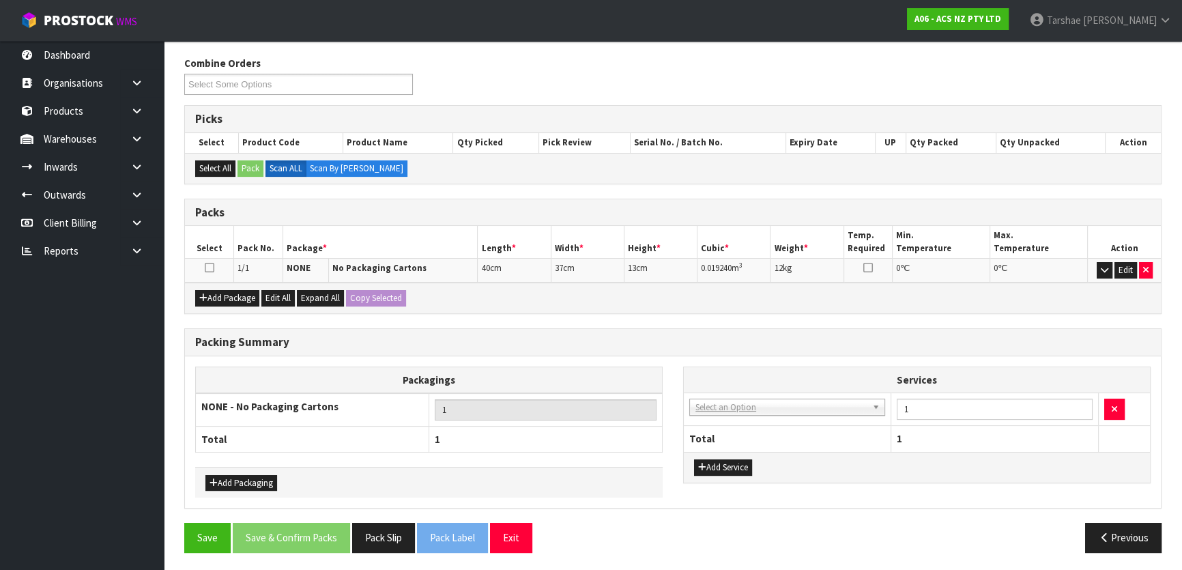
click at [753, 414] on td "003-036 - EXTERNAL PLANT HIRE 008-035 - OUTWARD HDLG+/HOIST LIFT ON/OFF 008-036…" at bounding box center [787, 408] width 207 height 33
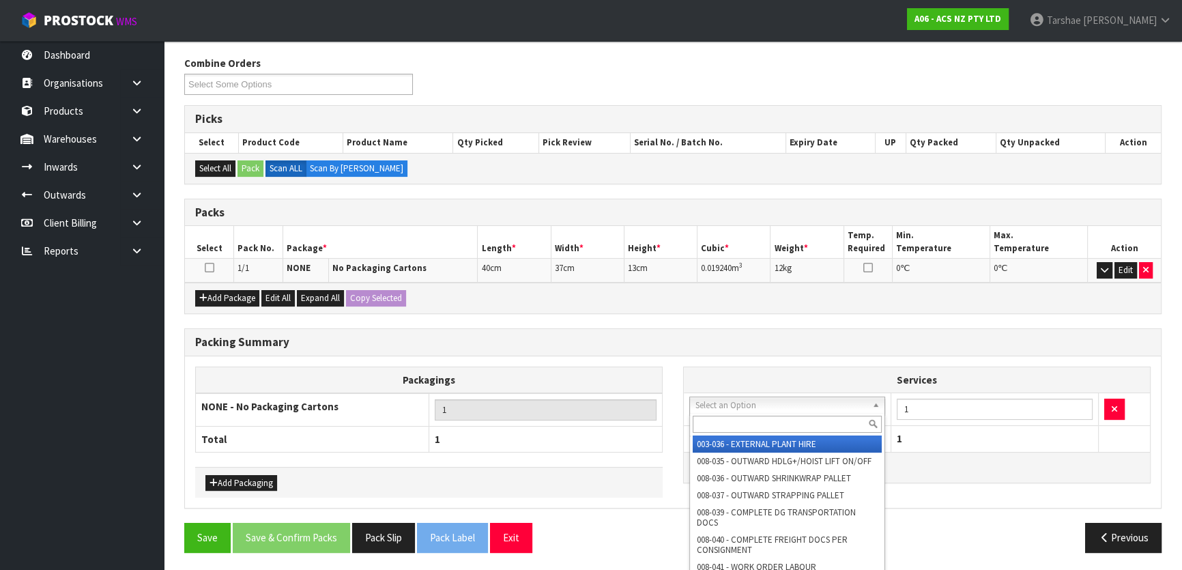
drag, startPoint x: 758, startPoint y: 405, endPoint x: 758, endPoint y: 416, distance: 10.2
click at [758, 416] on input "text" at bounding box center [787, 424] width 189 height 17
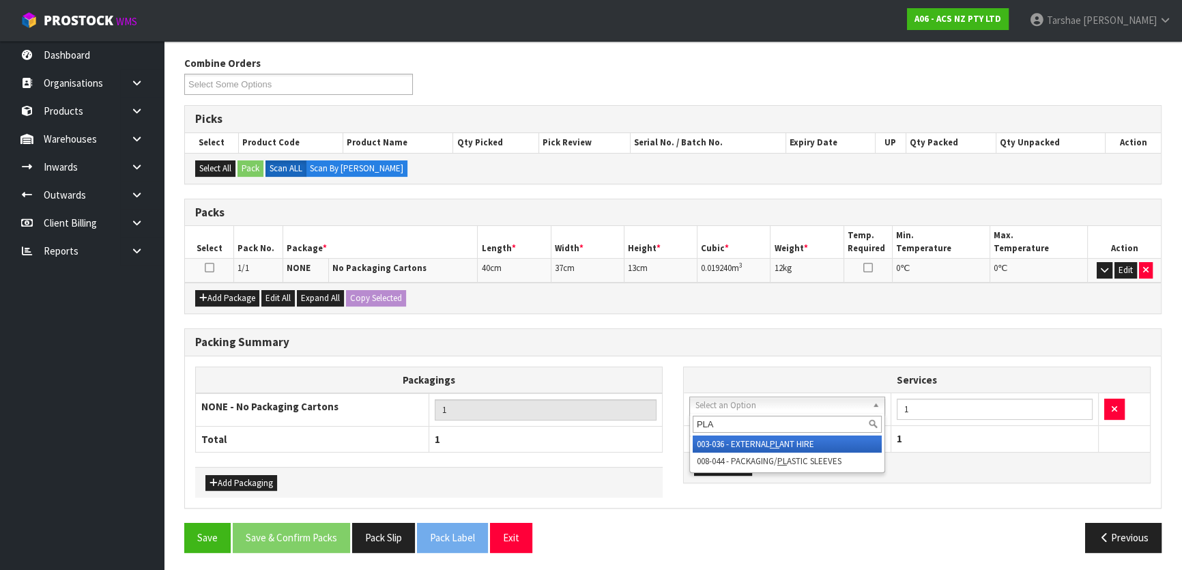
type input "PLAS"
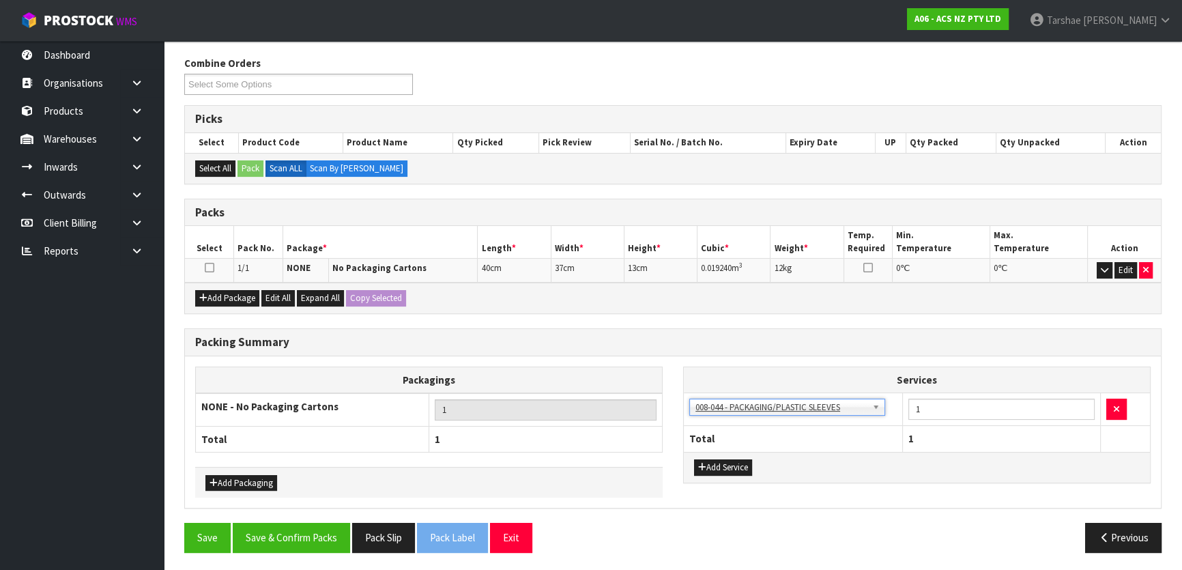
drag, startPoint x: 744, startPoint y: 339, endPoint x: 642, endPoint y: 394, distance: 116.3
click at [744, 339] on h3 "Packing Summary" at bounding box center [673, 342] width 956 height 13
click at [335, 528] on button "Save & Confirm Packs" at bounding box center [291, 537] width 117 height 29
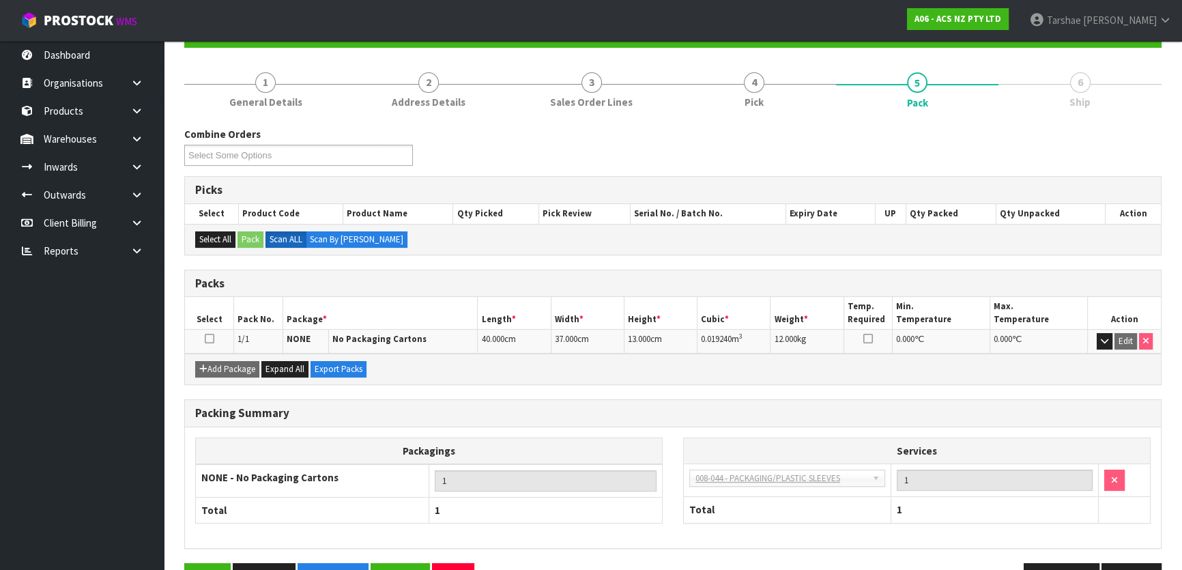
scroll to position [180, 0]
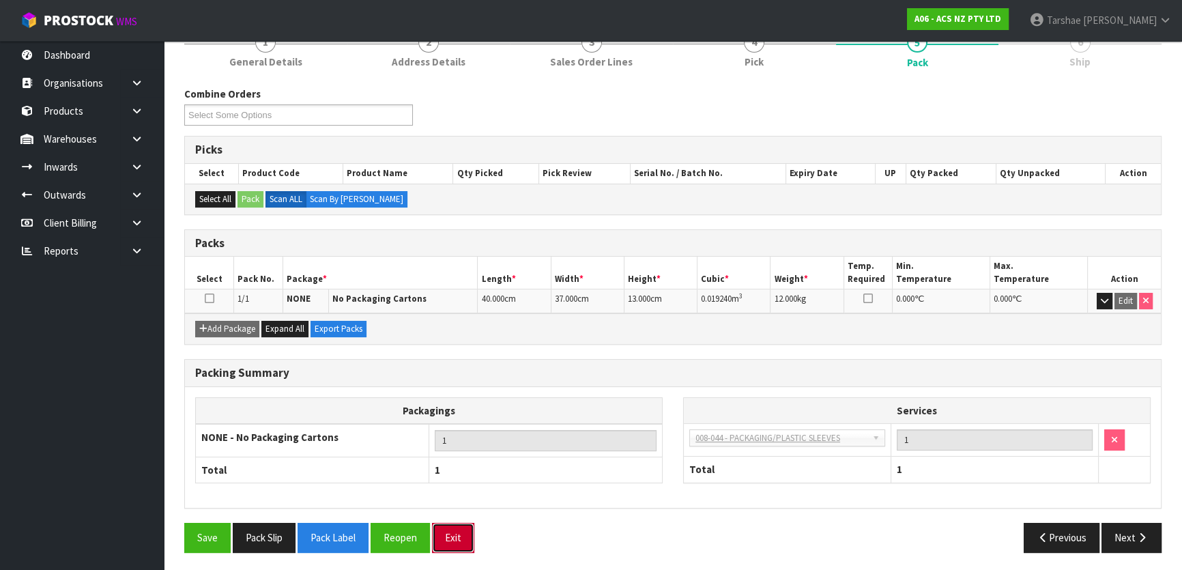
click at [446, 541] on button "Exit" at bounding box center [453, 537] width 42 height 29
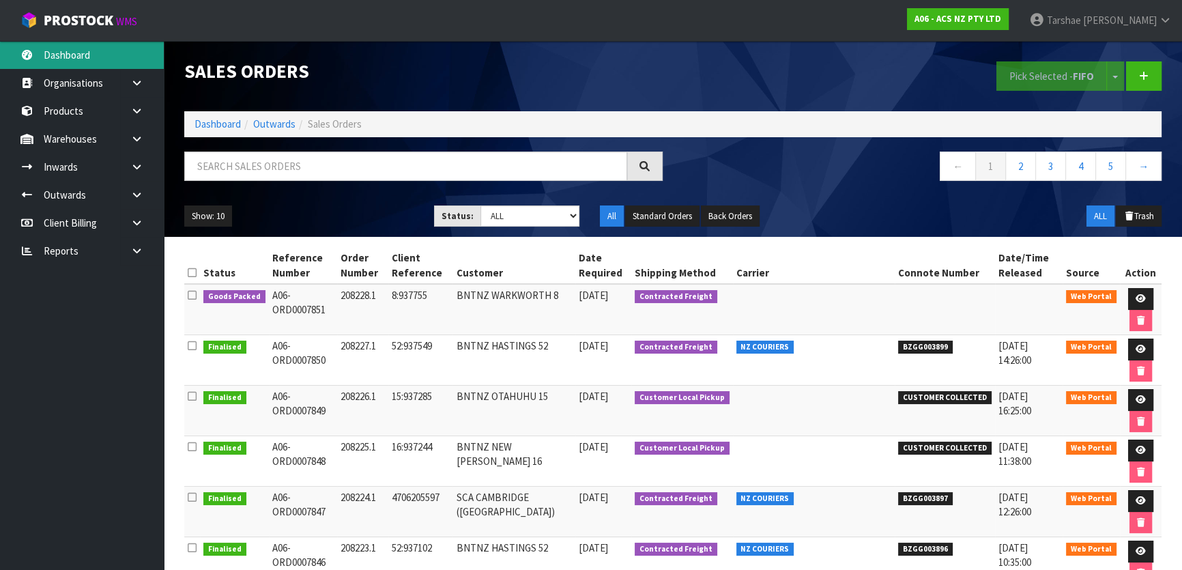
click at [47, 49] on link "Dashboard" at bounding box center [82, 55] width 164 height 28
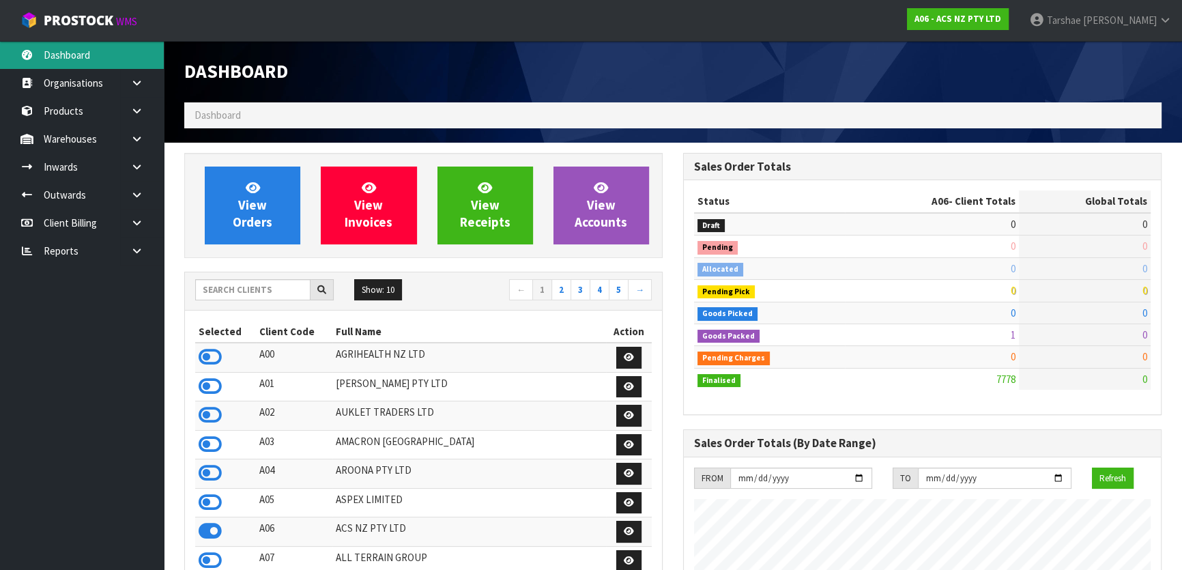
scroll to position [1032, 498]
click at [209, 367] on icon at bounding box center [210, 357] width 23 height 20
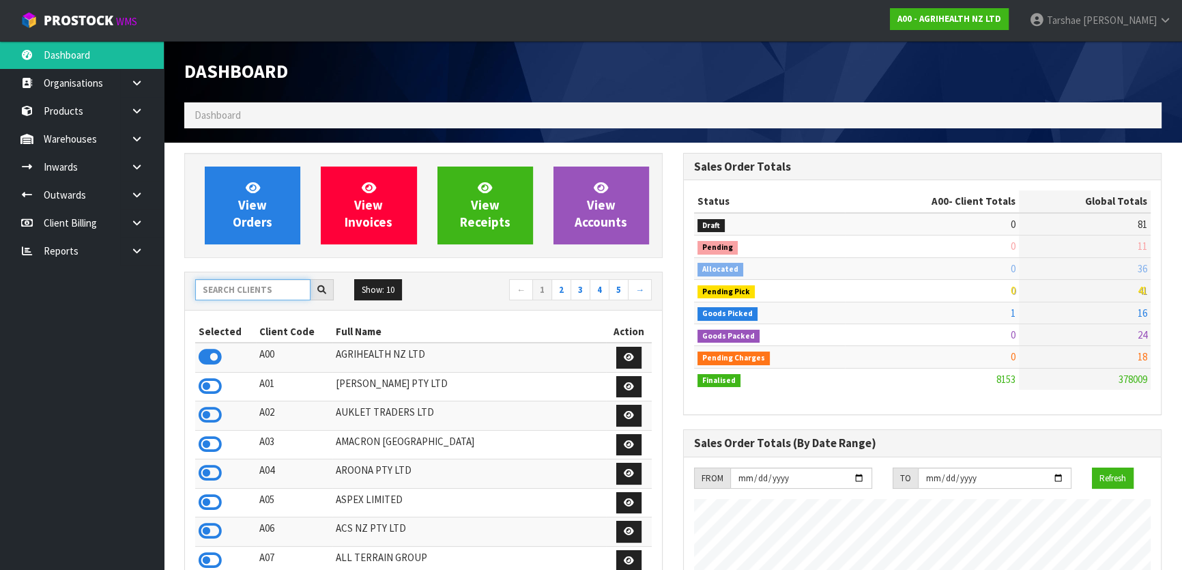
click at [231, 289] on input "text" at bounding box center [252, 289] width 115 height 21
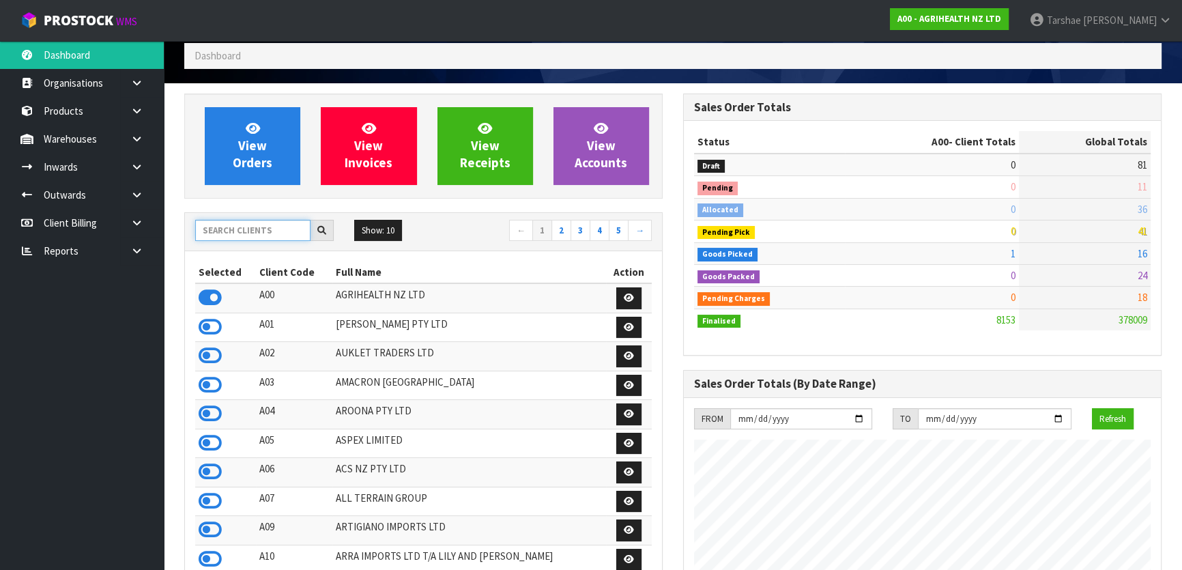
scroll to position [61, 0]
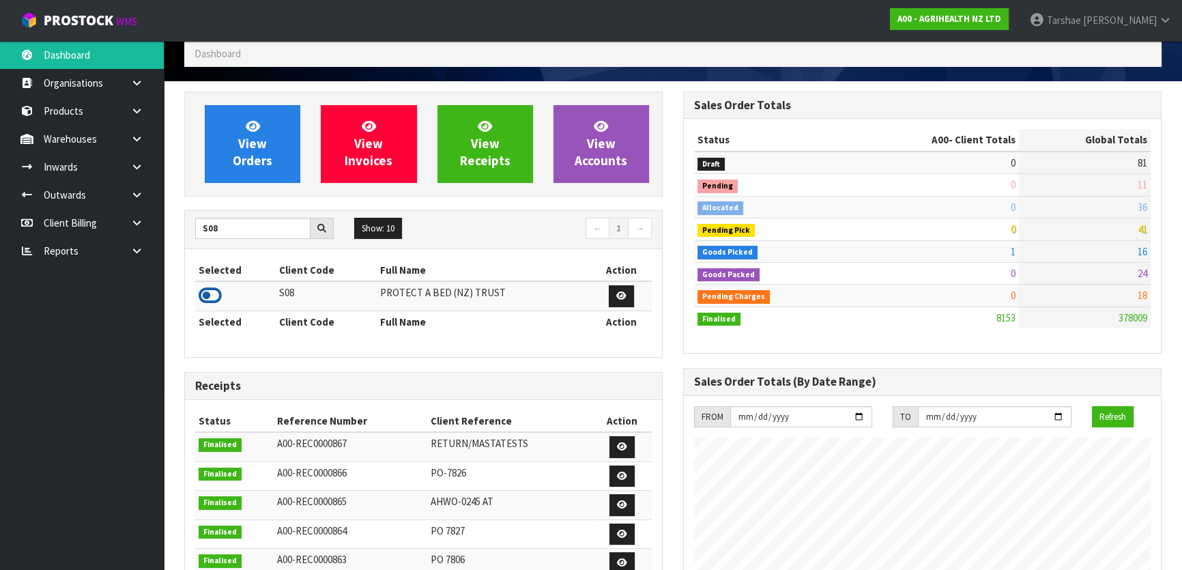
click at [214, 294] on icon at bounding box center [210, 295] width 23 height 20
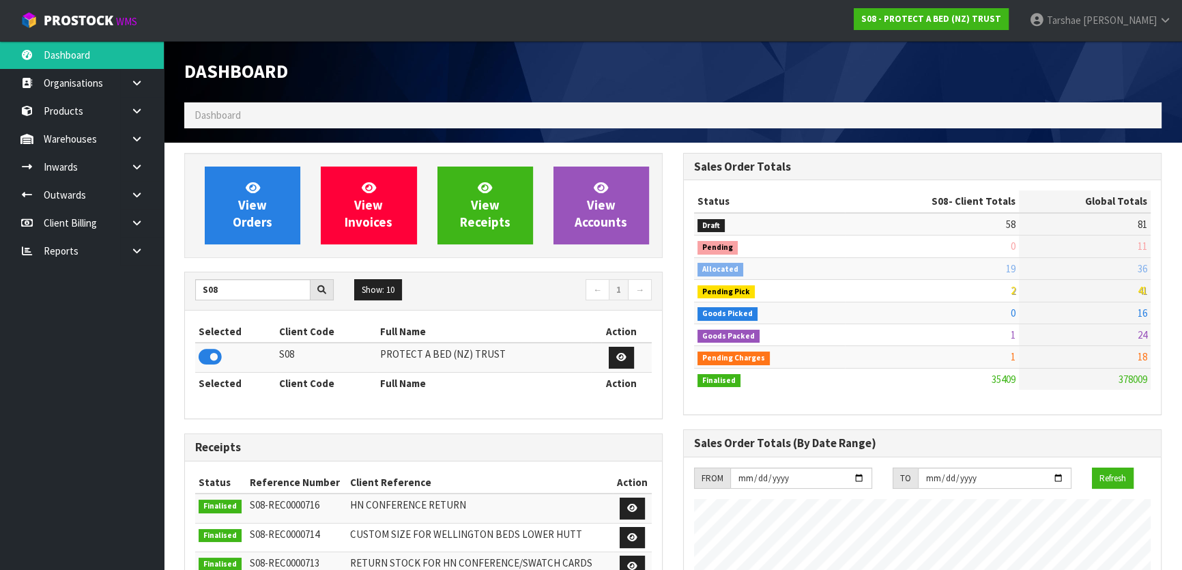
scroll to position [1061, 498]
drag, startPoint x: 268, startPoint y: 288, endPoint x: 51, endPoint y: 275, distance: 218.1
click at [66, 277] on body "Toggle navigation ProStock WMS S08 - PROTECT A BED (NZ) TRUST [PERSON_NAME] Log…" at bounding box center [591, 285] width 1182 height 570
click at [205, 360] on icon at bounding box center [210, 357] width 23 height 20
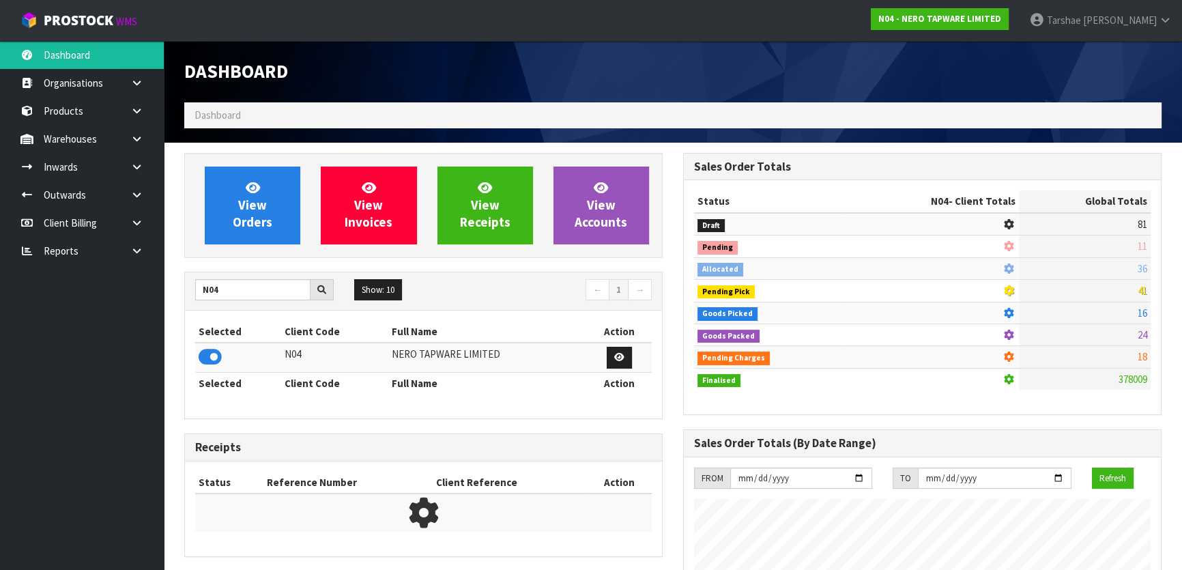
scroll to position [1076, 498]
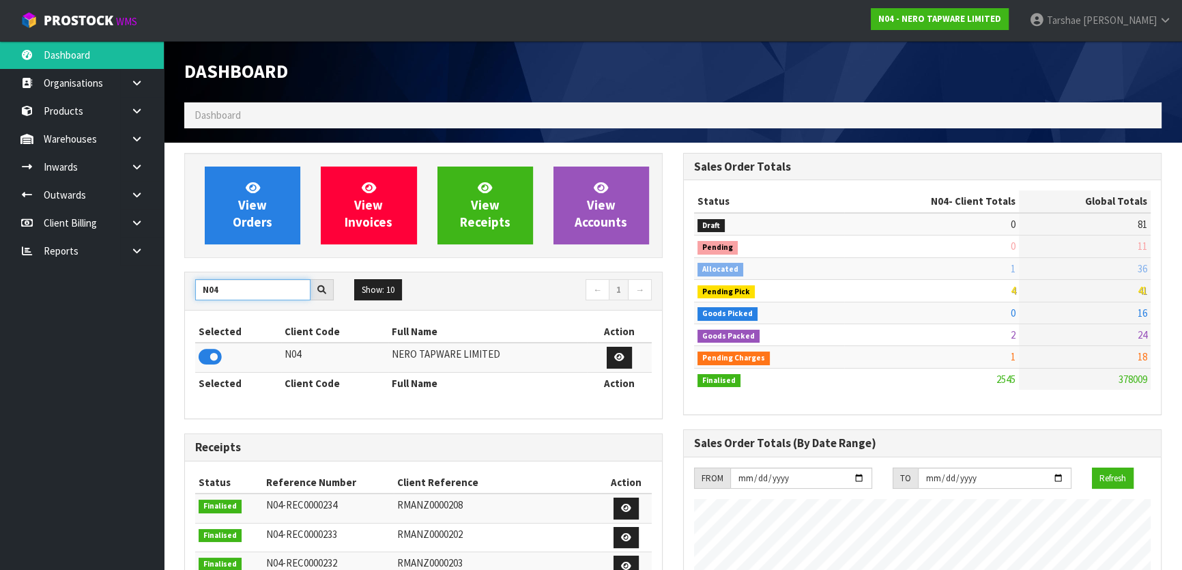
drag, startPoint x: 250, startPoint y: 287, endPoint x: 0, endPoint y: 326, distance: 252.8
click at [0, 328] on body "Toggle navigation ProStock WMS N04 - NERO TAPWARE LIMITED [PERSON_NAME] Logout …" at bounding box center [591, 285] width 1182 height 570
click at [218, 351] on icon at bounding box center [210, 357] width 23 height 20
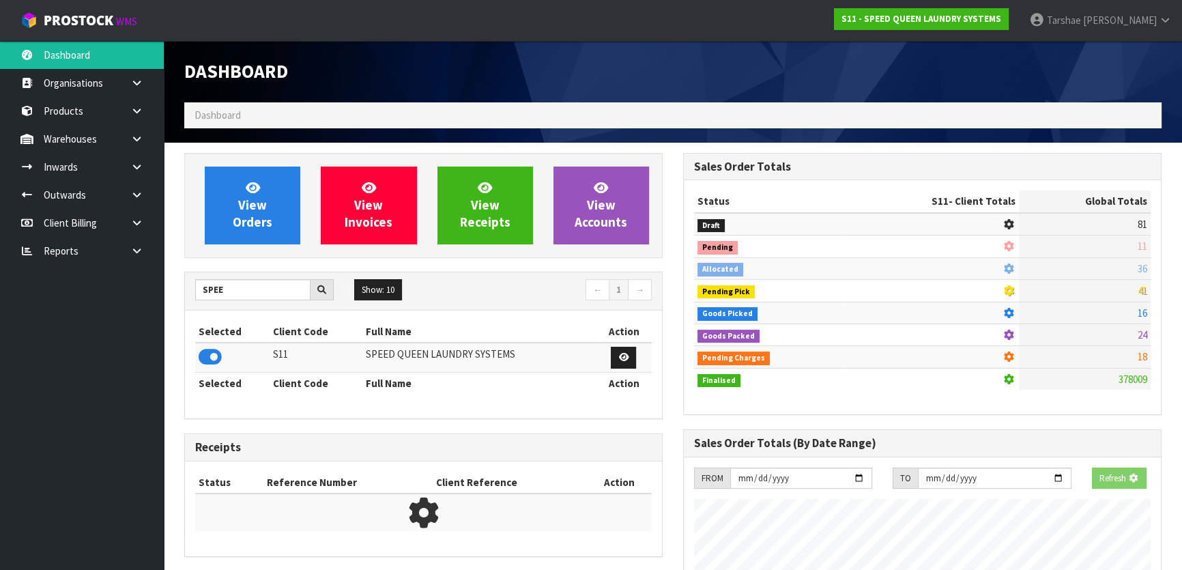
scroll to position [681677, 682012]
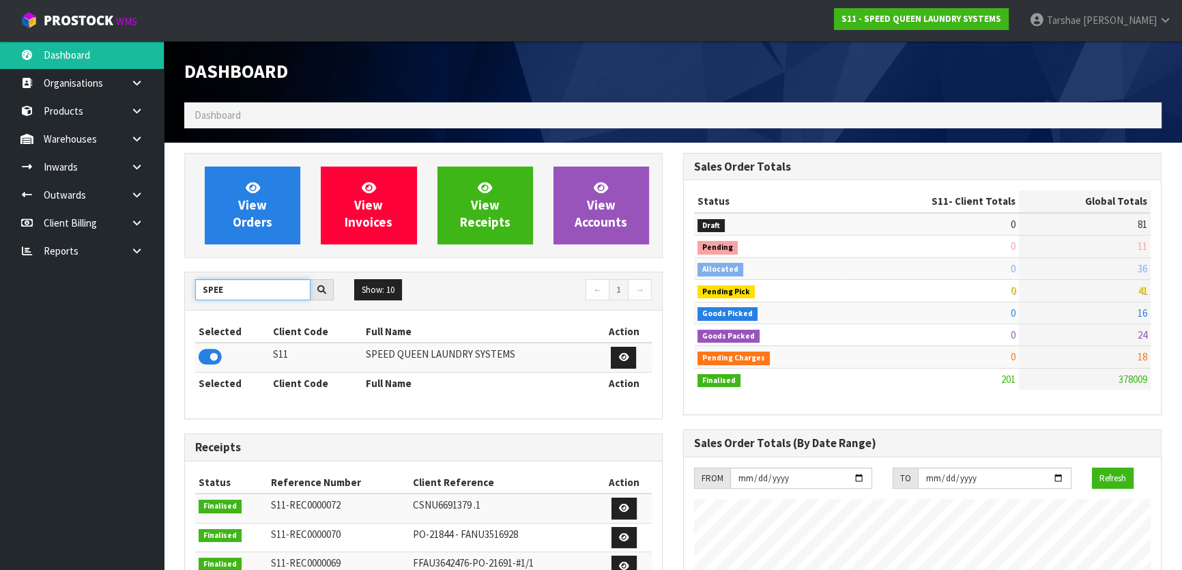
drag, startPoint x: 287, startPoint y: 293, endPoint x: 145, endPoint y: 292, distance: 141.3
click at [145, 292] on body "Toggle navigation ProStock WMS S11 - SPEED QUEEN LAUNDRY SYSTEMS [PERSON_NAME] …" at bounding box center [591, 285] width 1182 height 570
type input "JGB"
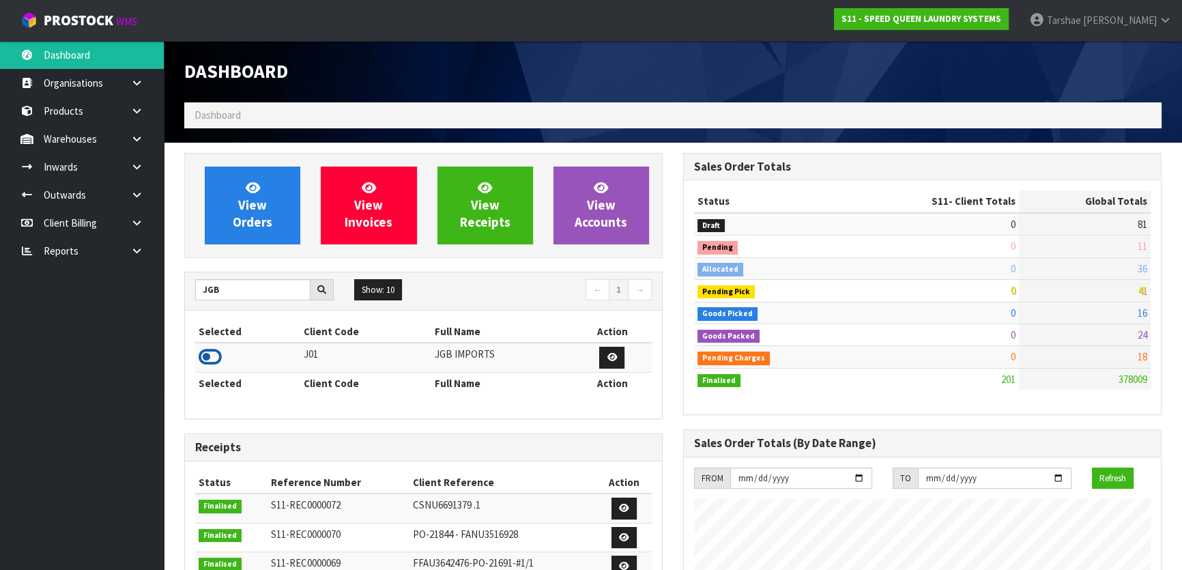
click at [211, 356] on icon at bounding box center [210, 357] width 23 height 20
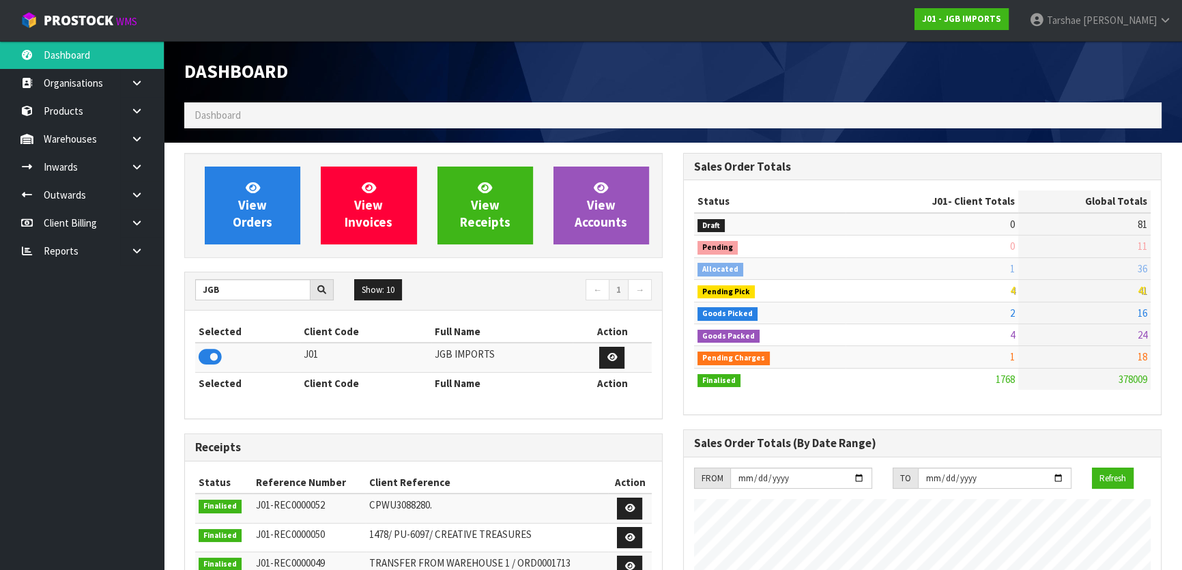
scroll to position [1032, 498]
drag, startPoint x: 281, startPoint y: 286, endPoint x: 392, endPoint y: 246, distance: 118.3
click at [290, 280] on input "JGB" at bounding box center [252, 289] width 115 height 21
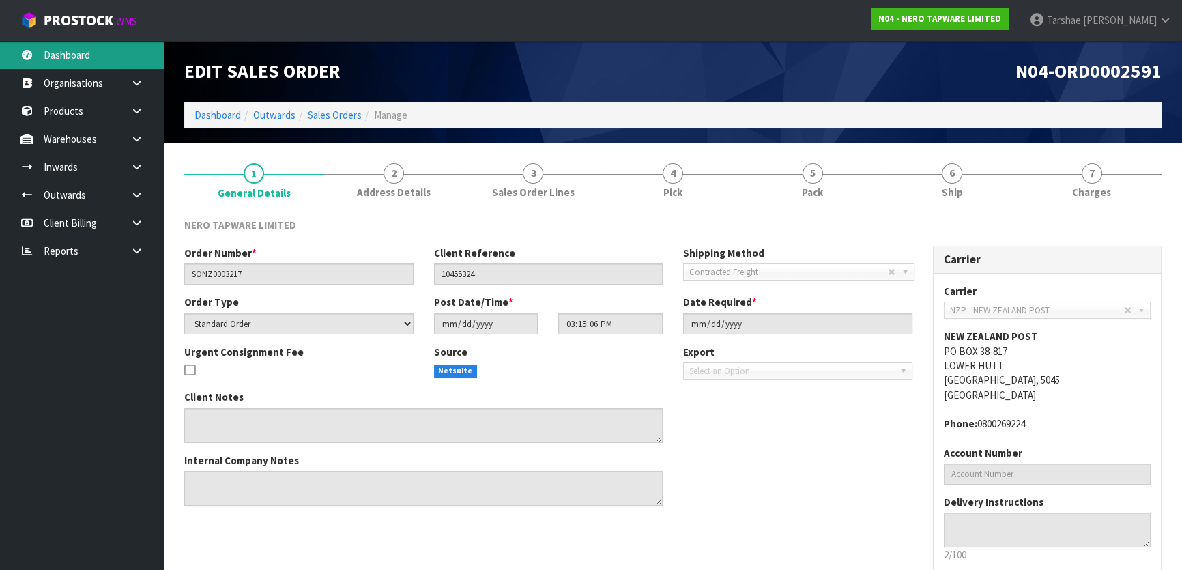
click at [135, 52] on link "Dashboard" at bounding box center [82, 55] width 164 height 28
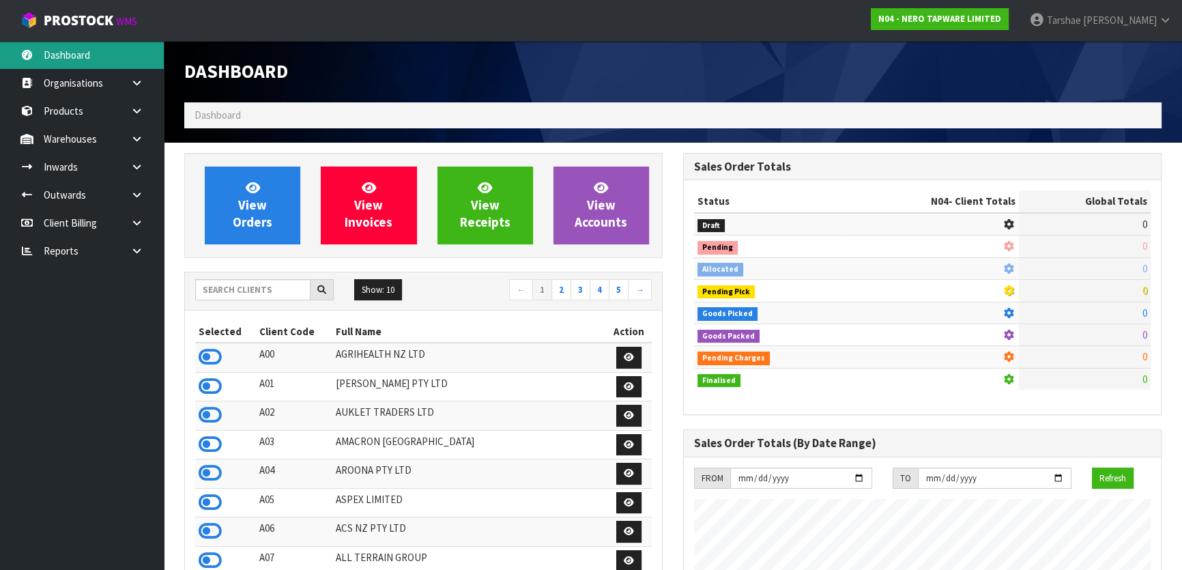
scroll to position [1076, 498]
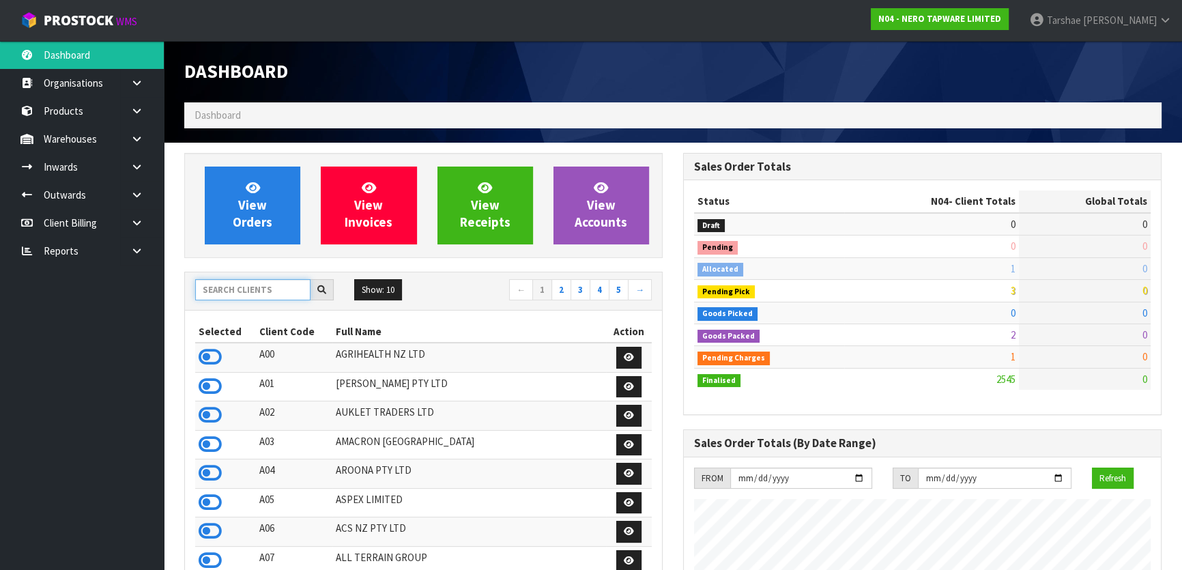
click at [289, 298] on input "text" at bounding box center [252, 289] width 115 height 21
type input "J01"
